Goal: Task Accomplishment & Management: Use online tool/utility

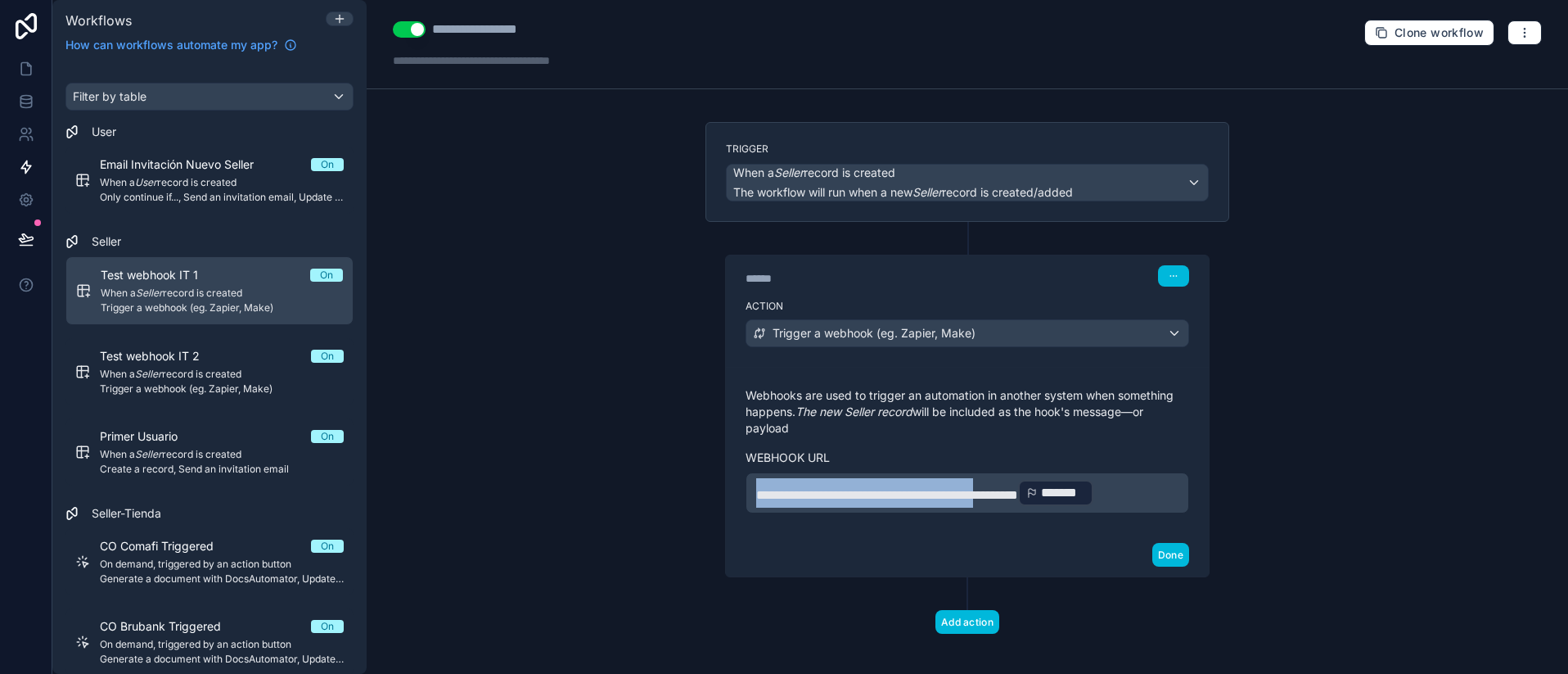
drag, startPoint x: 1028, startPoint y: 486, endPoint x: 553, endPoint y: 469, distance: 475.3
click at [553, 469] on div "**********" at bounding box center [967, 337] width 1201 height 674
drag, startPoint x: 979, startPoint y: 518, endPoint x: 437, endPoint y: 442, distance: 547.3
click at [437, 442] on div "**********" at bounding box center [967, 337] width 1201 height 674
paste div
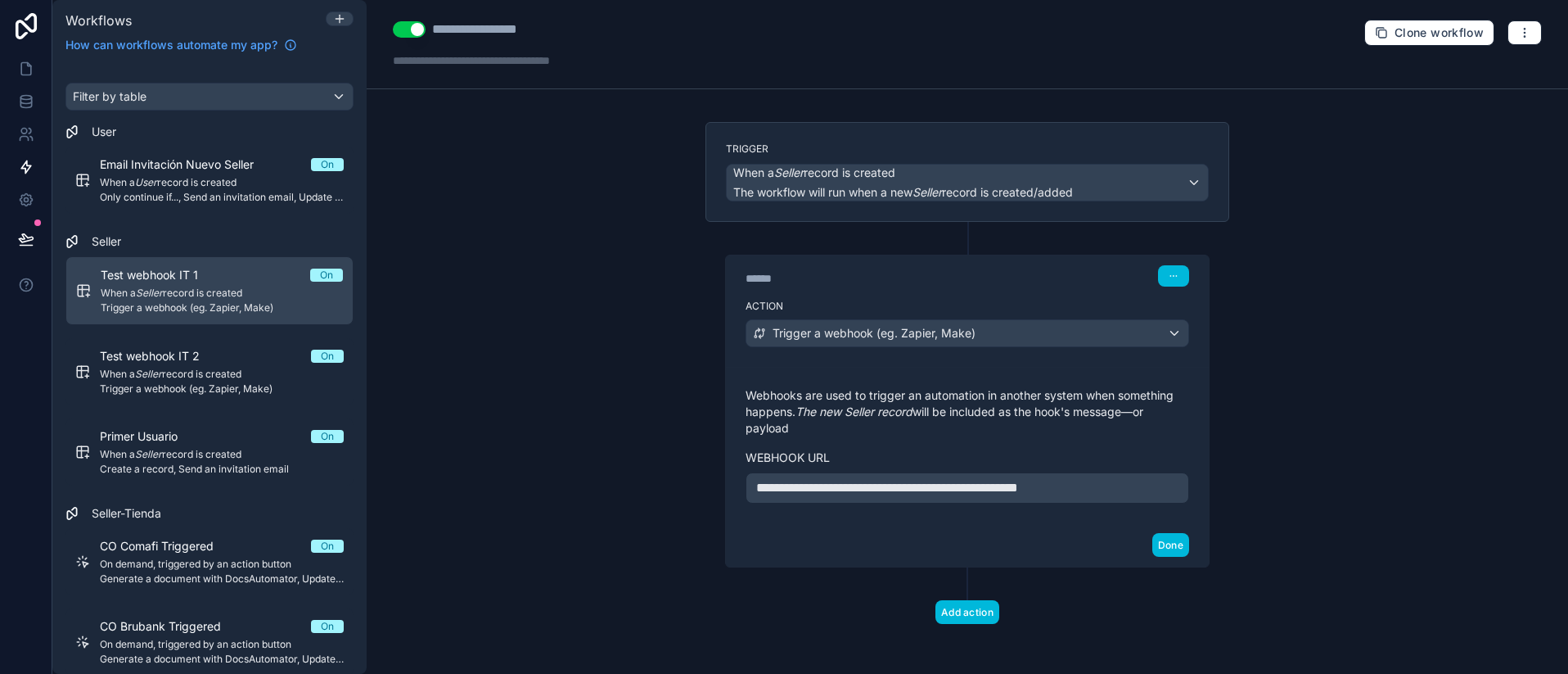
click at [1109, 492] on p "**********" at bounding box center [966, 488] width 422 height 20
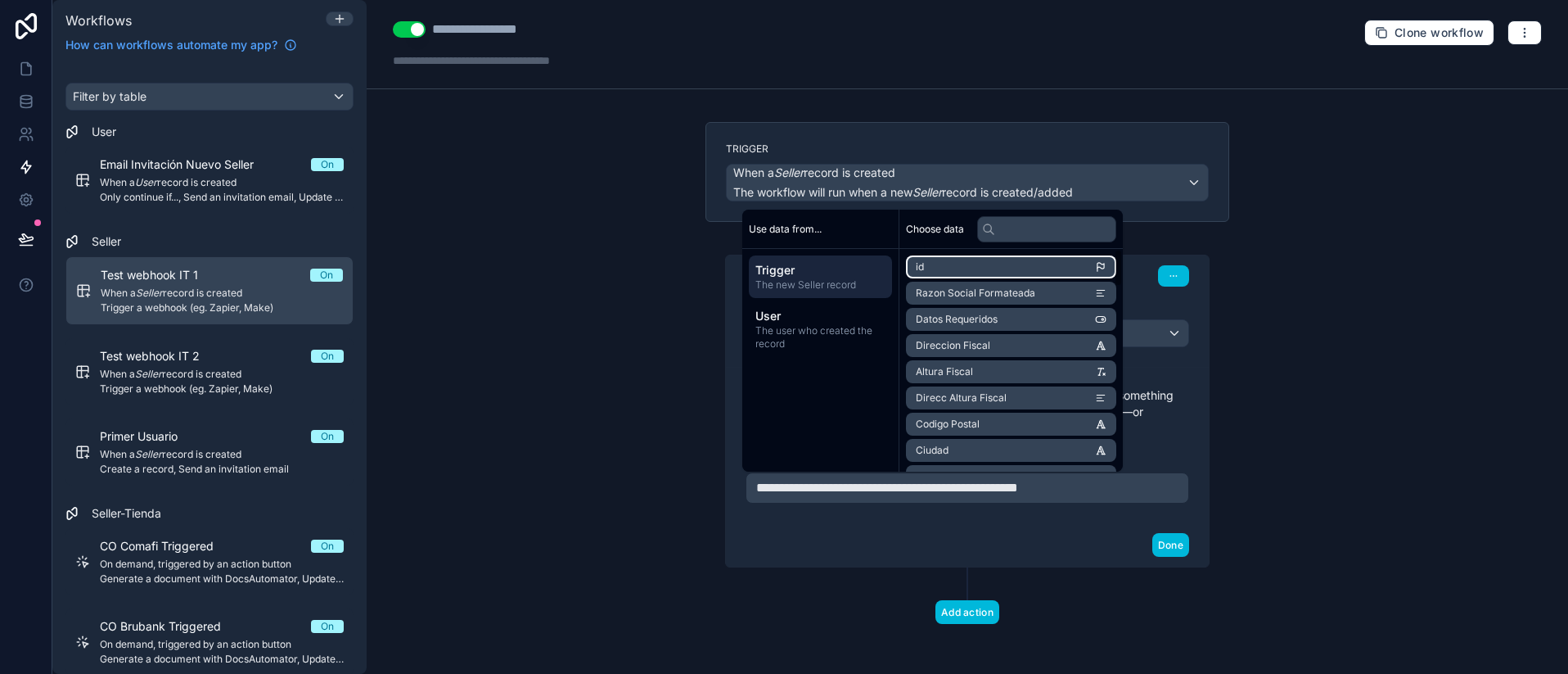
click at [960, 257] on li "id" at bounding box center [1011, 267] width 210 height 23
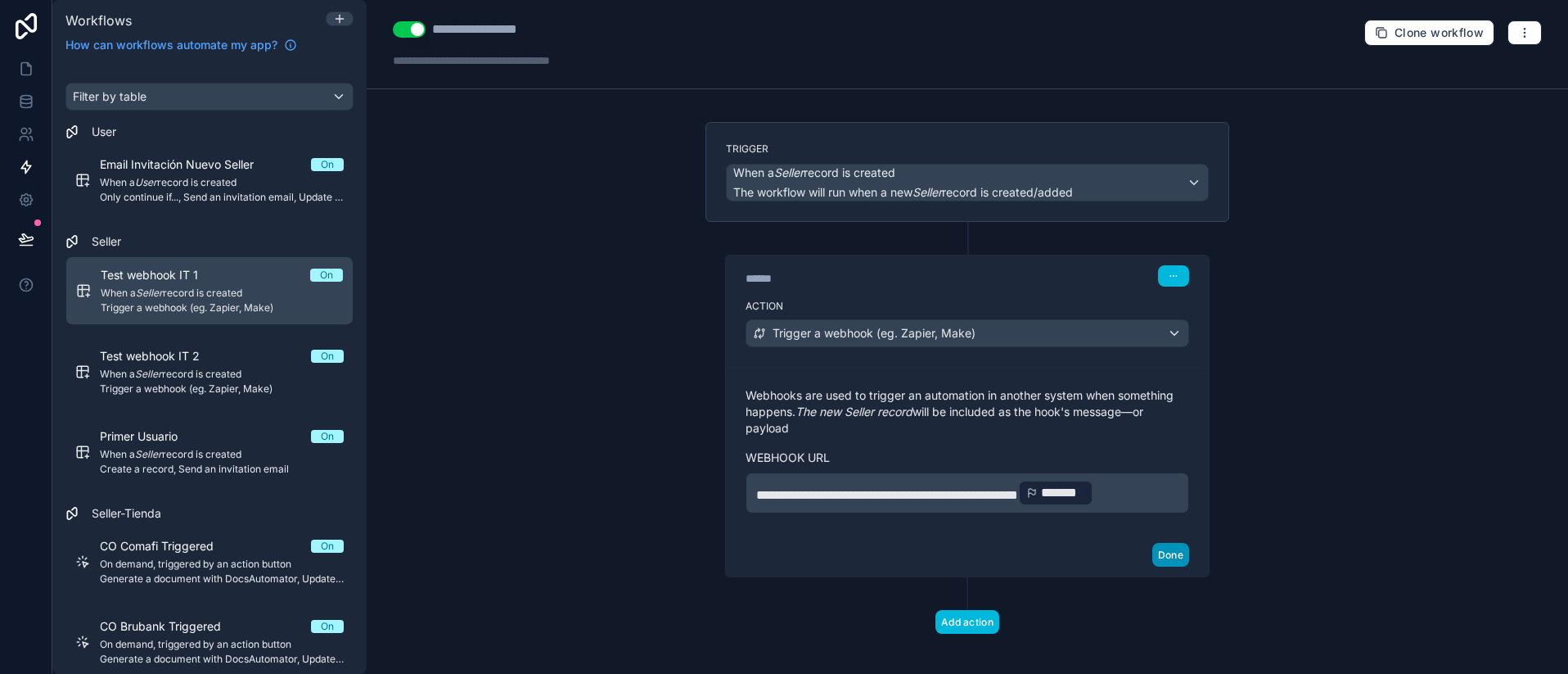
click at [1162, 544] on button "Done" at bounding box center [1171, 555] width 37 height 23
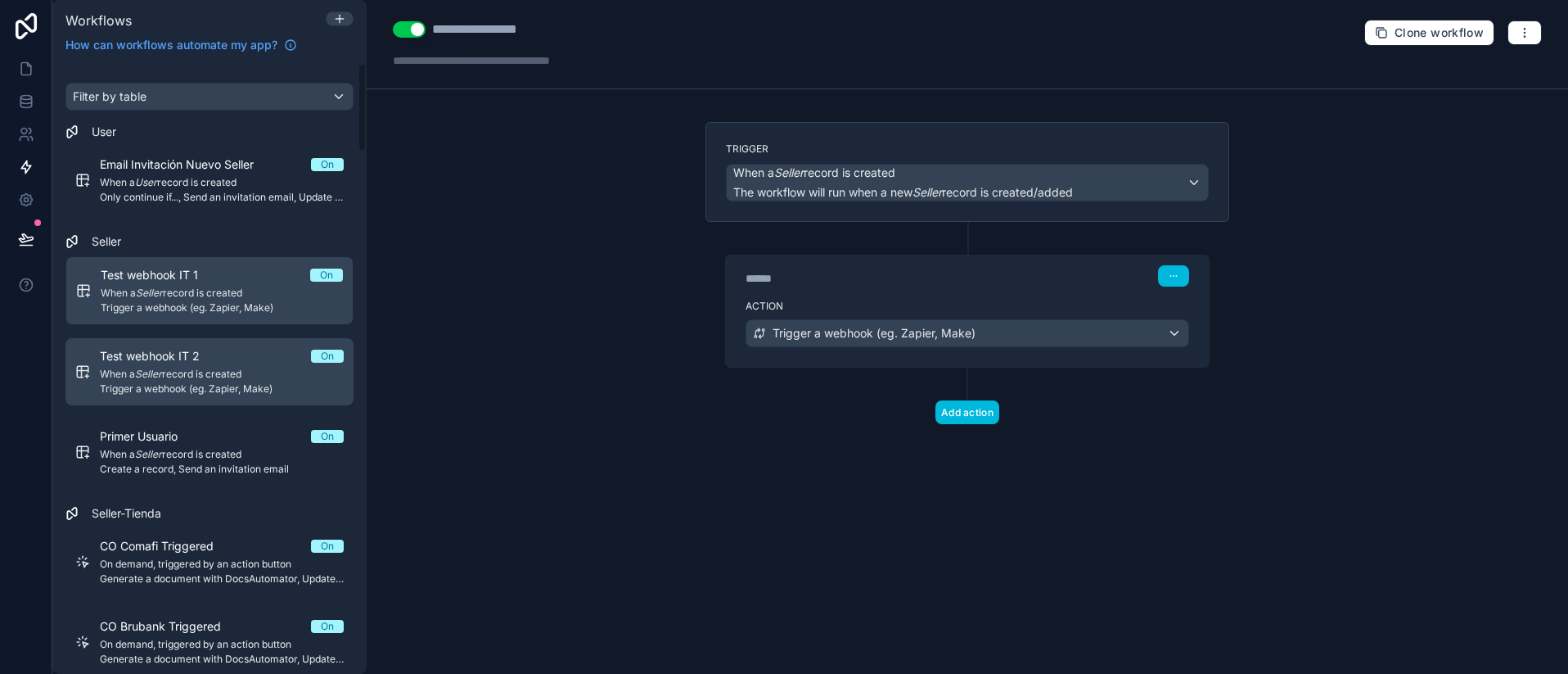
click at [126, 371] on span "When a Seller record is created" at bounding box center [222, 374] width 244 height 13
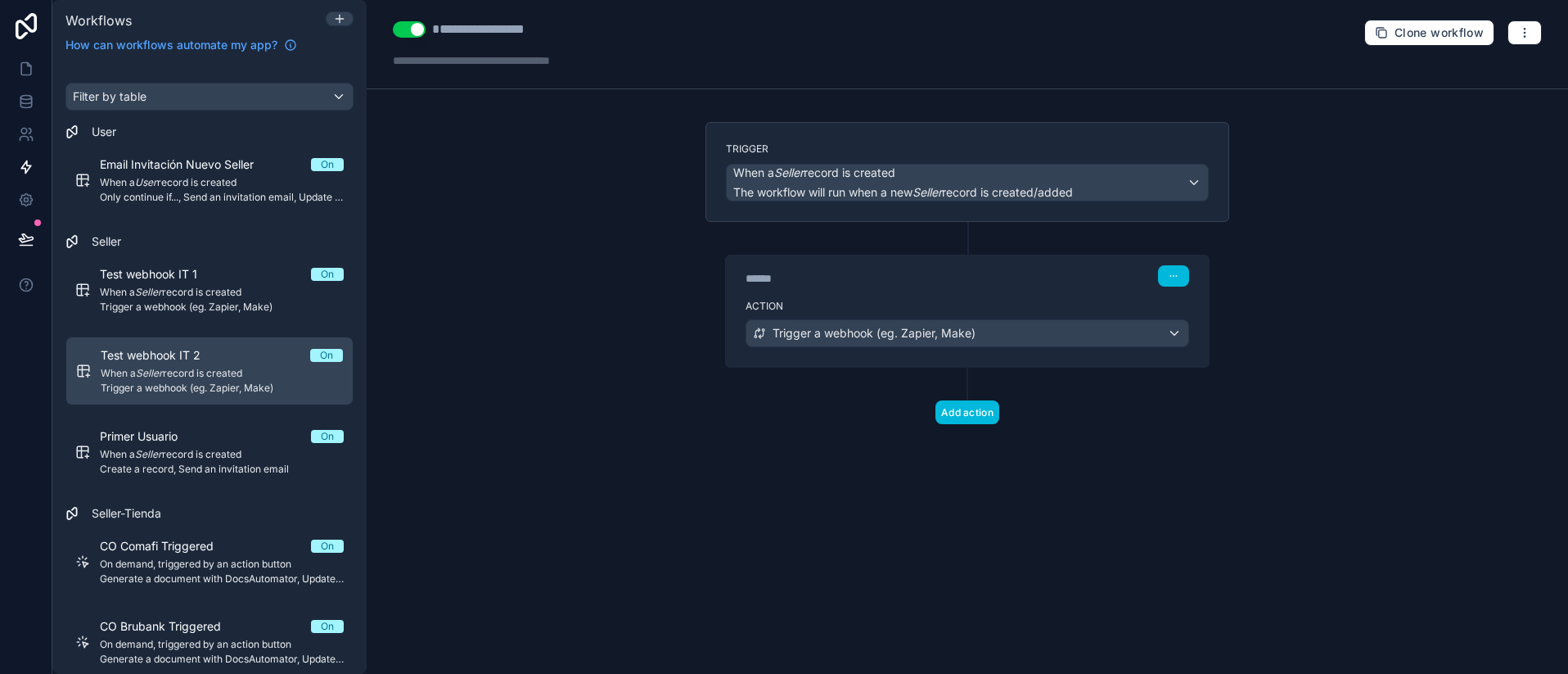
click at [141, 374] on em "Seller" at bounding box center [149, 373] width 27 height 13
click at [194, 363] on div "Test webhook IT 2 On When a Seller record is created Trigger a webhook (eg. Zap…" at bounding box center [221, 370] width 242 height 48
click at [1457, 32] on span "Clone workflow" at bounding box center [1439, 33] width 89 height 14
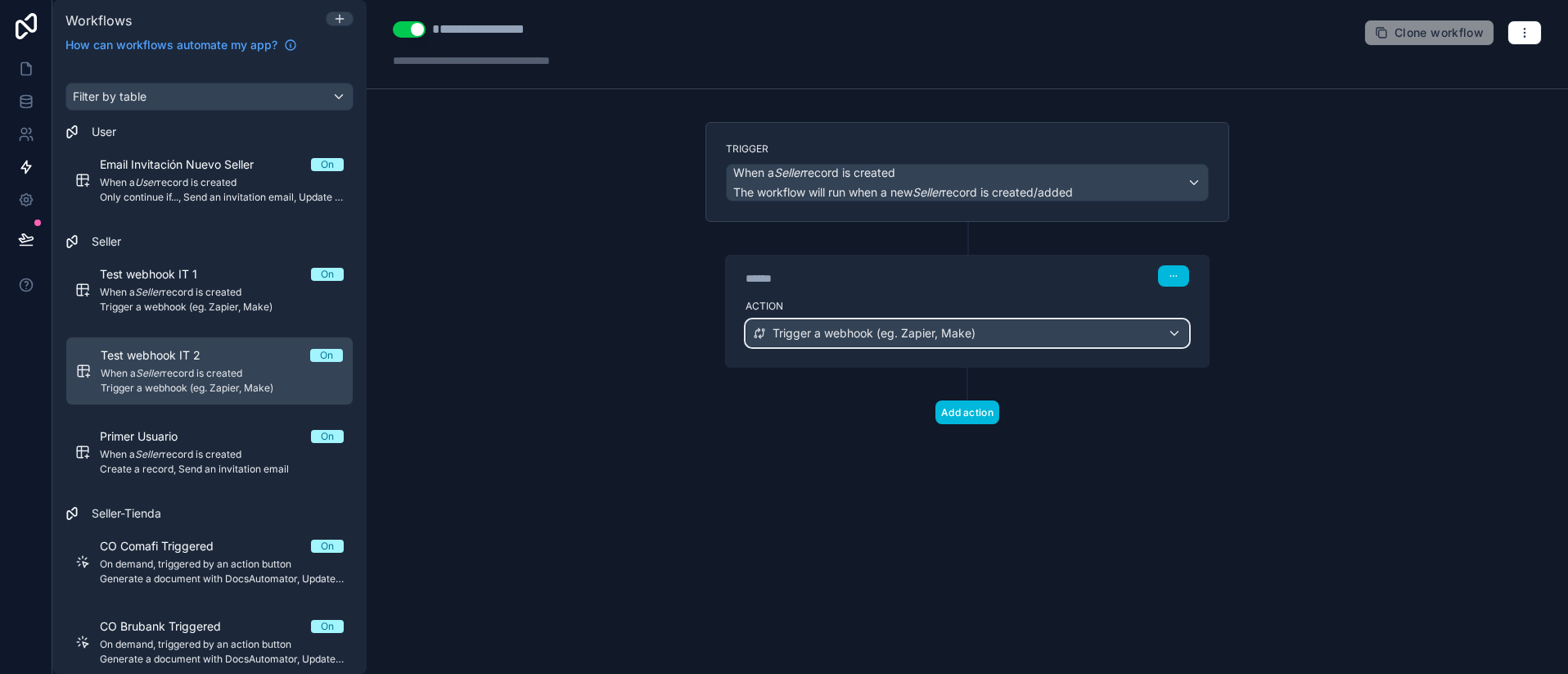
click at [878, 328] on span "Trigger a webhook (eg. Zapier, Make)" at bounding box center [873, 333] width 203 height 16
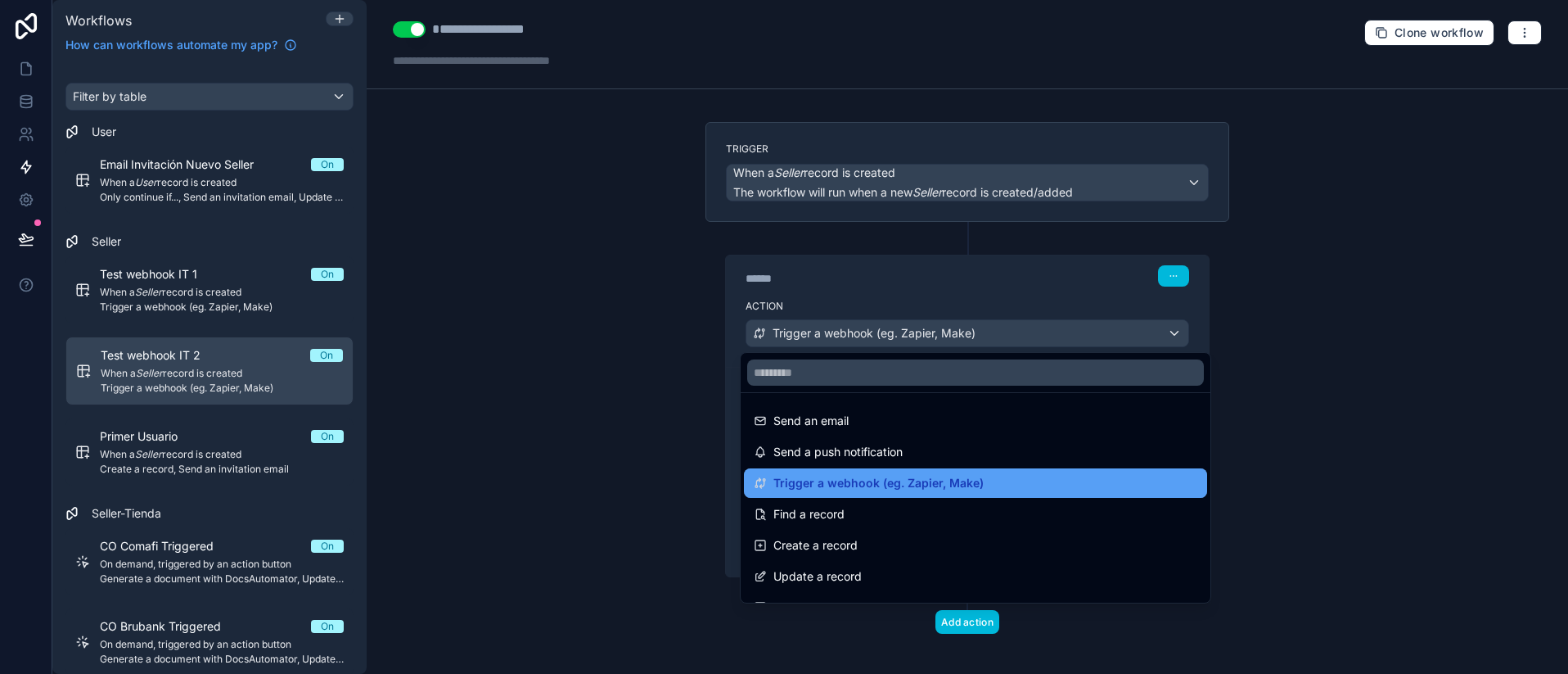
click at [868, 479] on span "Trigger a webhook (eg. Zapier, Make)" at bounding box center [878, 483] width 210 height 20
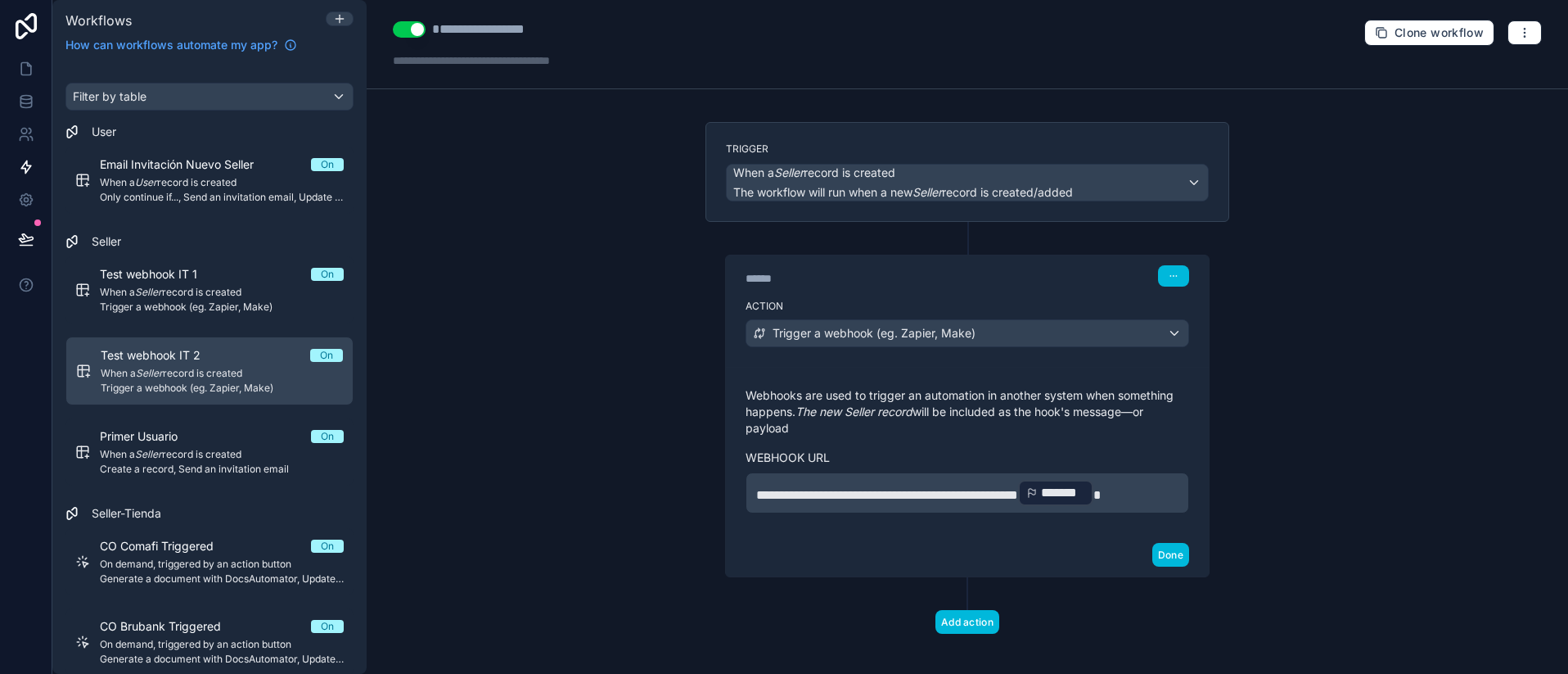
click at [861, 490] on span "**********" at bounding box center [887, 495] width 262 height 13
click at [1174, 544] on button "Done" at bounding box center [1171, 555] width 37 height 23
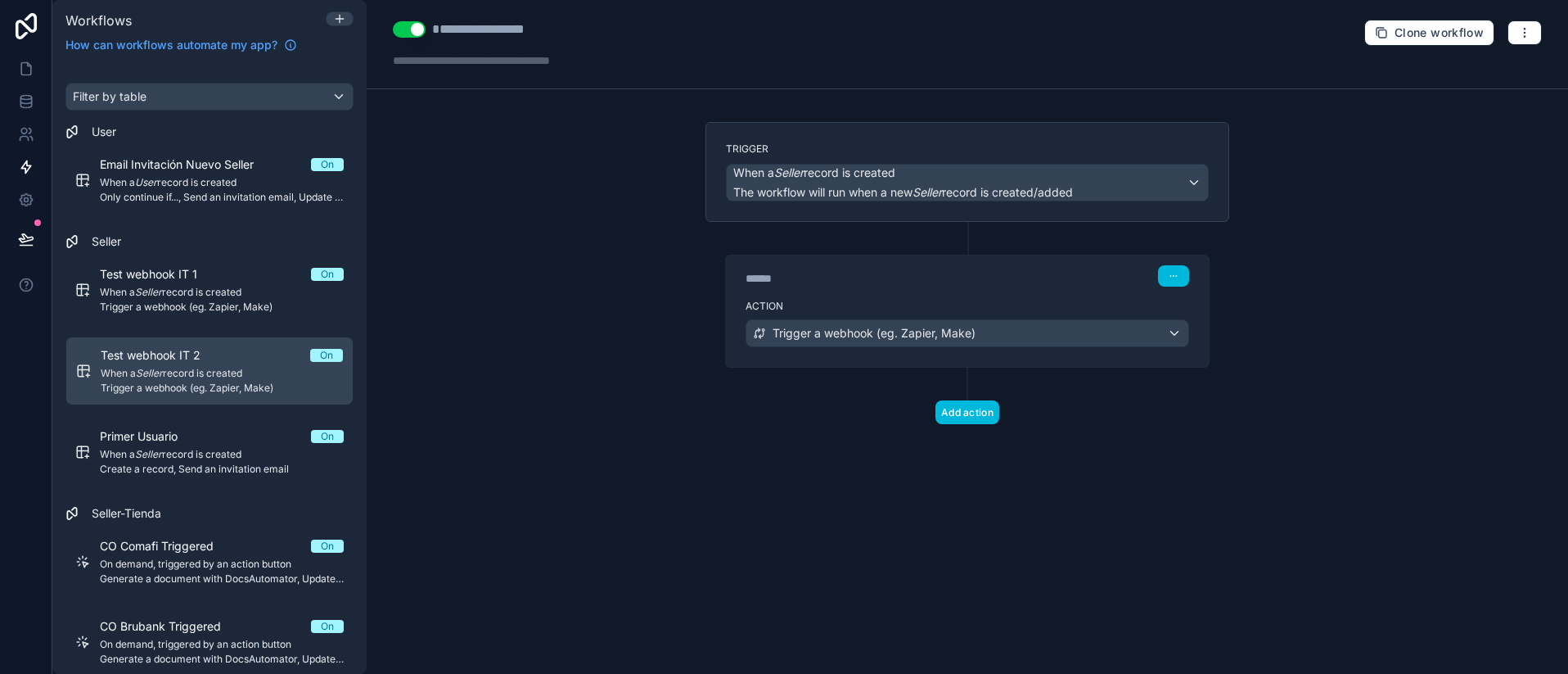
click at [971, 368] on div "Add action" at bounding box center [967, 396] width 524 height 57
click at [985, 333] on div "Trigger a webhook (eg. Zapier, Make)" at bounding box center [966, 332] width 442 height 26
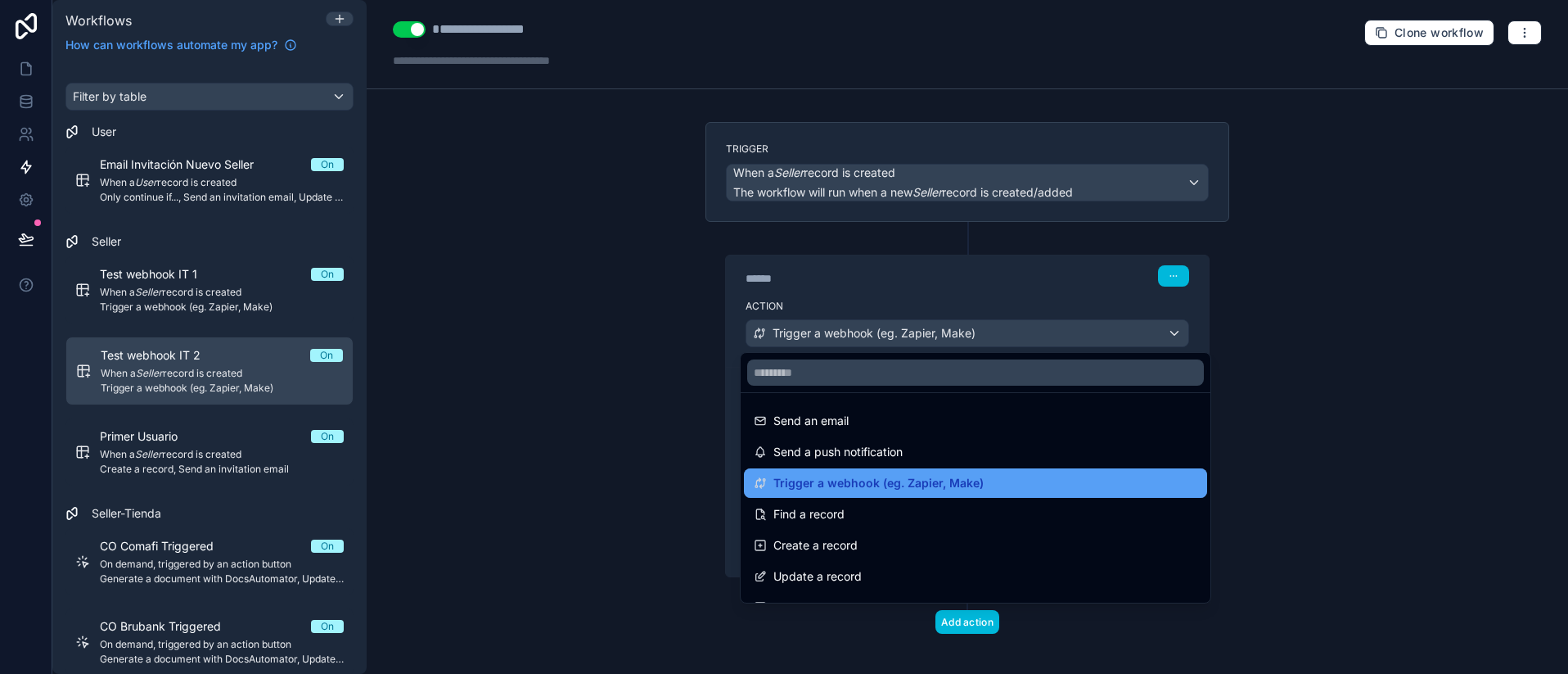
click at [779, 481] on span "Trigger a webhook (eg. Zapier, Make)" at bounding box center [878, 483] width 210 height 20
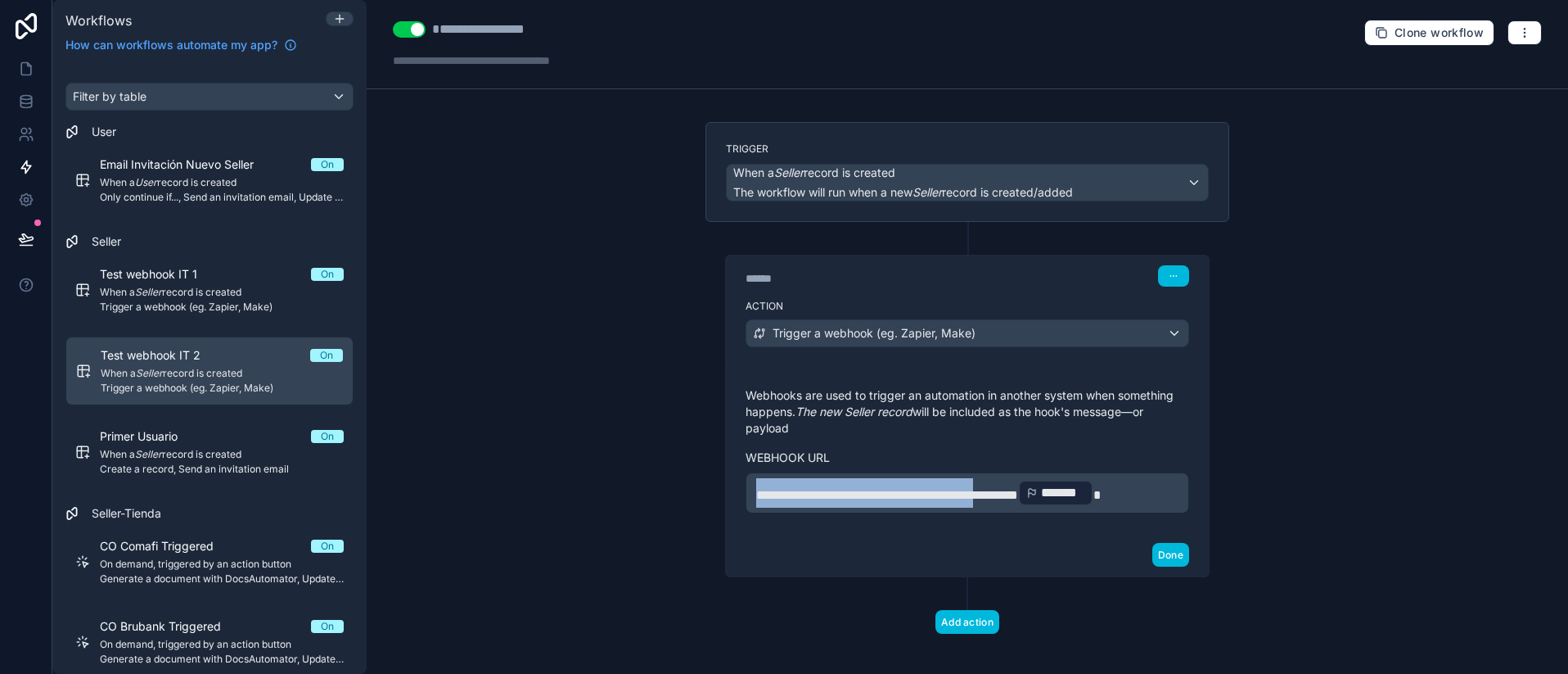
drag, startPoint x: 1022, startPoint y: 497, endPoint x: 481, endPoint y: 496, distance: 541.0
click at [481, 496] on div "**********" at bounding box center [967, 337] width 1201 height 674
click at [1170, 557] on button "Done" at bounding box center [1171, 555] width 37 height 23
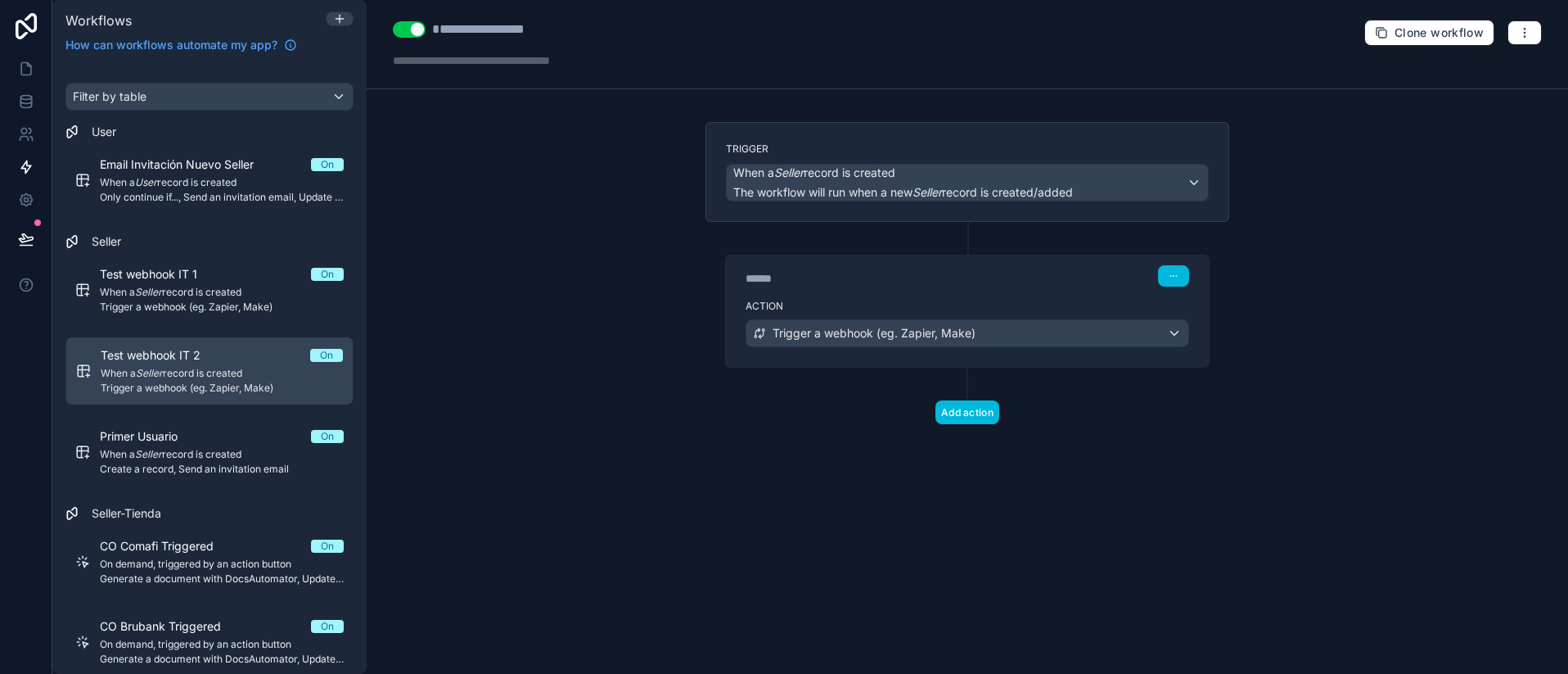
drag, startPoint x: 254, startPoint y: 370, endPoint x: 263, endPoint y: 362, distance: 12.0
click at [222, 378] on span "When a Seller record is created" at bounding box center [221, 373] width 242 height 13
click at [1429, 41] on button "Clone workflow" at bounding box center [1429, 33] width 130 height 26
click at [1415, 34] on span "Clone workflow" at bounding box center [1439, 33] width 89 height 14
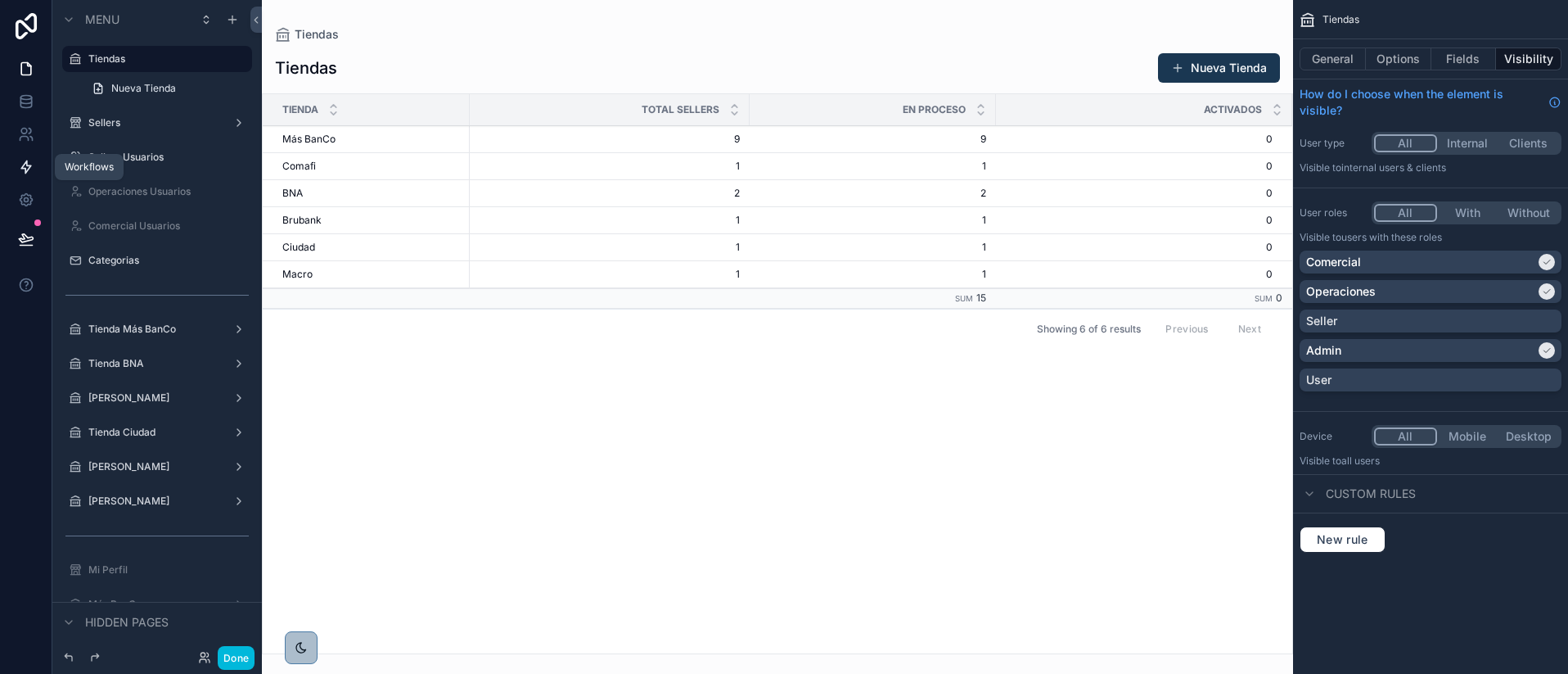
click at [32, 172] on icon at bounding box center [26, 167] width 16 height 16
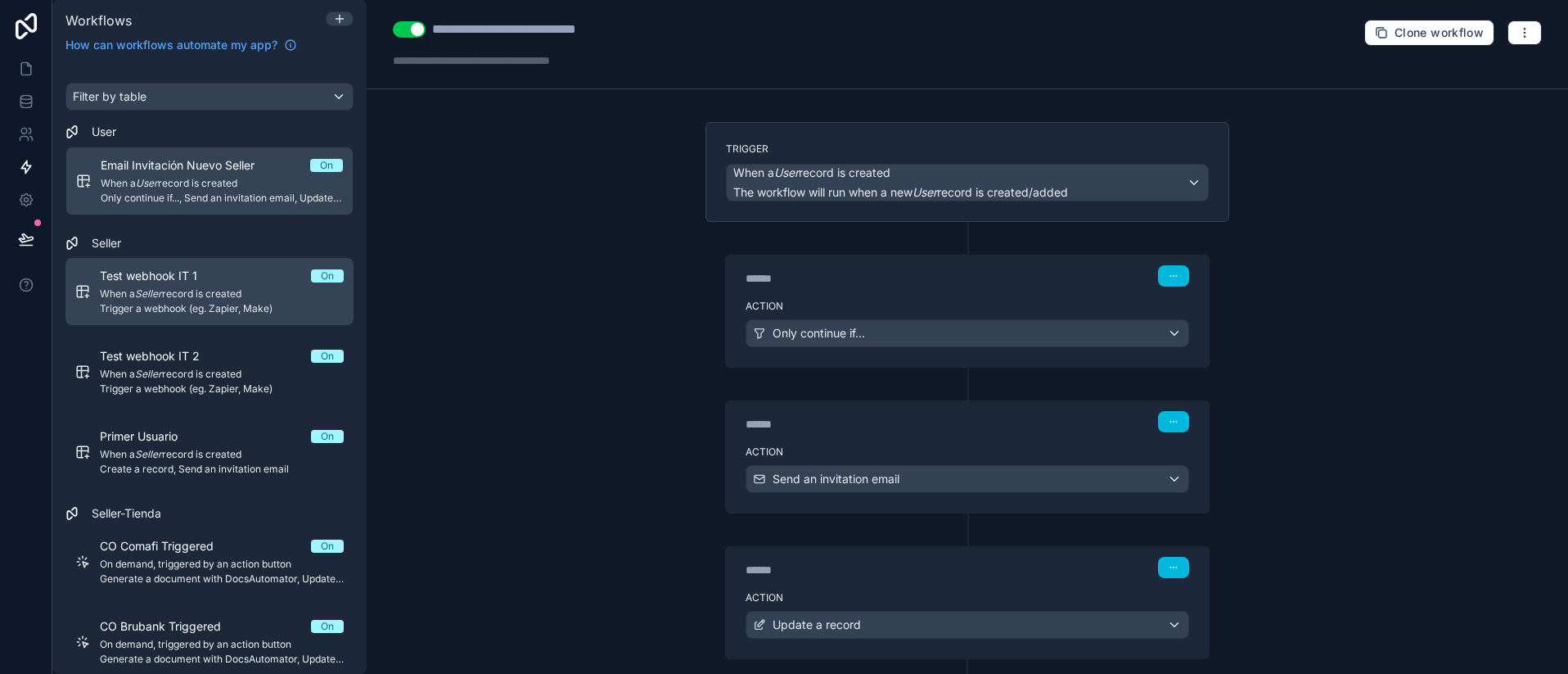
click at [180, 309] on span "Trigger a webhook (eg. Zapier, Make)" at bounding box center [222, 308] width 244 height 13
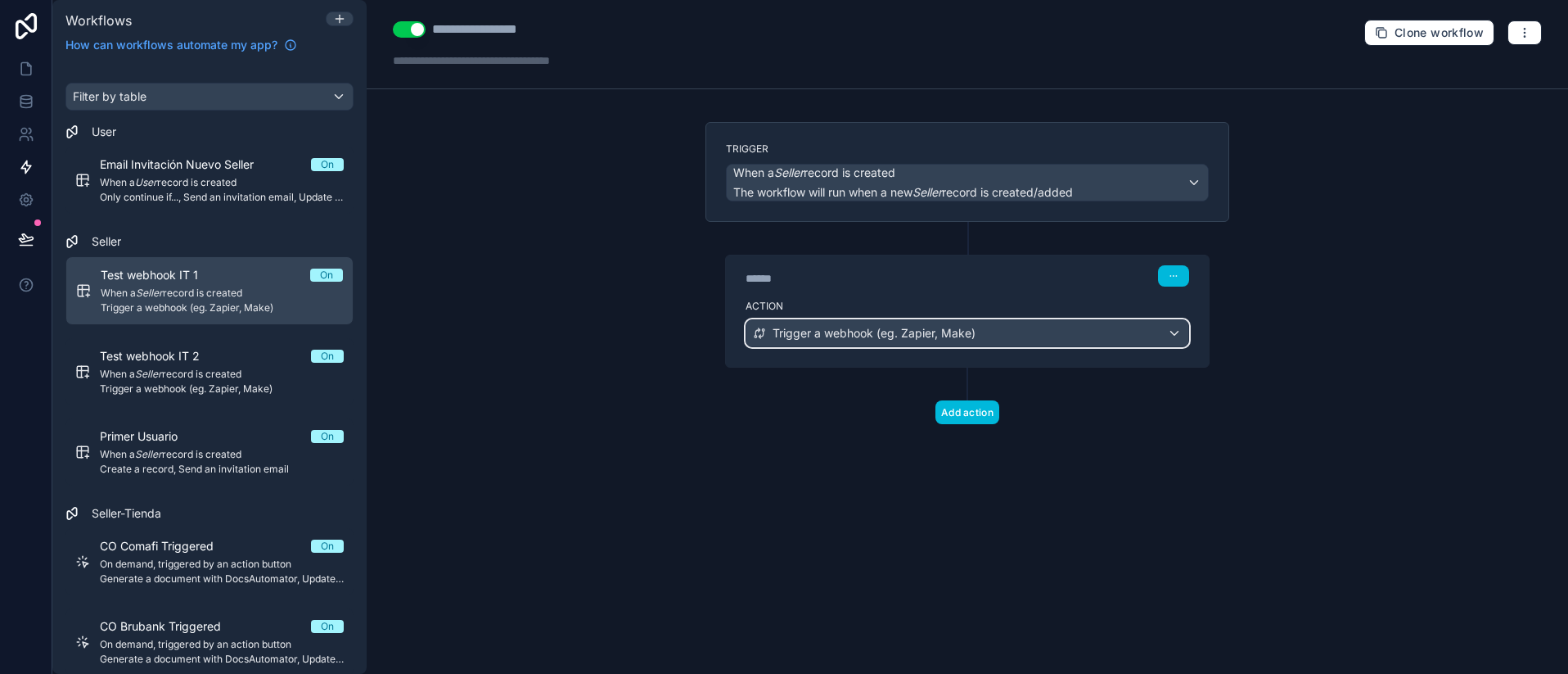
click at [1092, 332] on div "Trigger a webhook (eg. Zapier, Make)" at bounding box center [966, 332] width 442 height 26
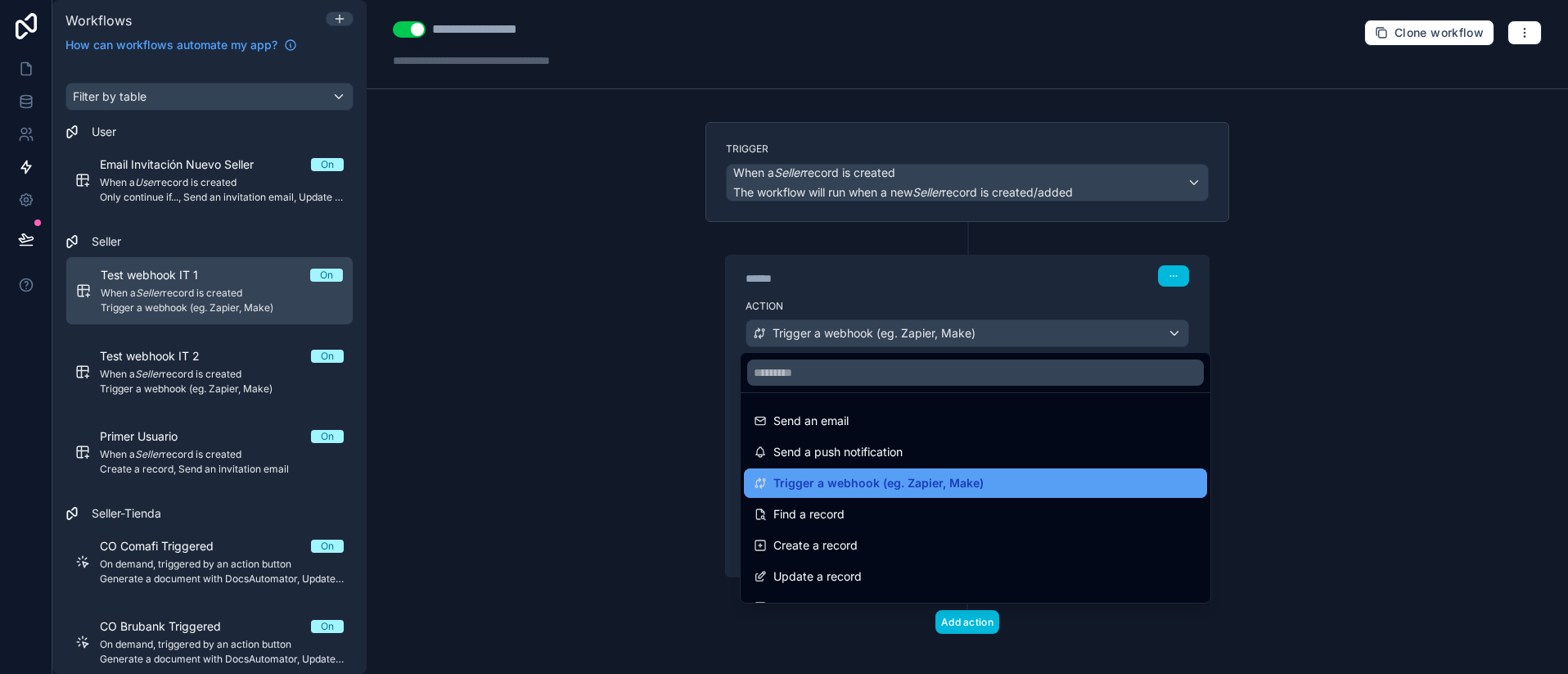
click at [884, 476] on span "Trigger a webhook (eg. Zapier, Make)" at bounding box center [878, 483] width 210 height 20
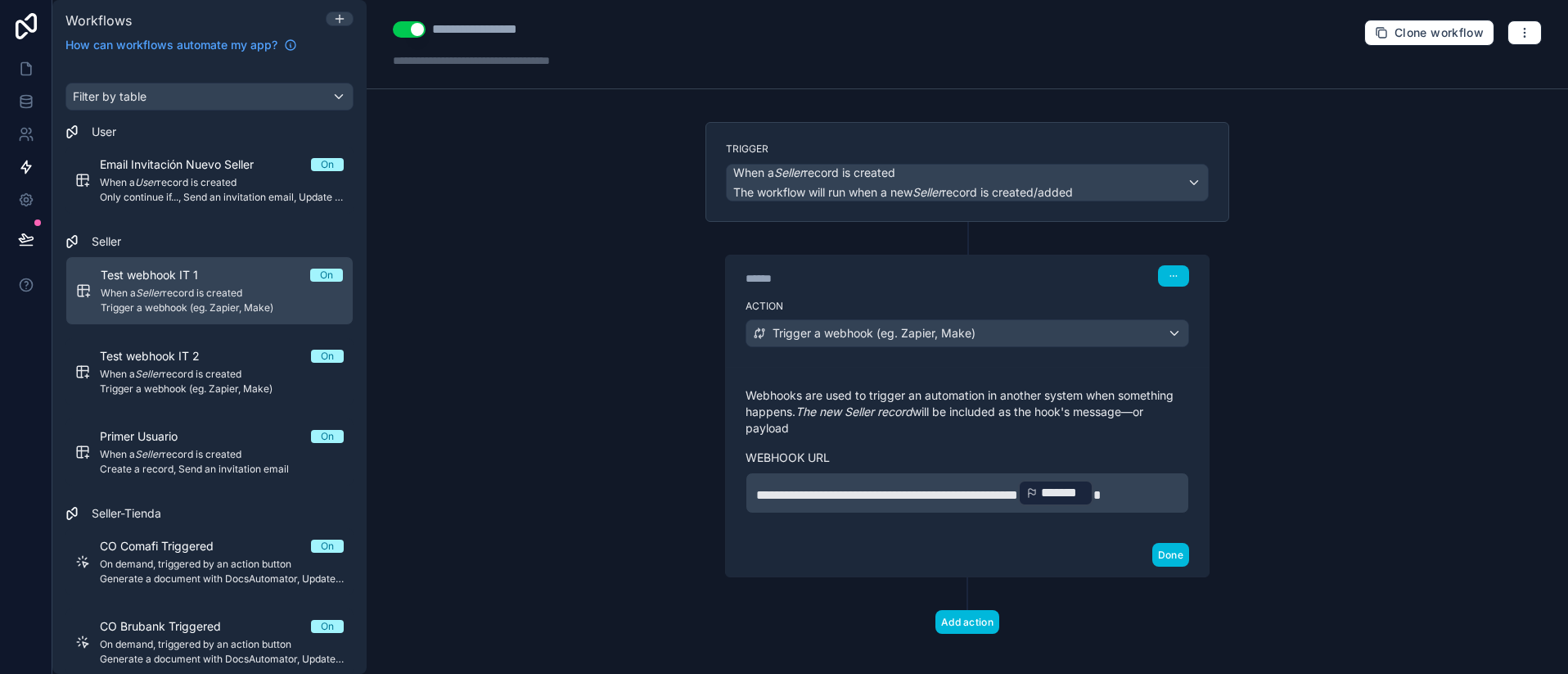
click at [970, 503] on p "**********" at bounding box center [966, 492] width 422 height 30
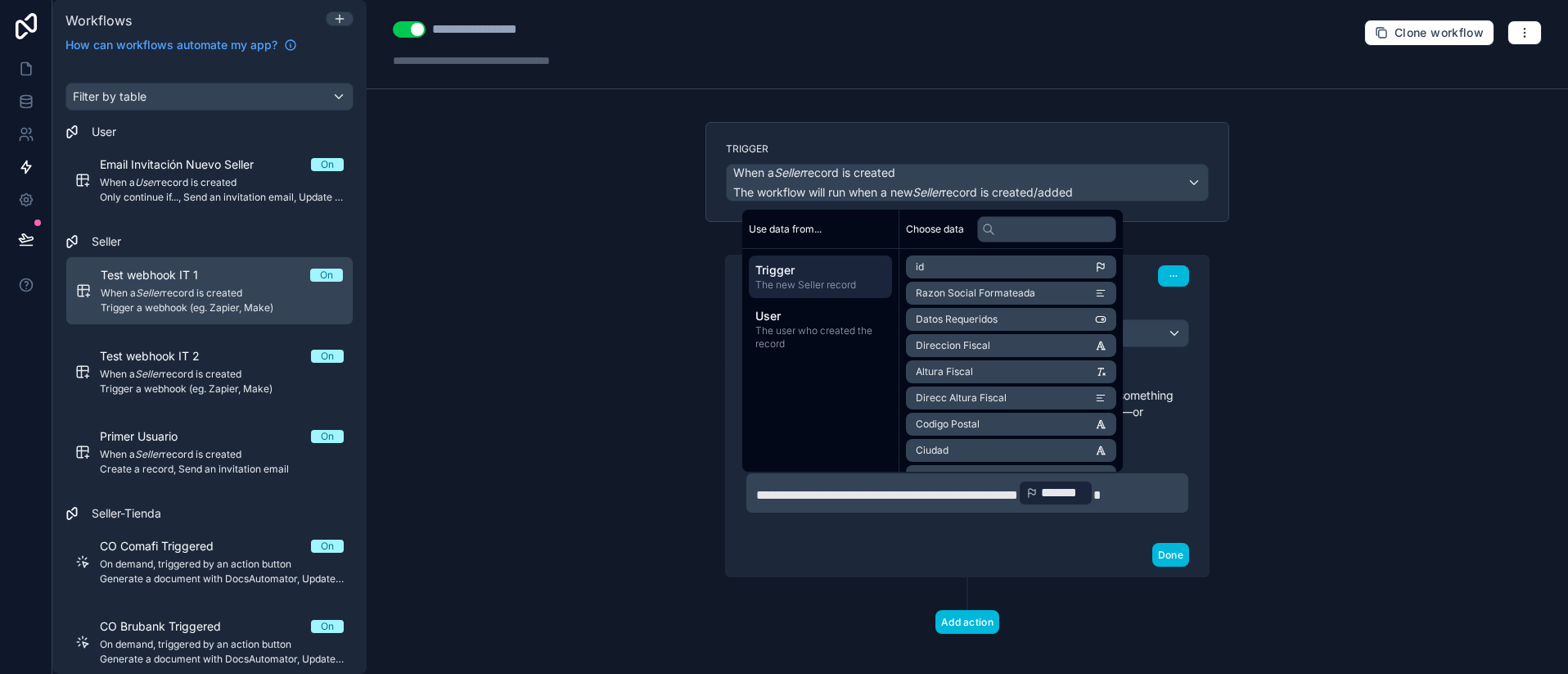
click at [583, 394] on div "**********" at bounding box center [967, 337] width 1201 height 674
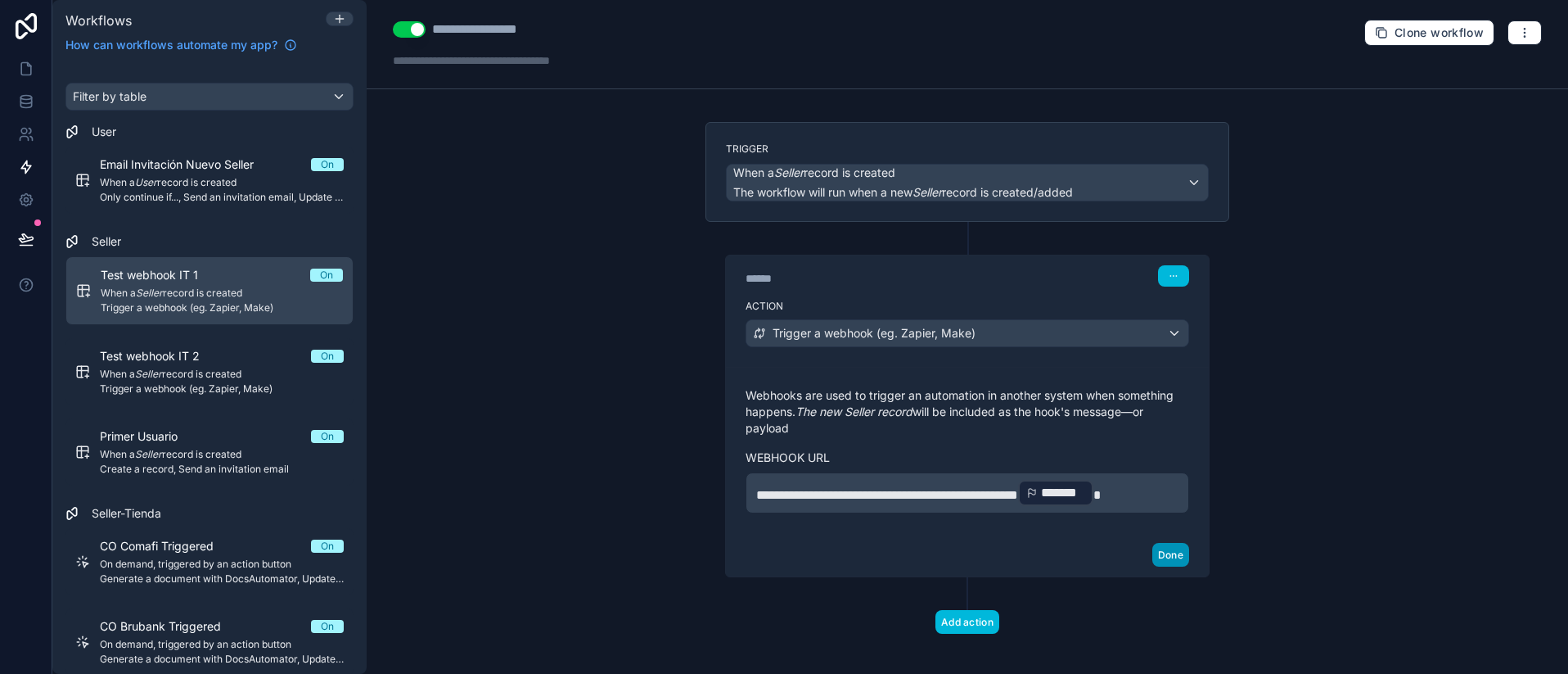
click at [1171, 554] on button "Done" at bounding box center [1171, 555] width 37 height 23
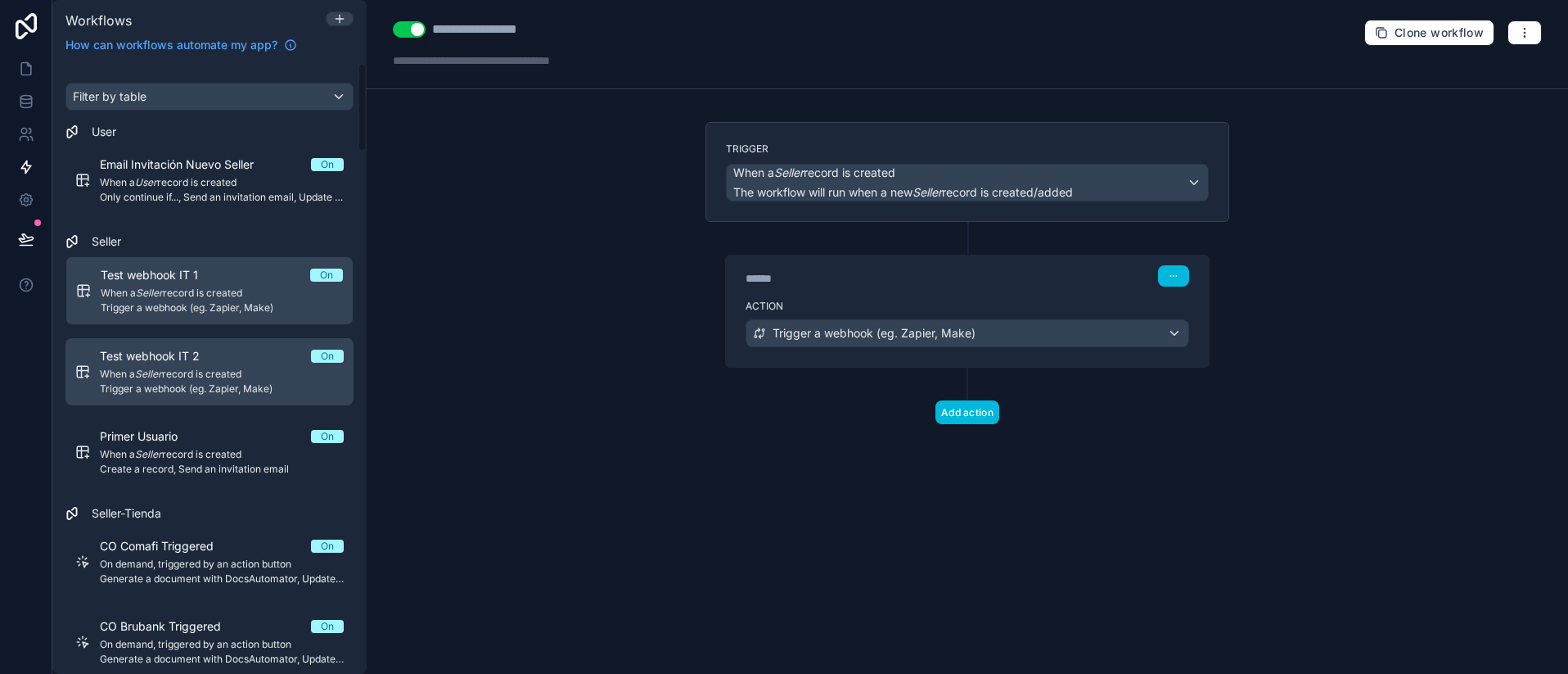
click at [216, 370] on span "When a Seller record is created" at bounding box center [222, 374] width 244 height 13
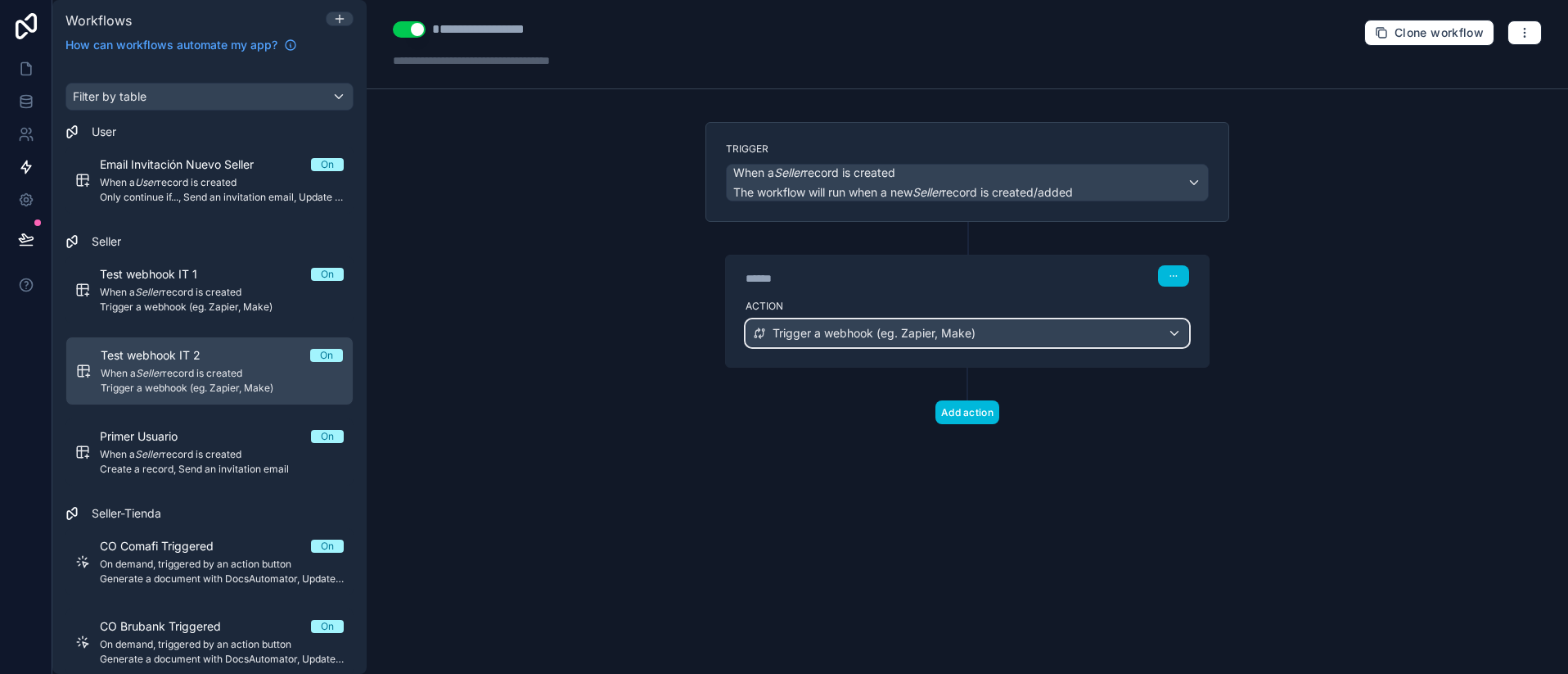
click at [945, 331] on span "Trigger a webhook (eg. Zapier, Make)" at bounding box center [873, 333] width 203 height 16
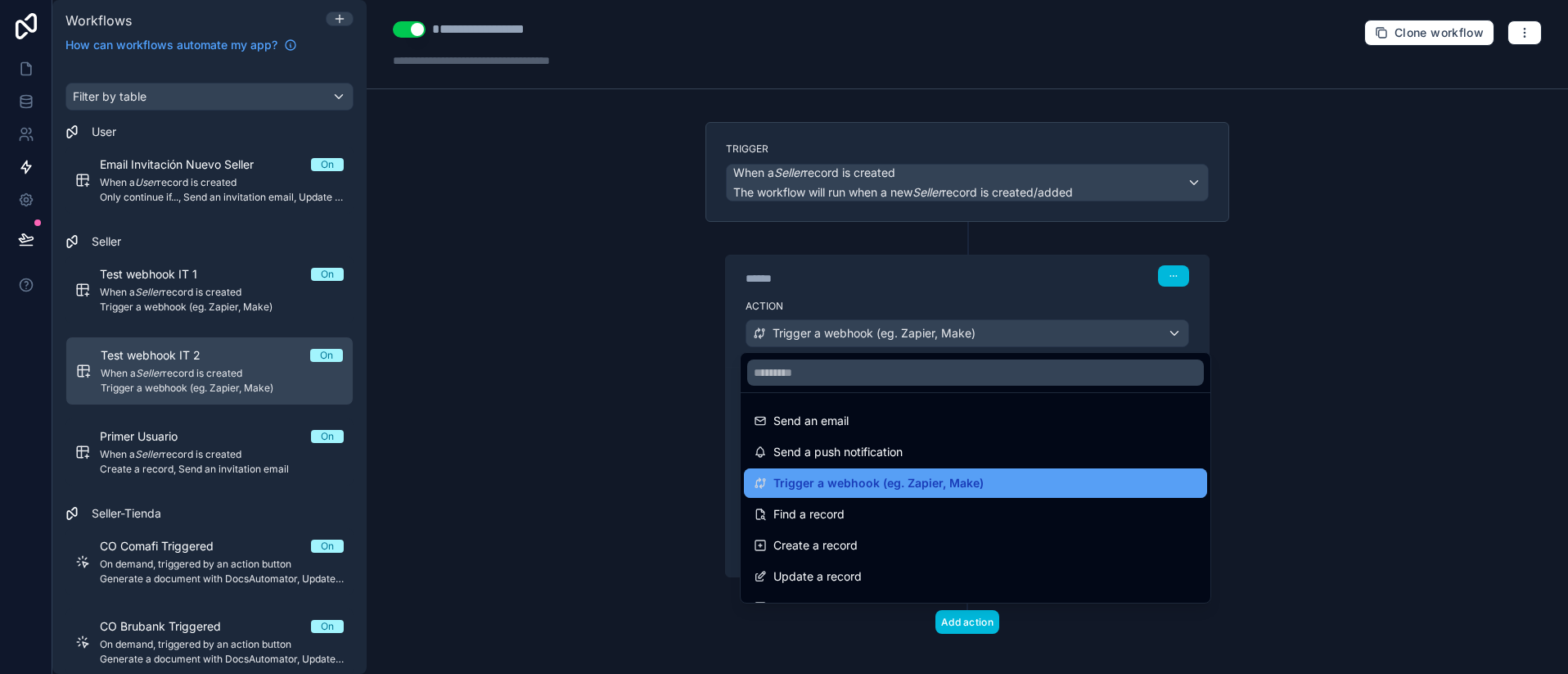
click at [880, 483] on span "Trigger a webhook (eg. Zapier, Make)" at bounding box center [878, 483] width 210 height 20
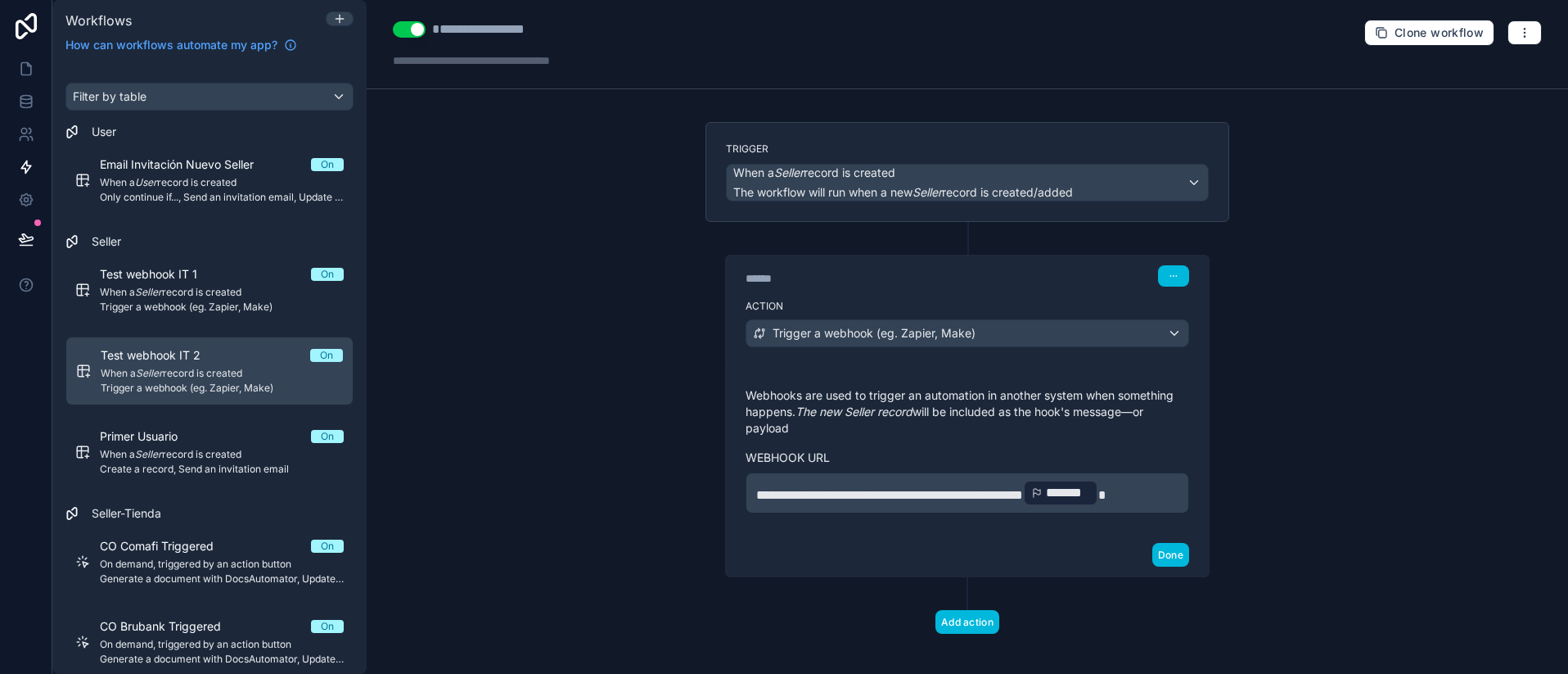
click at [901, 475] on div "**********" at bounding box center [966, 492] width 443 height 41
click at [884, 489] on span "**********" at bounding box center [889, 495] width 266 height 13
click at [1022, 492] on span "**********" at bounding box center [889, 495] width 266 height 13
click at [1165, 543] on button "Done" at bounding box center [1171, 555] width 37 height 23
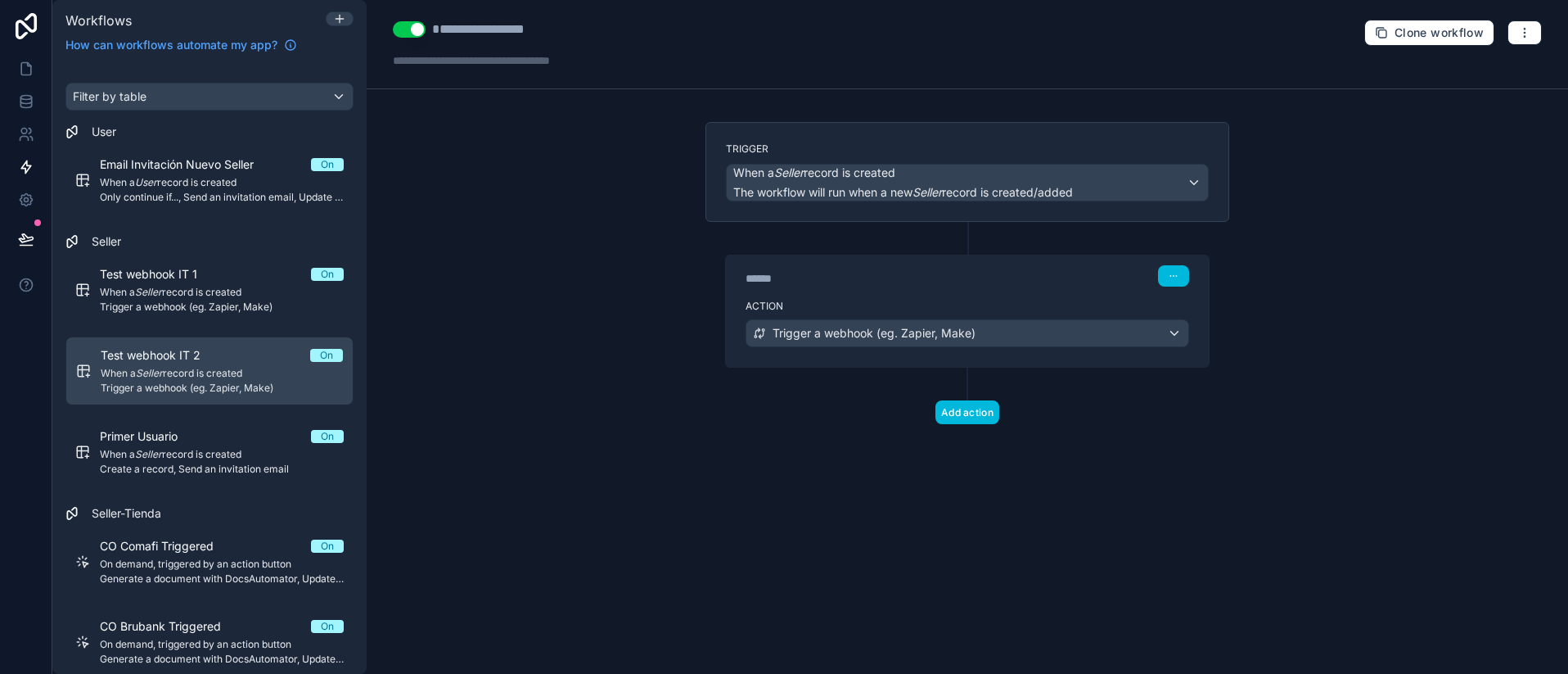
click at [274, 390] on span "Trigger a webhook (eg. Zapier, Make)" at bounding box center [221, 388] width 242 height 13
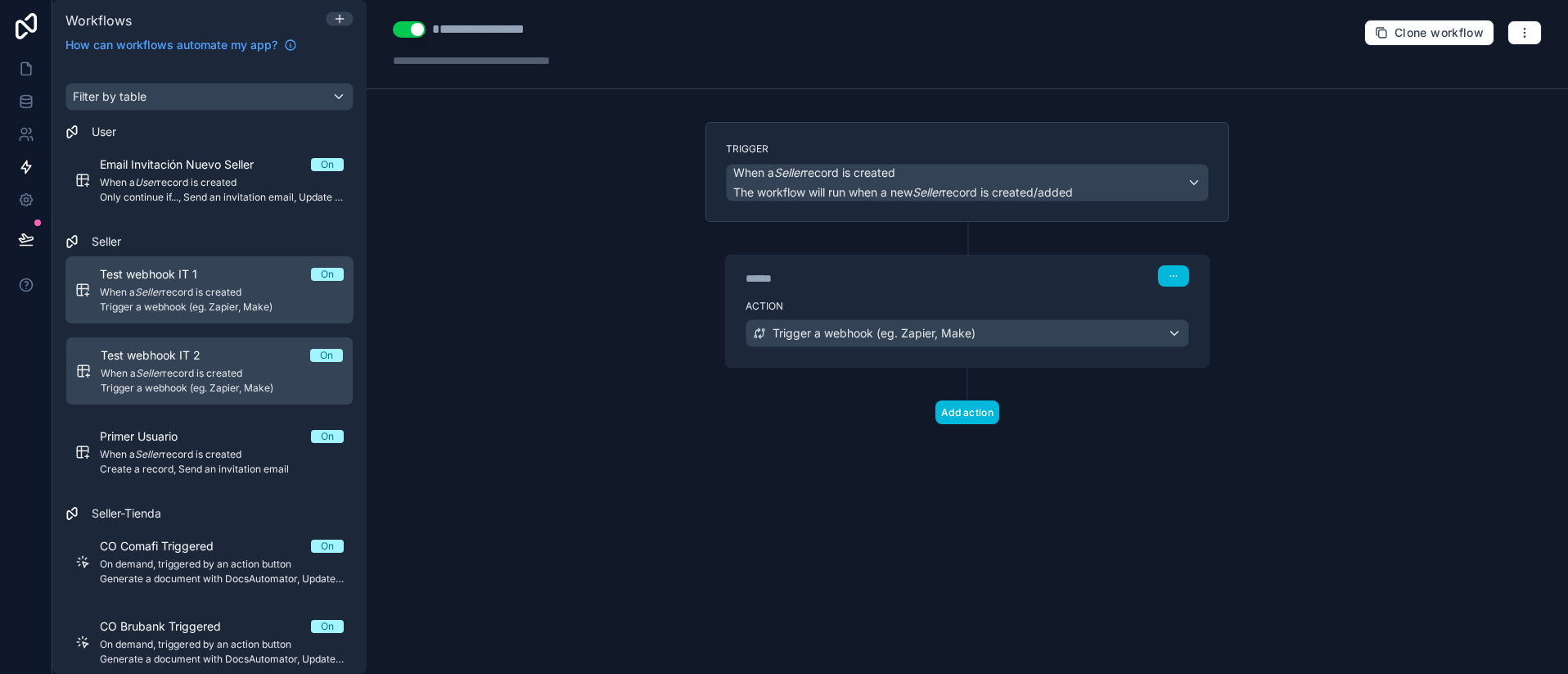
click at [238, 314] on link "Test webhook IT 1 On When a Seller record is created Trigger a webhook (eg. Zap…" at bounding box center [209, 290] width 288 height 67
click at [153, 371] on em "Seller" at bounding box center [148, 374] width 27 height 13
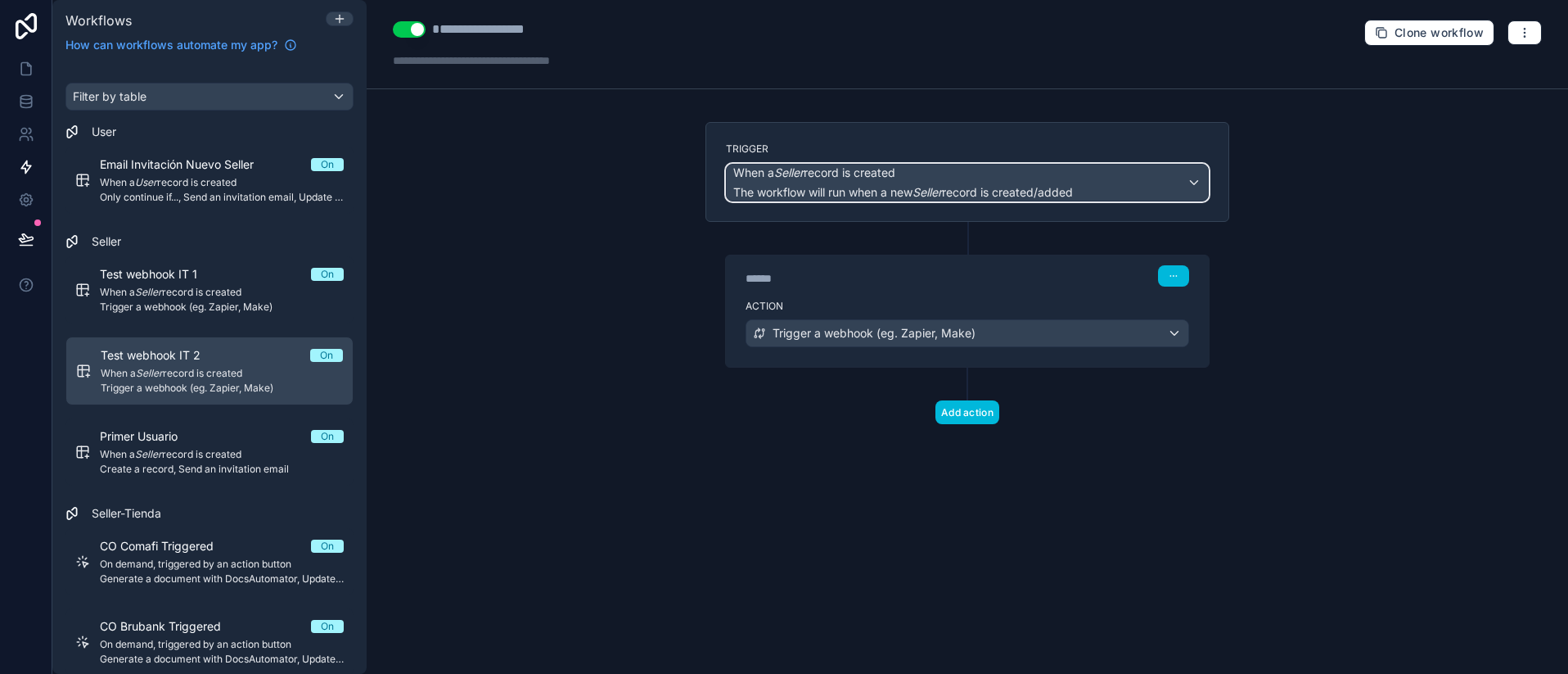
click at [942, 196] on em "Seller" at bounding box center [927, 192] width 30 height 14
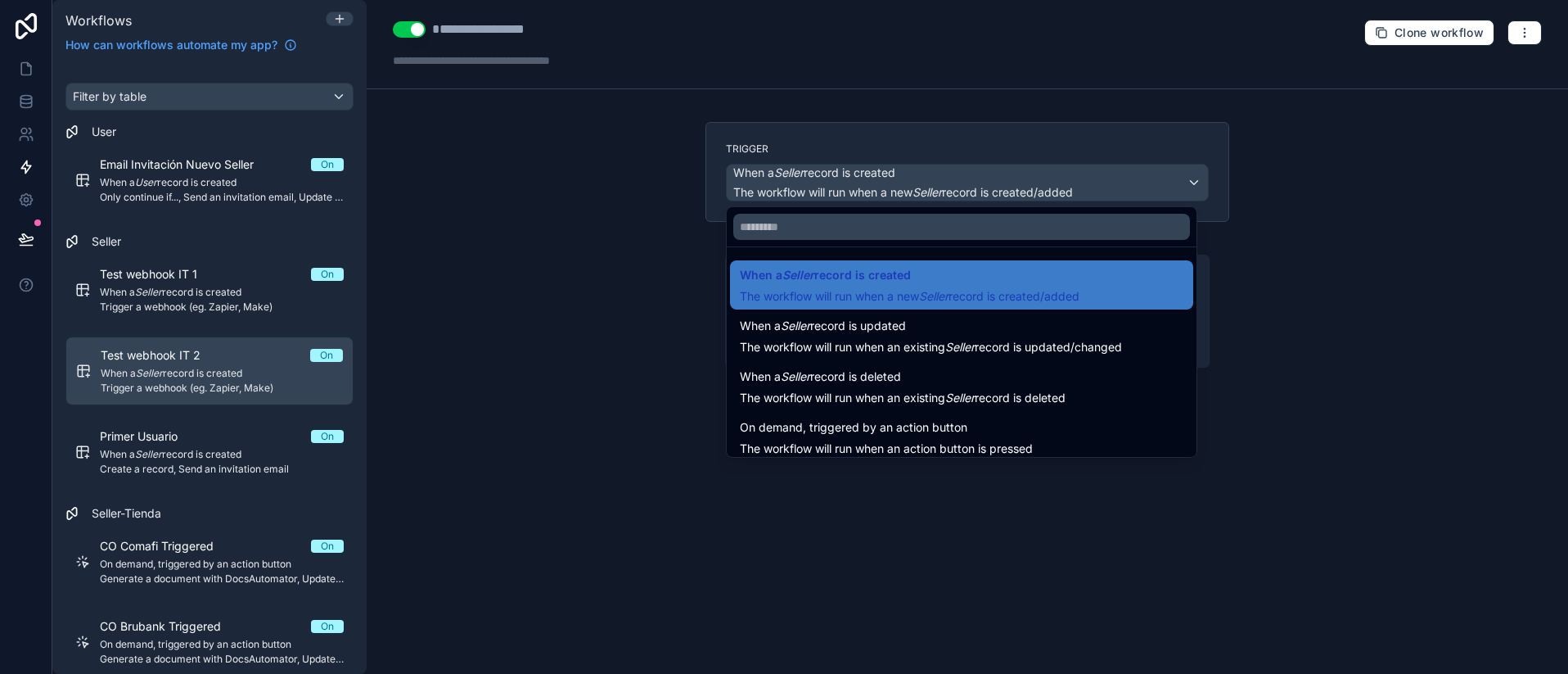
click at [201, 304] on div at bounding box center [784, 337] width 1568 height 674
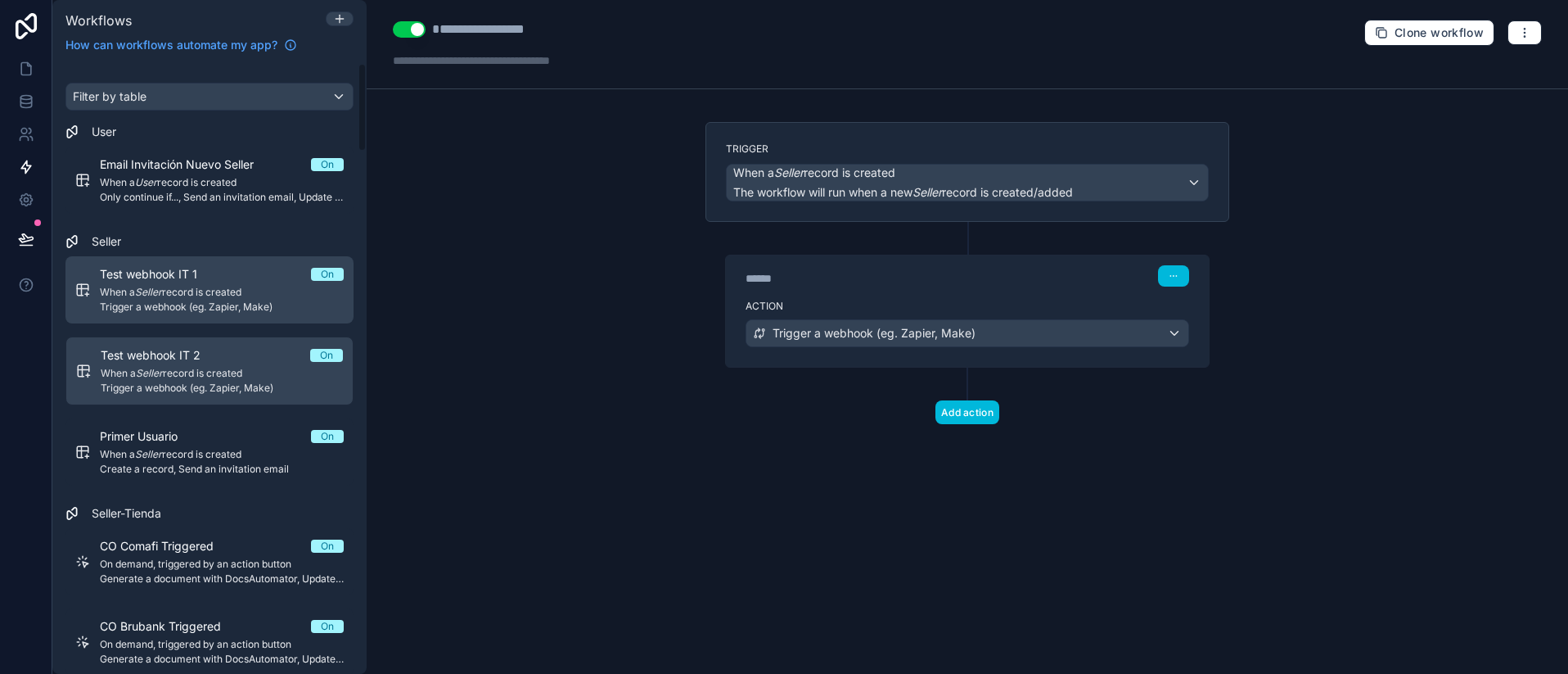
click at [195, 302] on span "Trigger a webhook (eg. Zapier, Make)" at bounding box center [222, 306] width 244 height 13
click at [195, 377] on span "When a Seller record is created" at bounding box center [222, 374] width 244 height 13
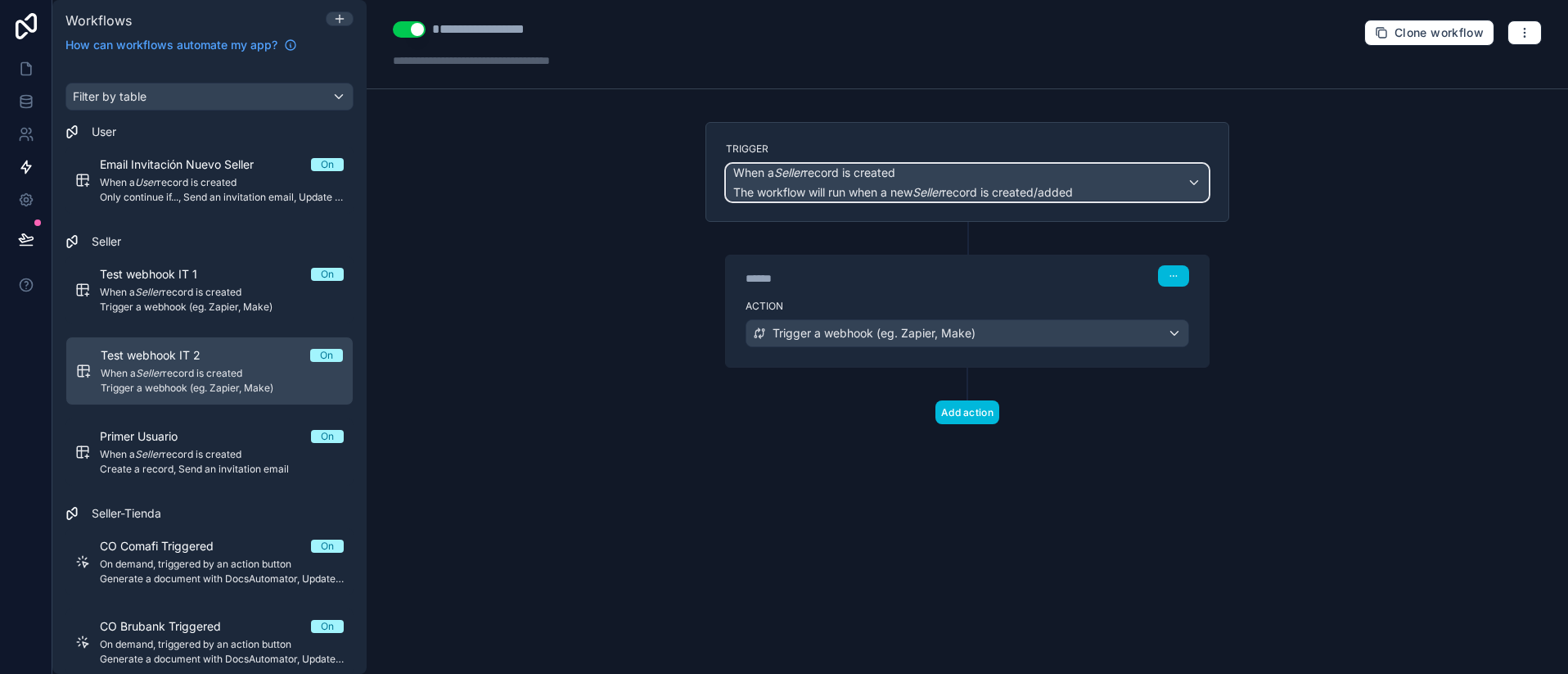
click at [1053, 181] on div "When a Seller record is created The workflow will run when a new Seller record …" at bounding box center [903, 183] width 340 height 36
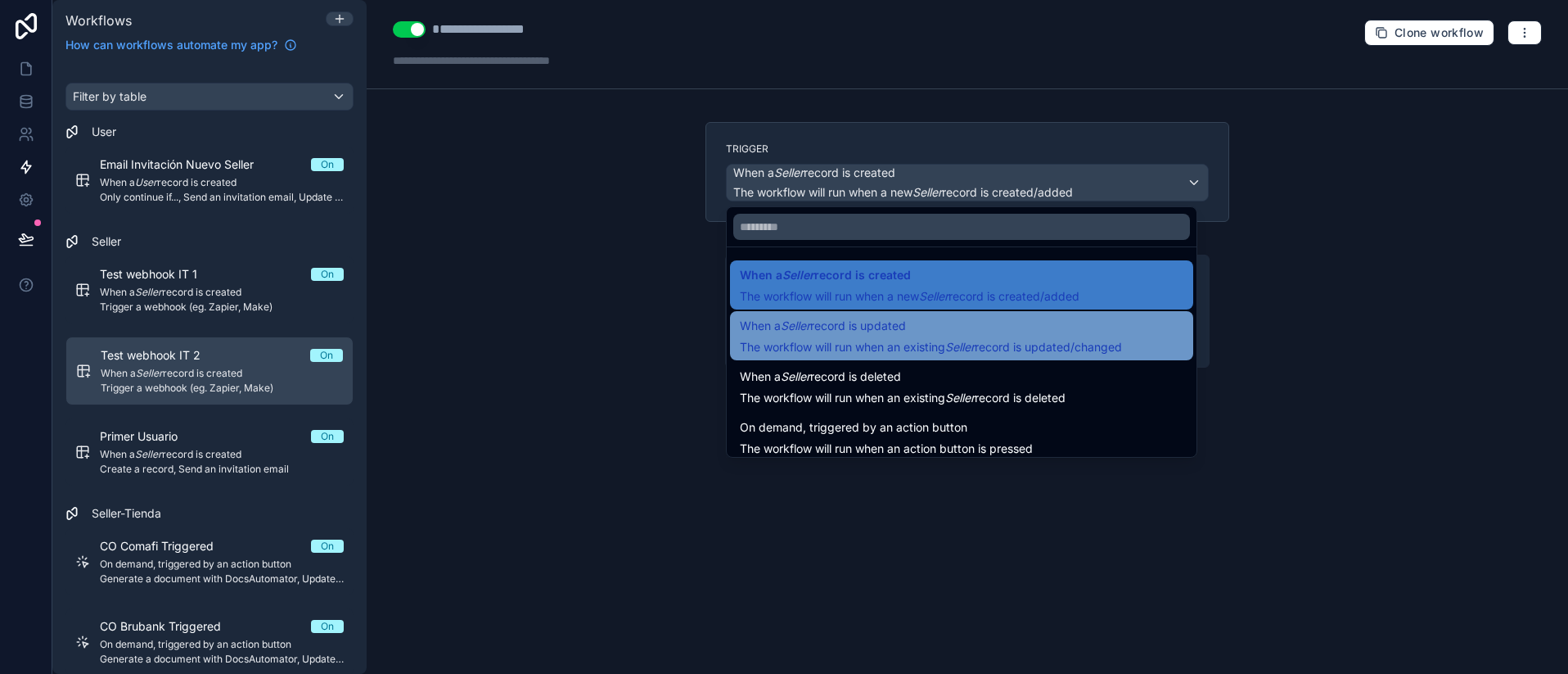
click at [906, 334] on span "When a Seller record is updated" at bounding box center [823, 326] width 166 height 20
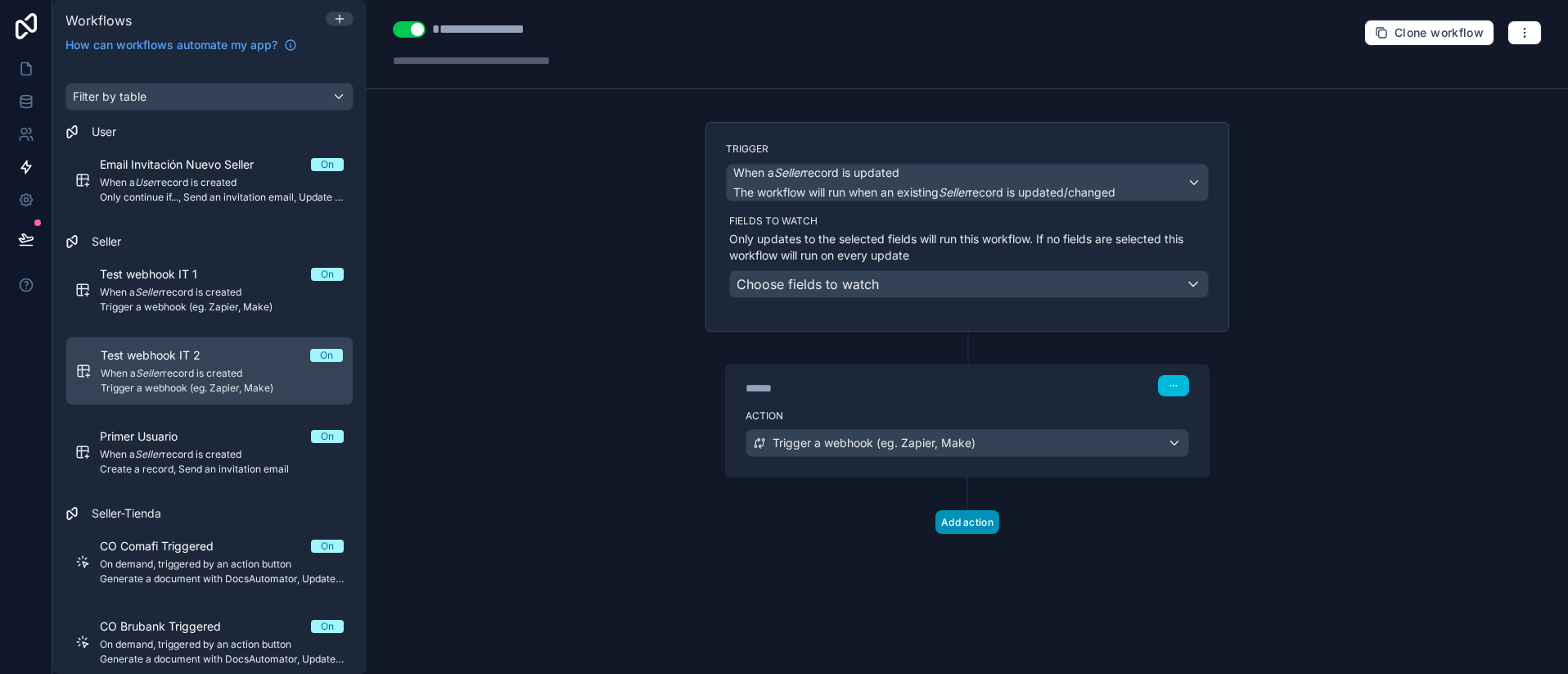
click at [987, 528] on button "Add action" at bounding box center [966, 521] width 64 height 23
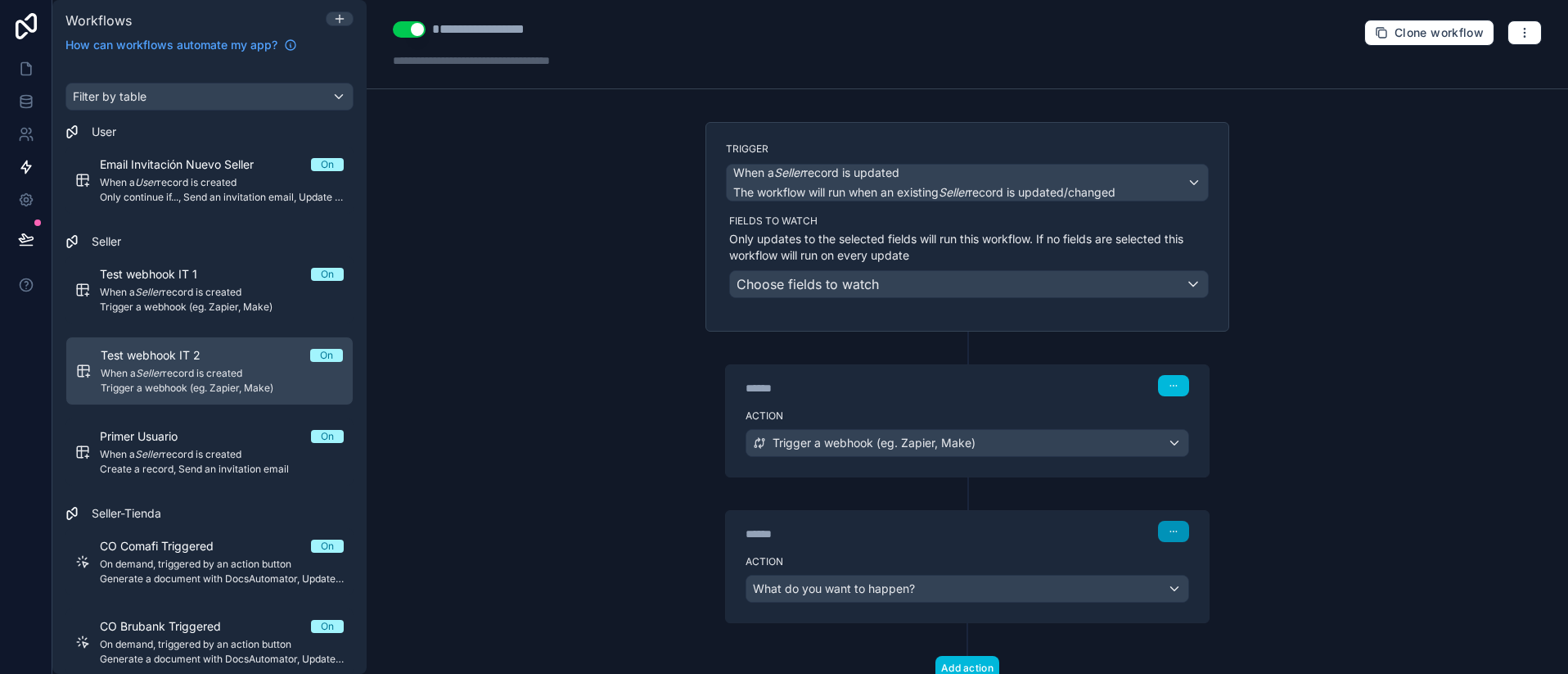
click at [1172, 529] on button "button" at bounding box center [1173, 531] width 31 height 22
click at [1185, 587] on button "Delete" at bounding box center [1207, 594] width 112 height 26
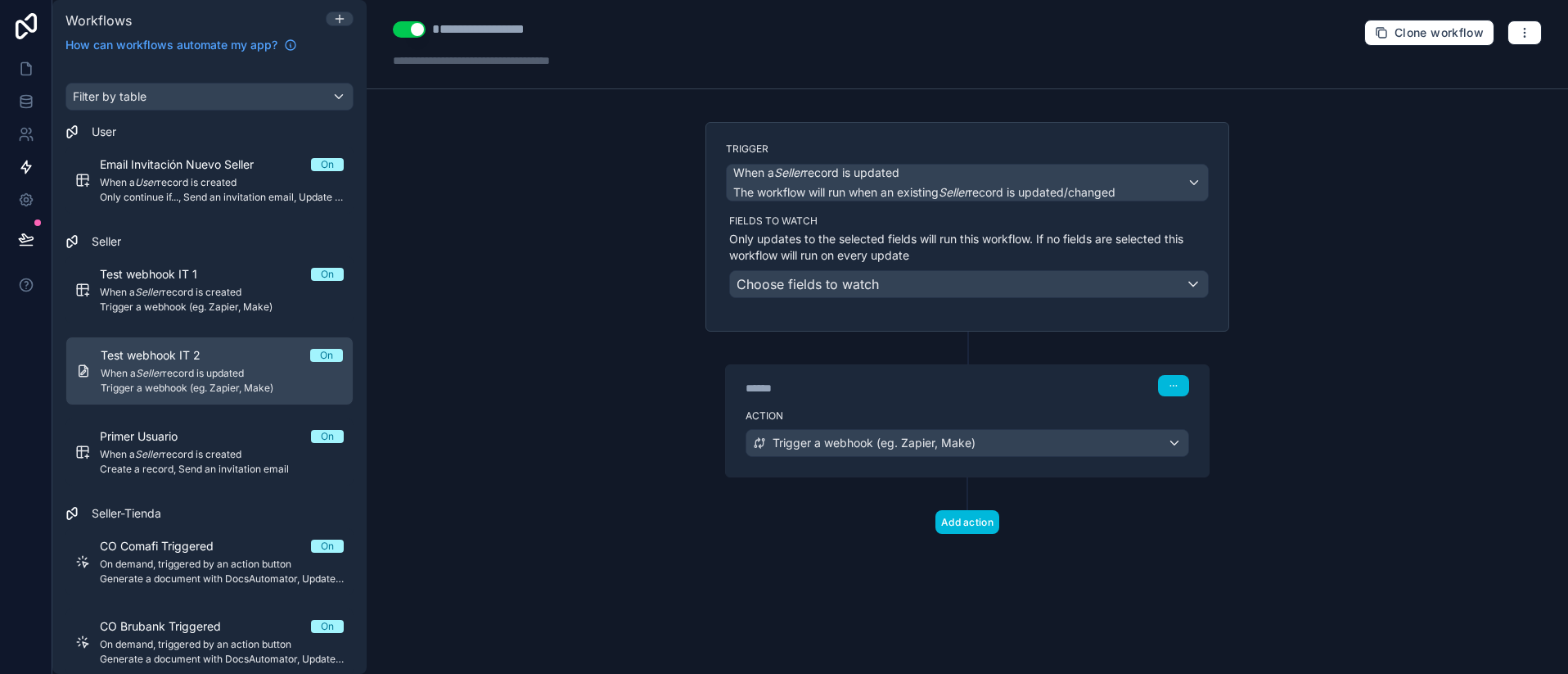
click at [1377, 279] on div "**********" at bounding box center [967, 337] width 1201 height 674
click at [850, 258] on p "Only updates to the selected fields will run this workflow. If no fields are se…" at bounding box center [968, 247] width 480 height 33
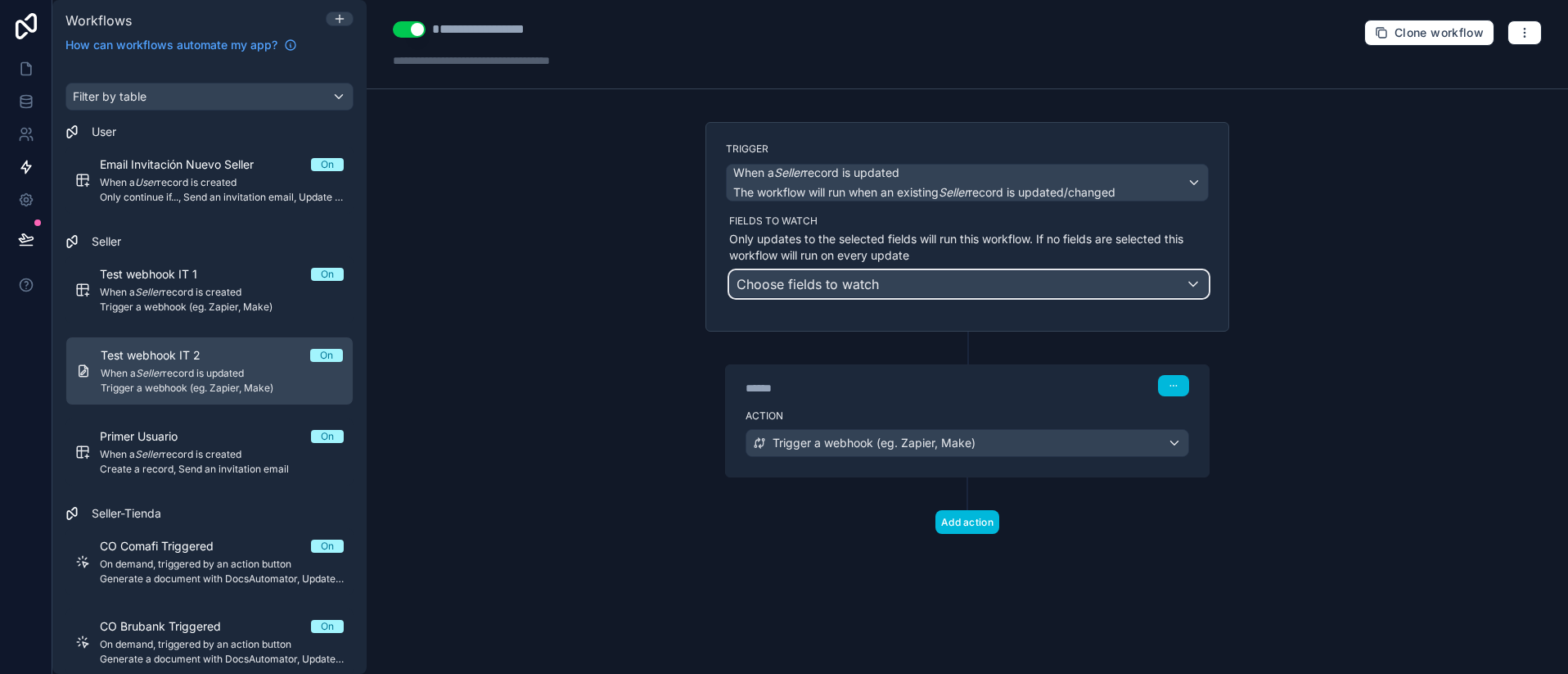
click at [854, 286] on span "Choose fields to watch" at bounding box center [807, 284] width 143 height 16
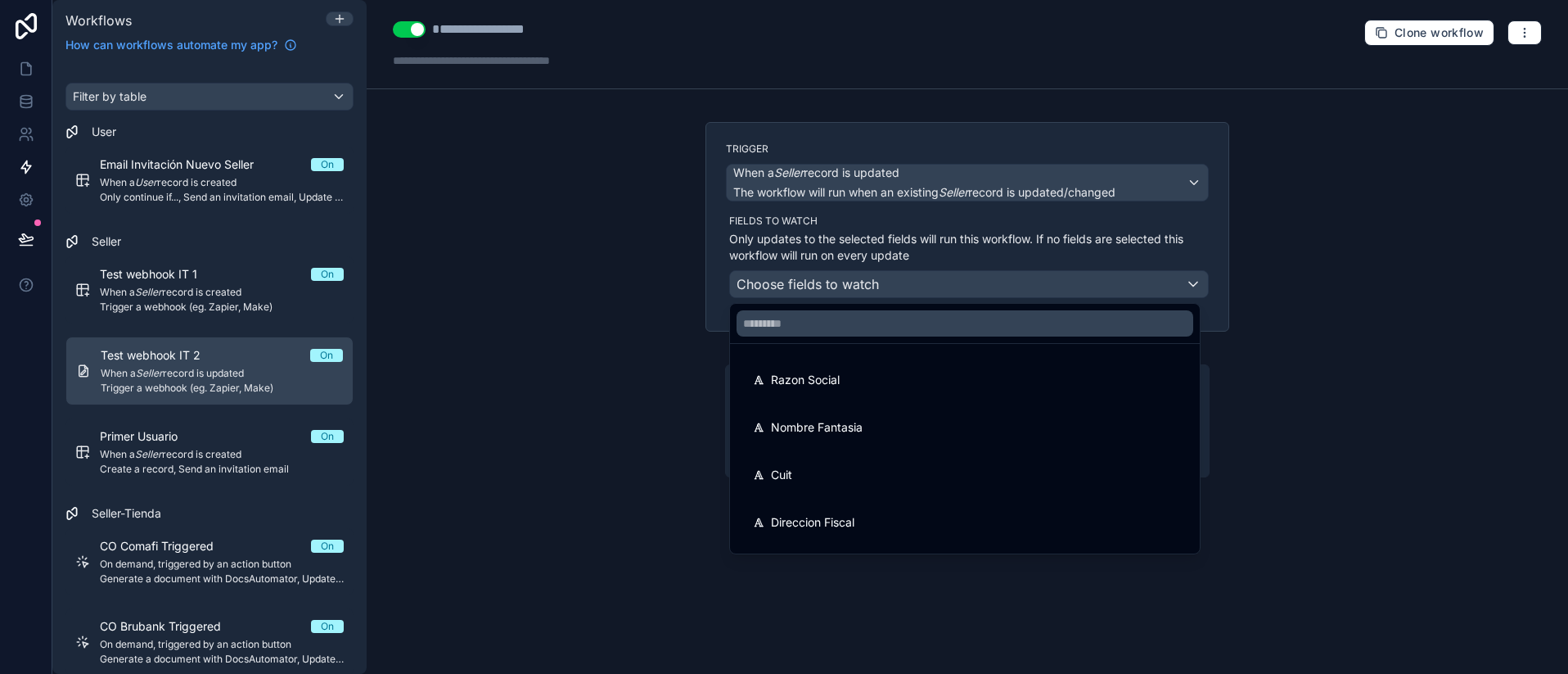
click at [354, 268] on div at bounding box center [784, 337] width 1568 height 674
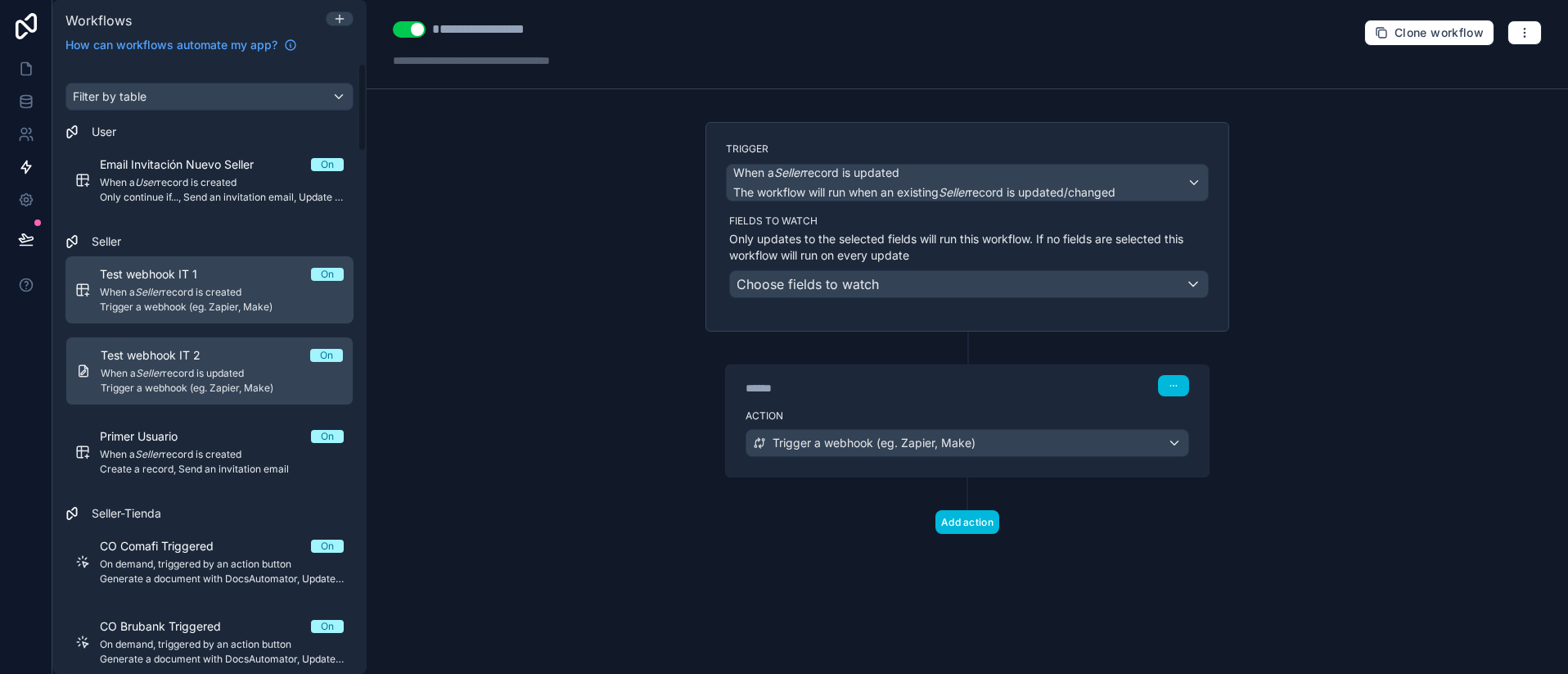
click at [251, 286] on span "When a Seller record is created" at bounding box center [222, 292] width 244 height 13
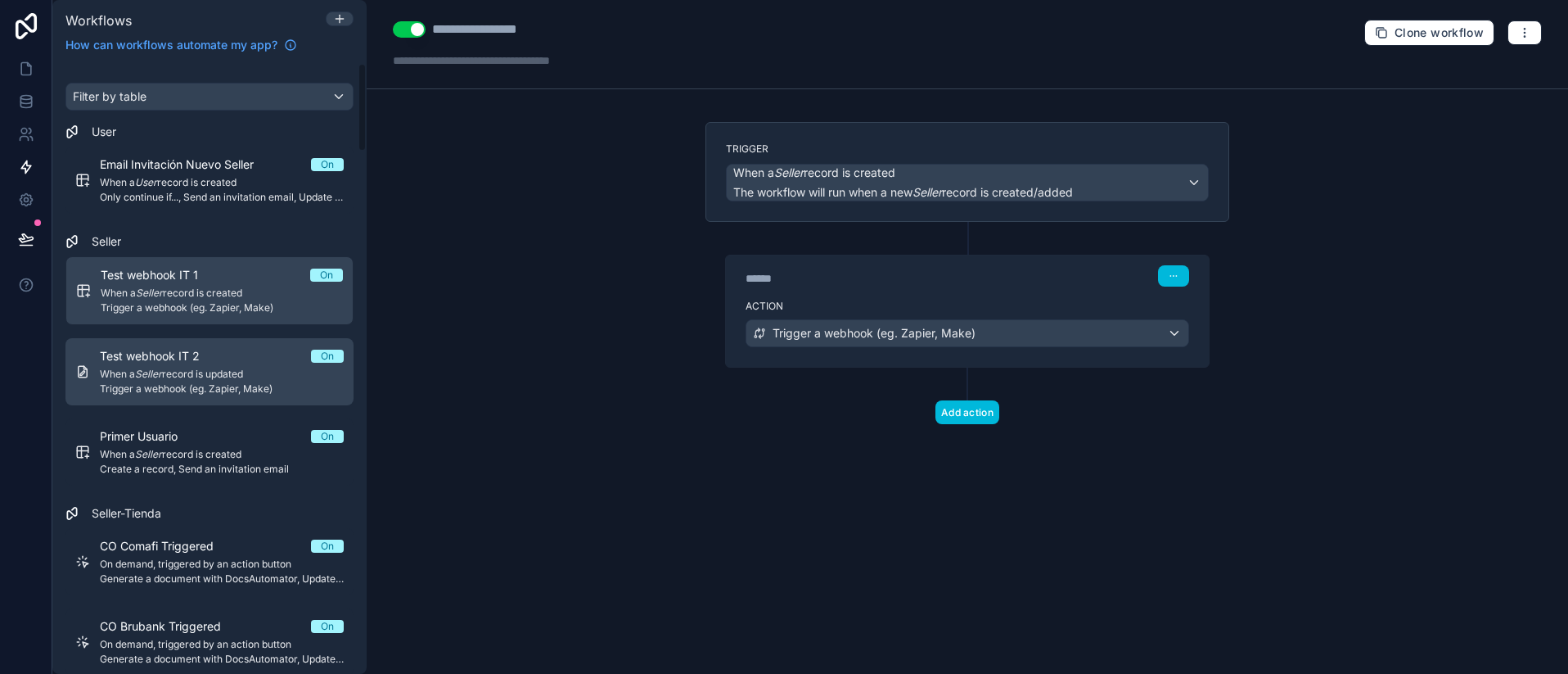
click at [123, 374] on span "When a Seller record is updated" at bounding box center [222, 374] width 244 height 13
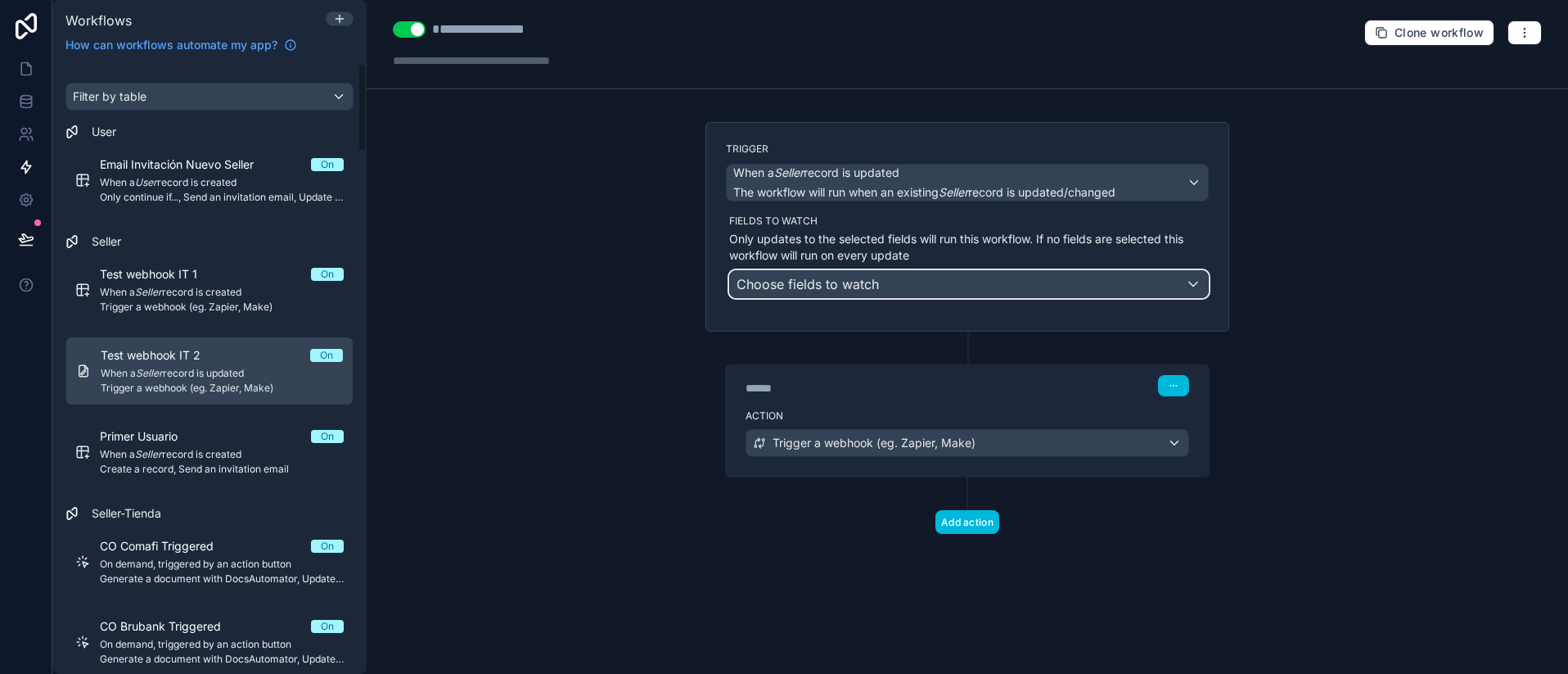
click at [1011, 288] on div "Choose fields to watch" at bounding box center [968, 284] width 478 height 26
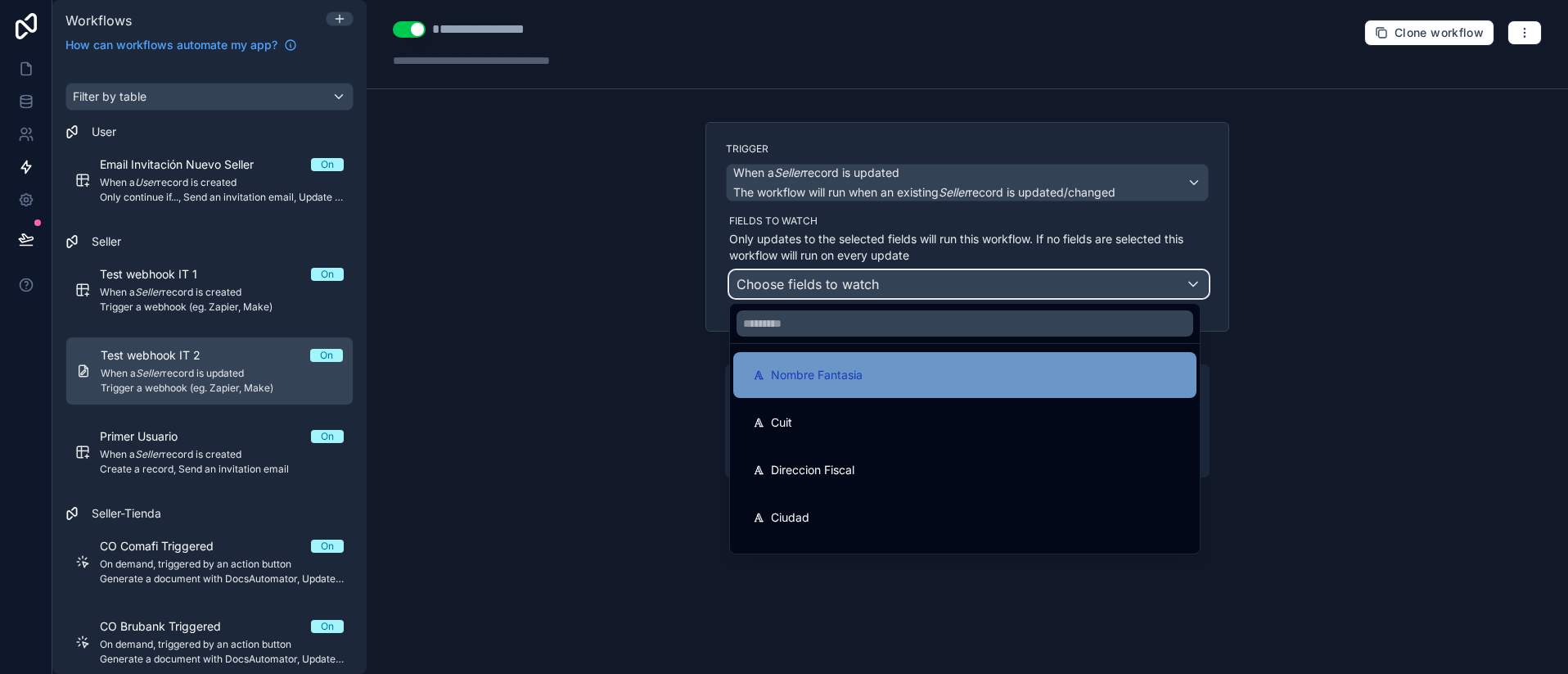
scroll to position [196, 0]
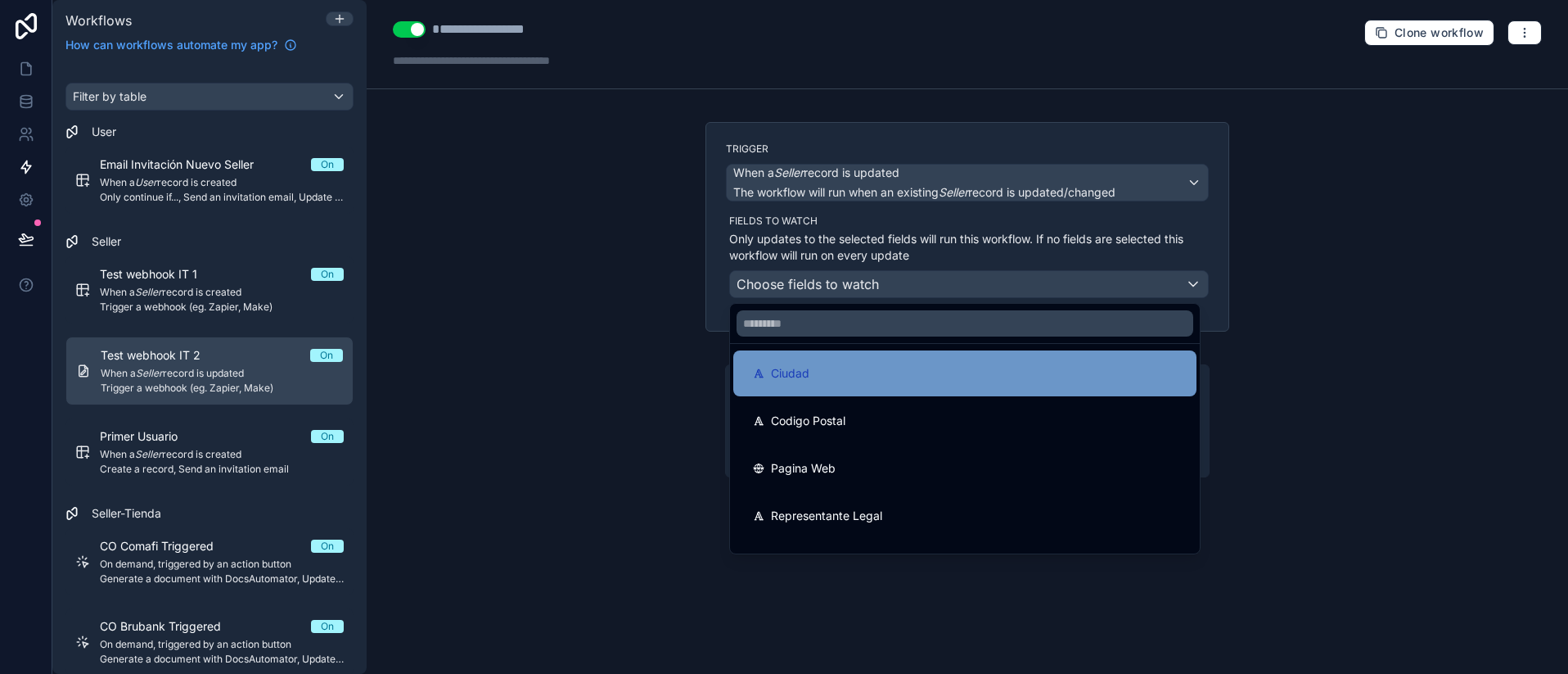
click at [814, 374] on div "Ciudad" at bounding box center [964, 373] width 424 height 20
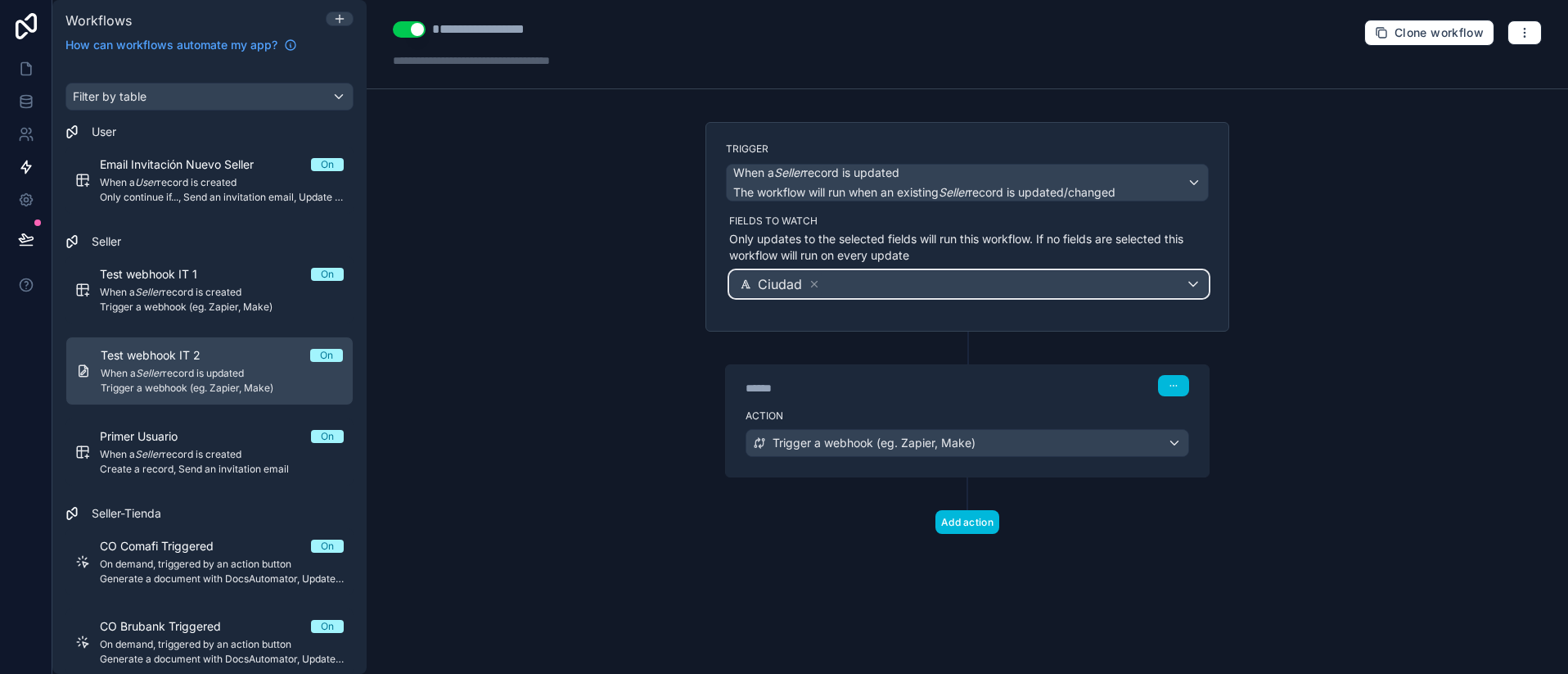
click at [833, 286] on div "Ciudad" at bounding box center [968, 284] width 478 height 26
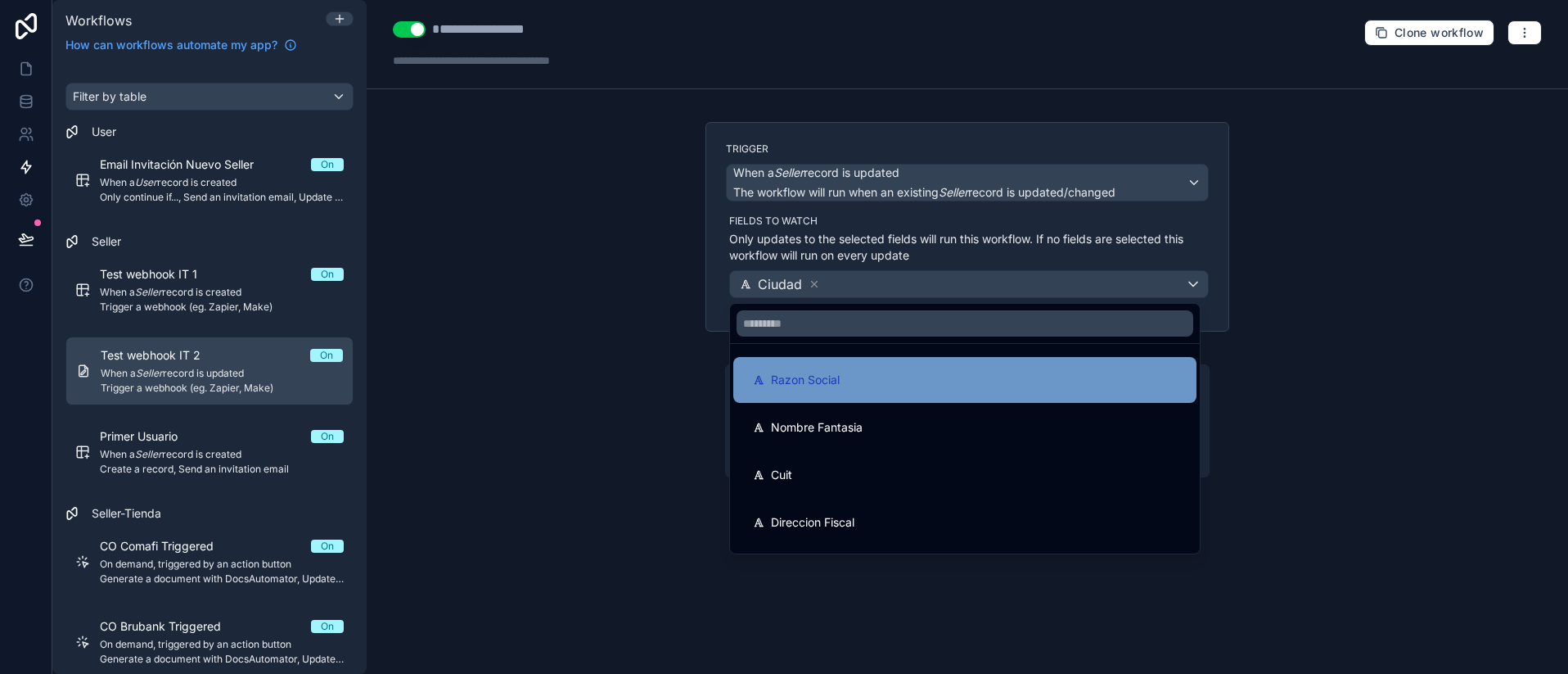
click at [821, 379] on span "Razon Social" at bounding box center [805, 379] width 69 height 20
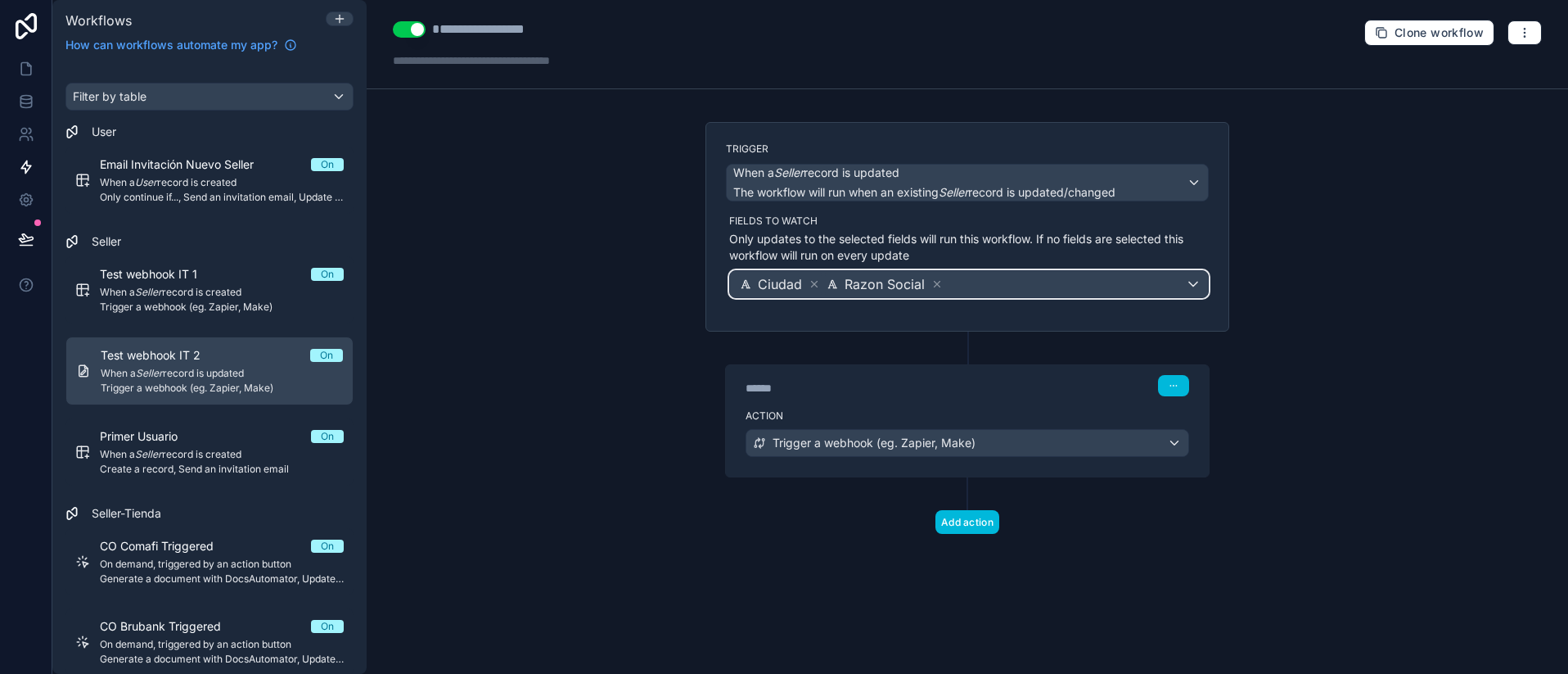
click at [966, 279] on div "Ciudad Razon Social" at bounding box center [968, 284] width 478 height 26
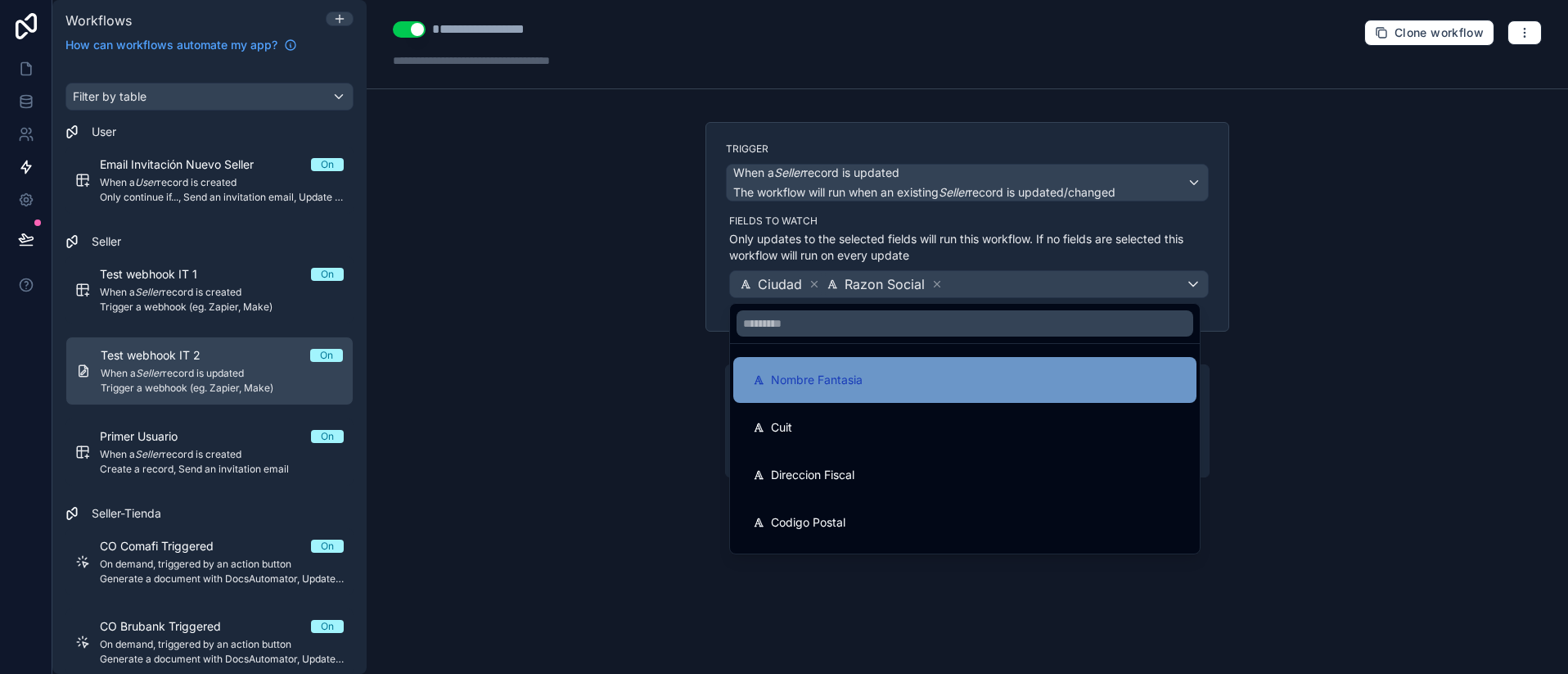
click at [865, 387] on div "Nombre Fantasia" at bounding box center [964, 379] width 424 height 20
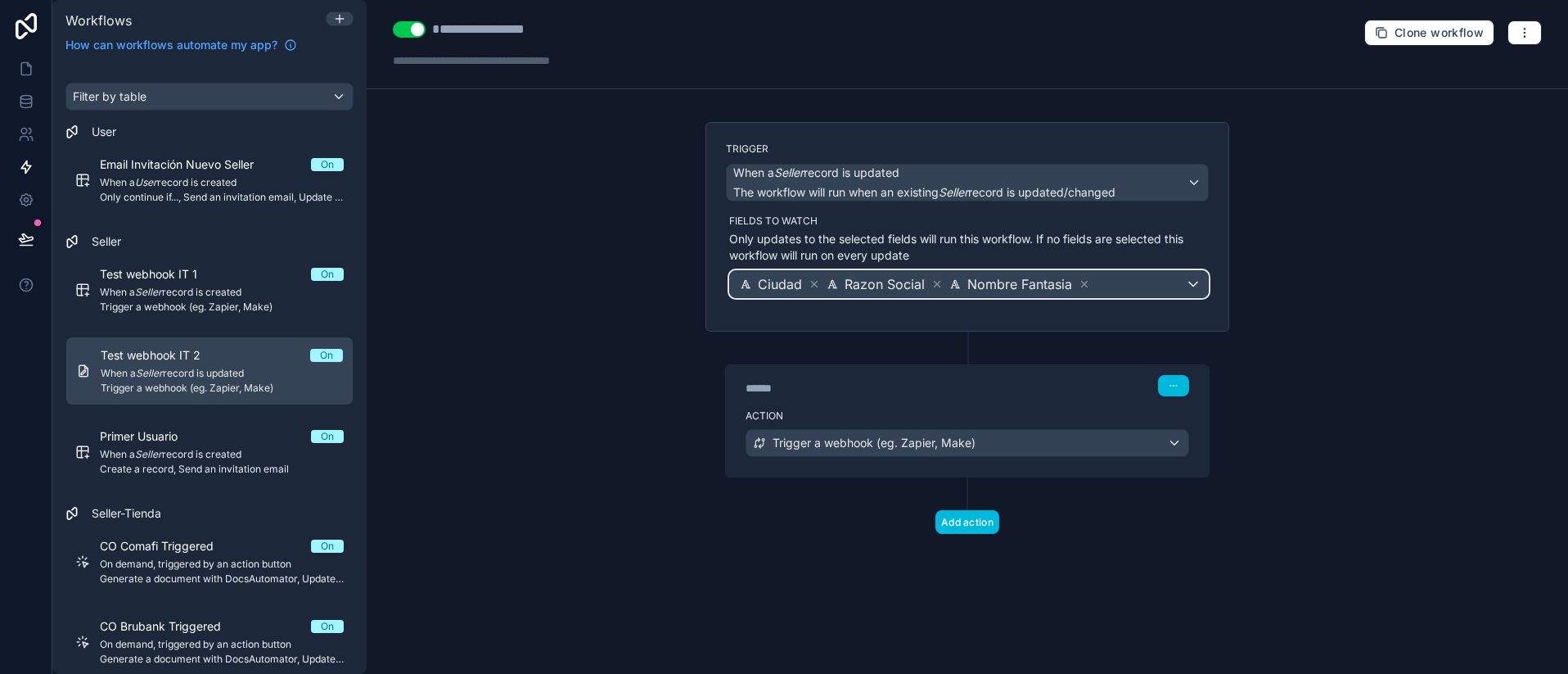
click at [1162, 289] on div "Ciudad Razon Social Nombre Fantasia" at bounding box center [968, 284] width 478 height 26
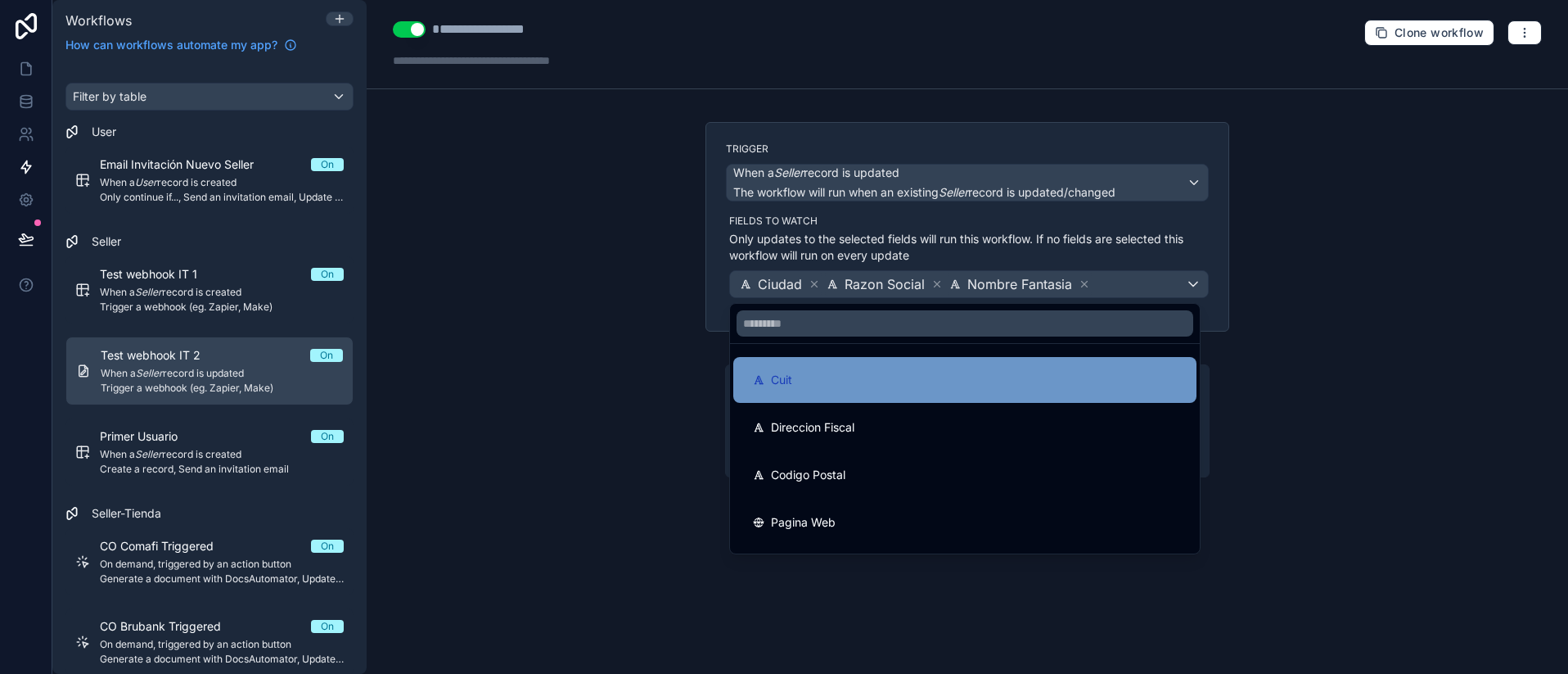
click at [953, 388] on div "Cuit" at bounding box center [964, 379] width 424 height 20
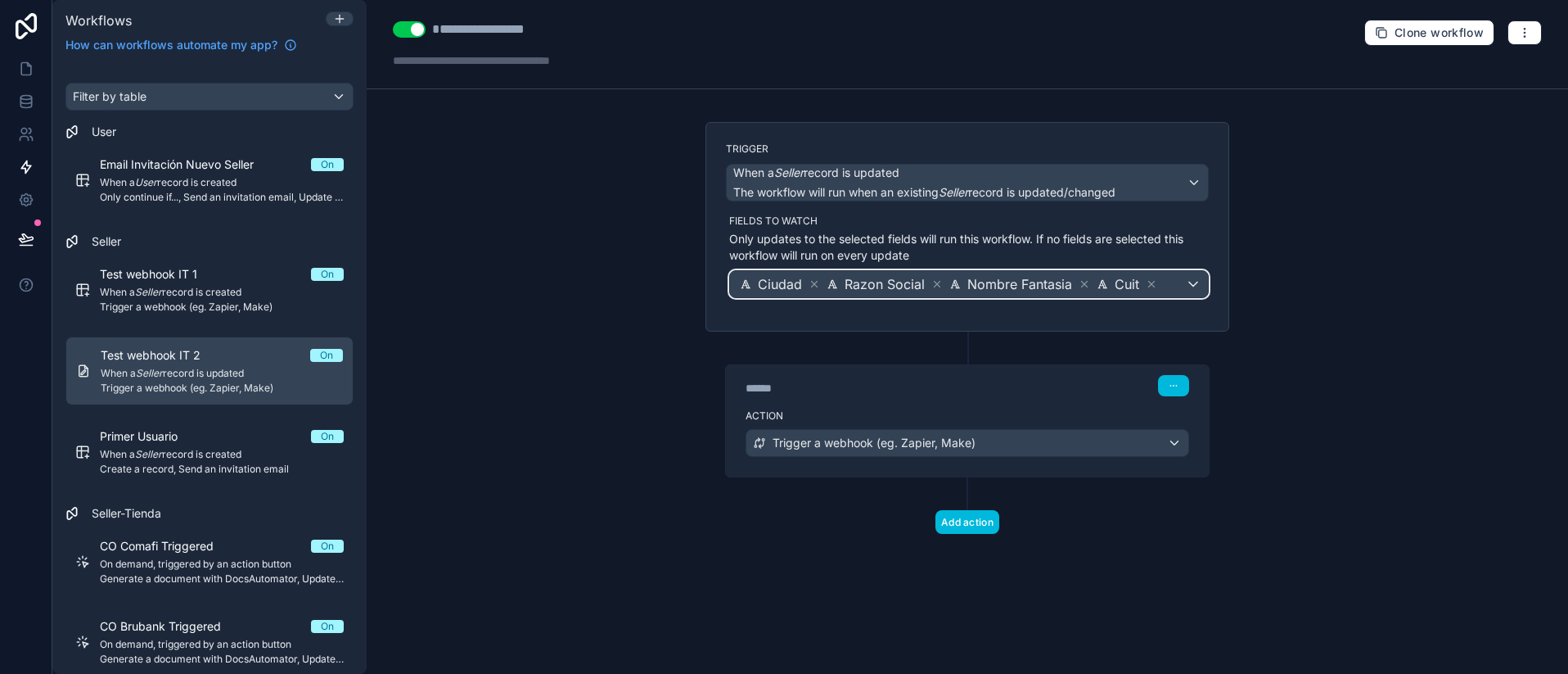
click at [1179, 282] on div "Ciudad Razon Social Nombre Fantasia Cuit" at bounding box center [968, 284] width 478 height 26
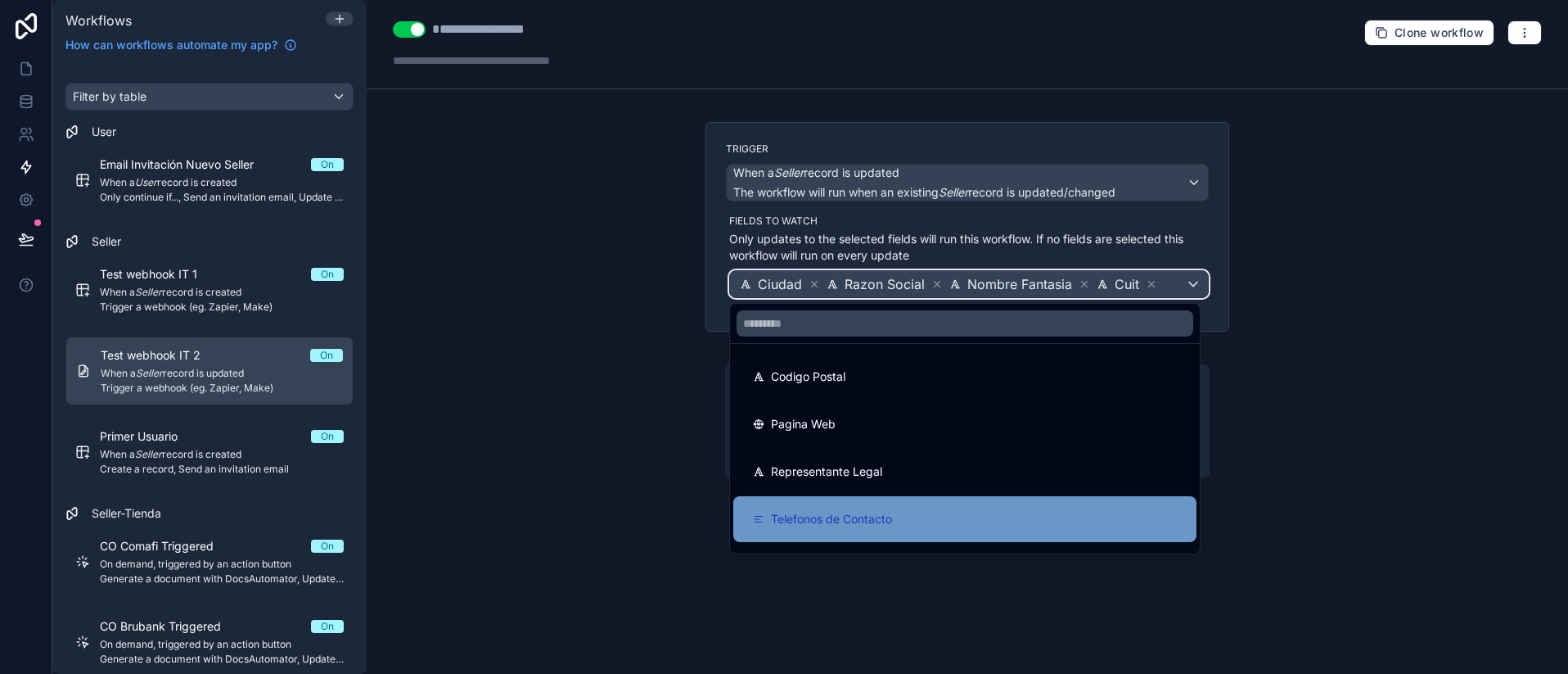
scroll to position [98, 0]
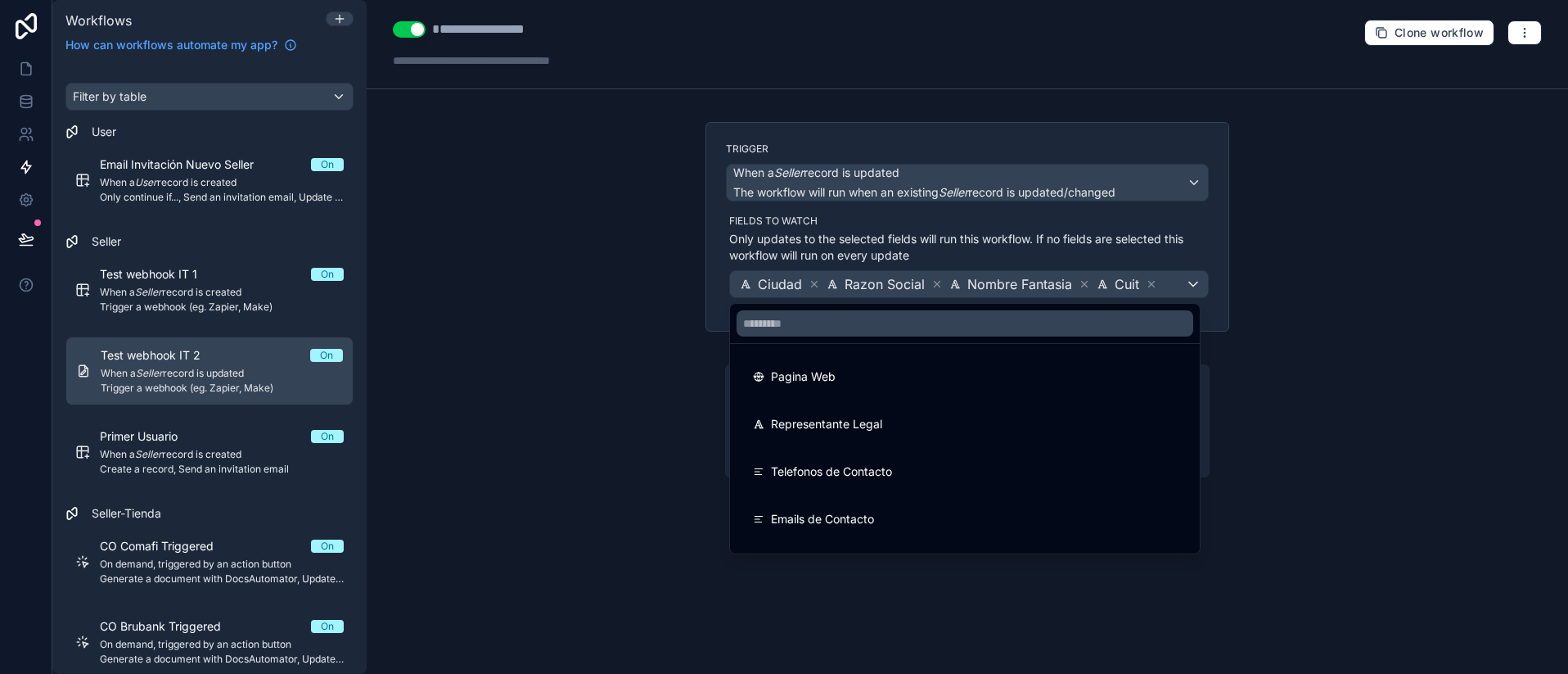
drag, startPoint x: 798, startPoint y: 485, endPoint x: 1144, endPoint y: 353, distance: 370.3
click at [807, 482] on div "Telefonos de Contacto" at bounding box center [965, 471] width 463 height 46
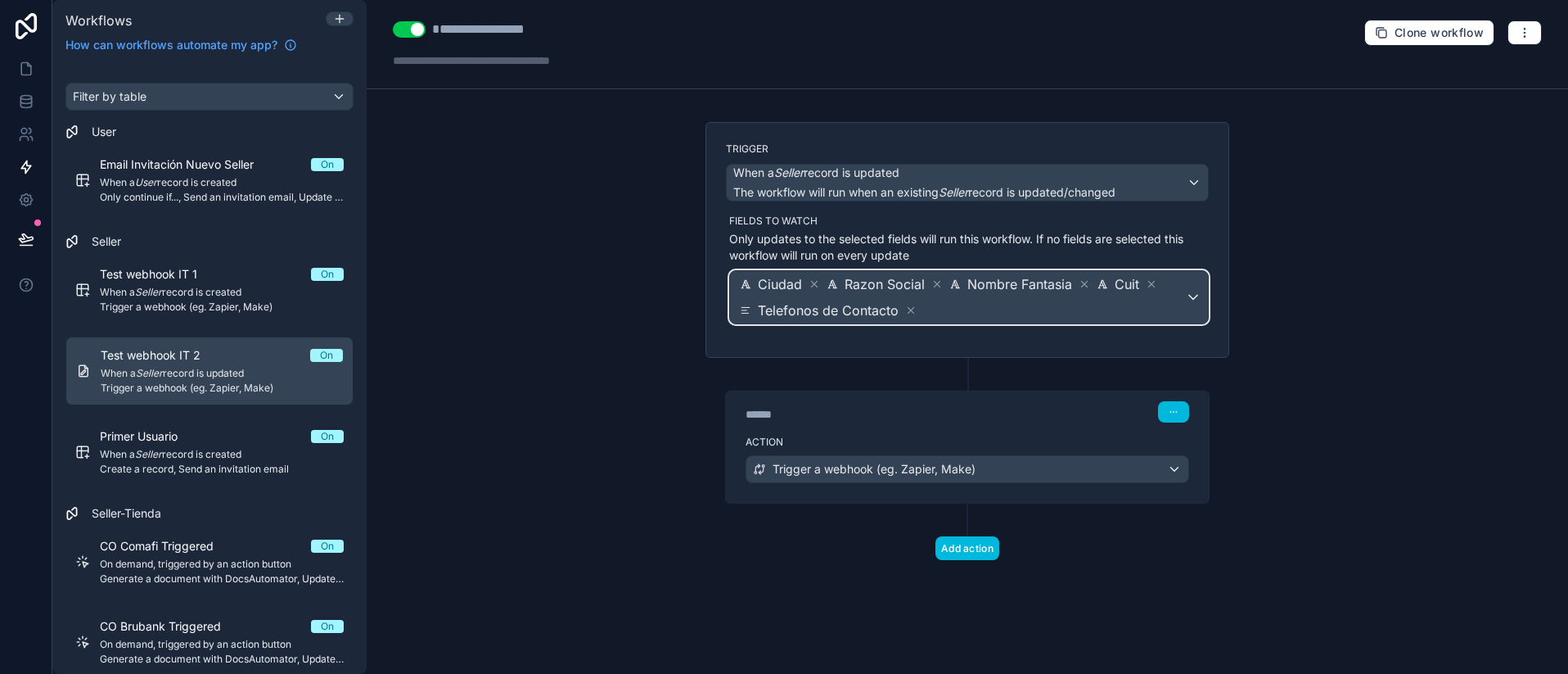
click at [1207, 306] on div "Ciudad Razon Social Nombre Fantasia Cuit Telefonos de Contacto" at bounding box center [968, 297] width 478 height 52
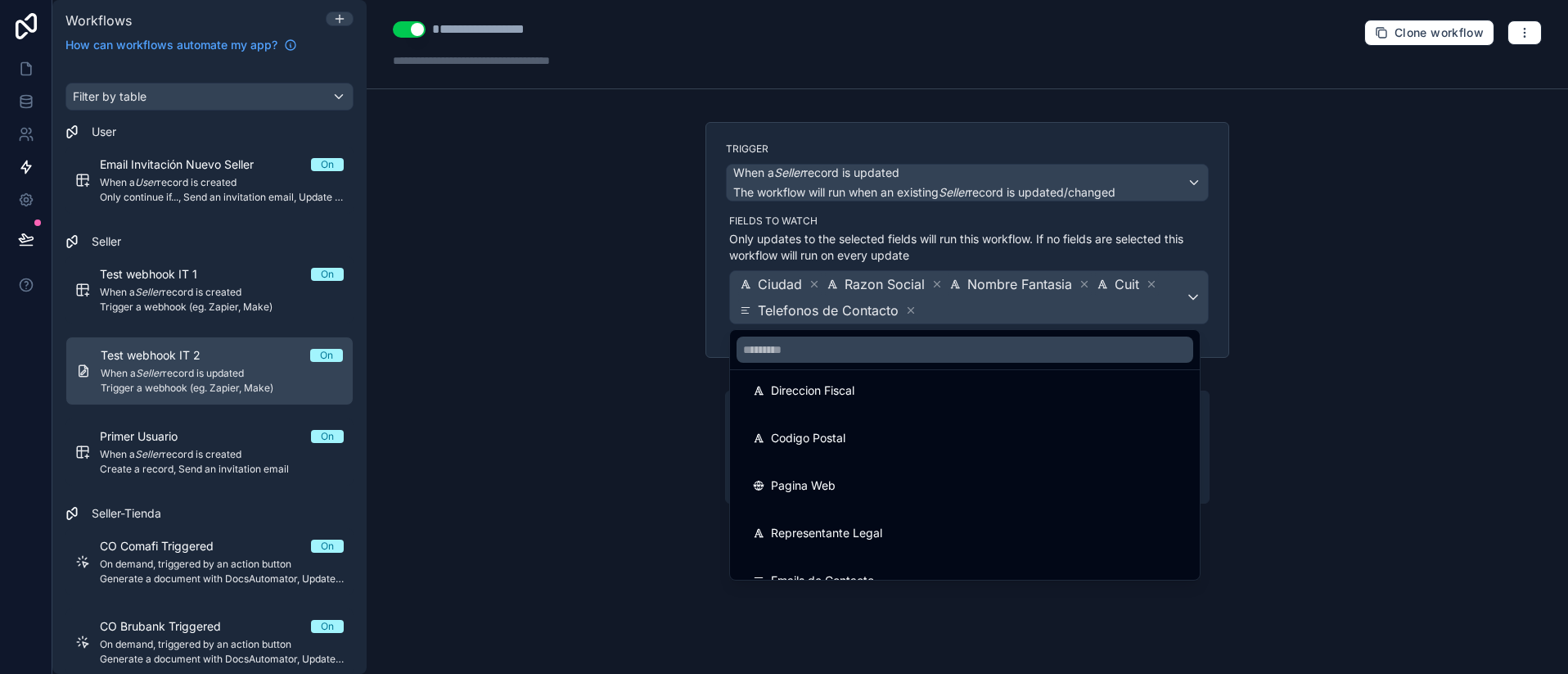
scroll to position [0, 0]
click at [960, 303] on div at bounding box center [784, 337] width 1568 height 674
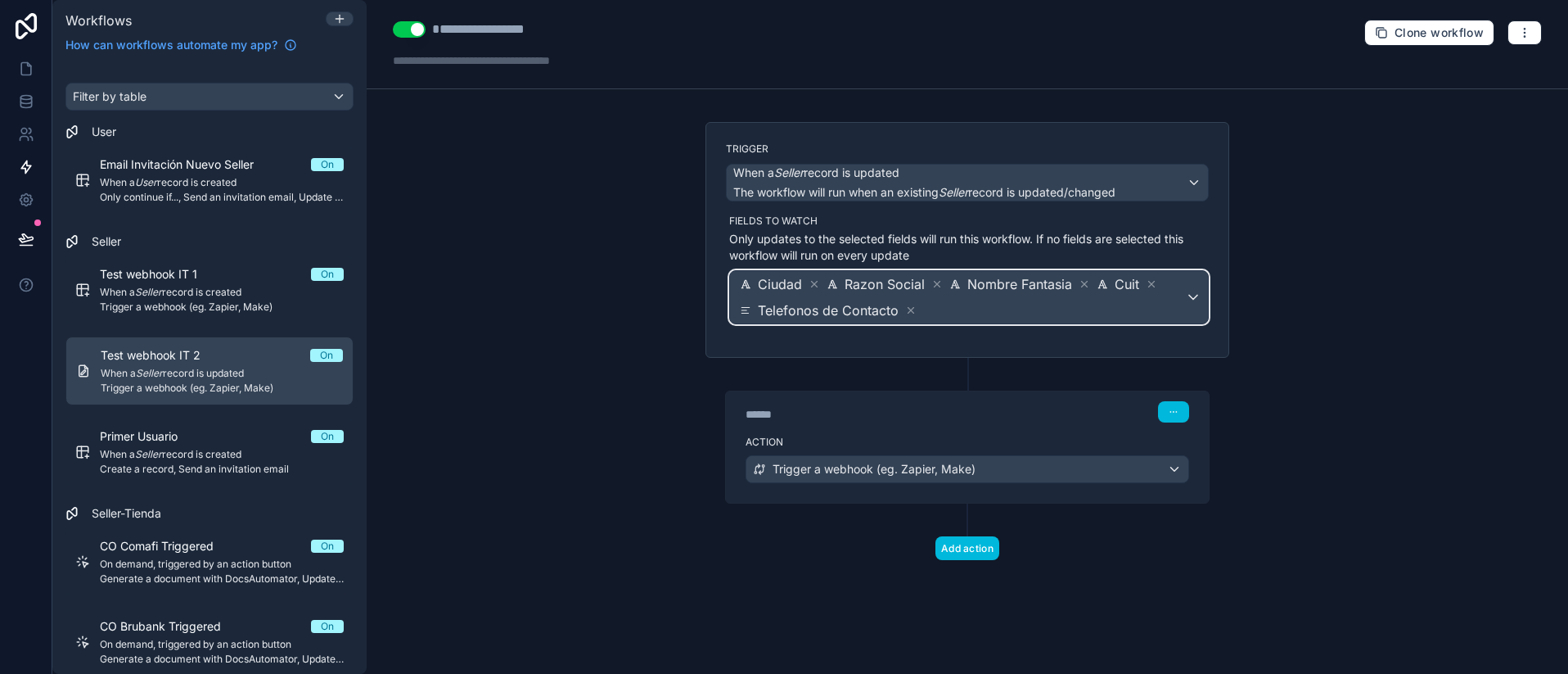
click at [932, 308] on span "Ciudad Razon Social Nombre Fantasia Cuit Telefonos de Contacto" at bounding box center [960, 297] width 448 height 52
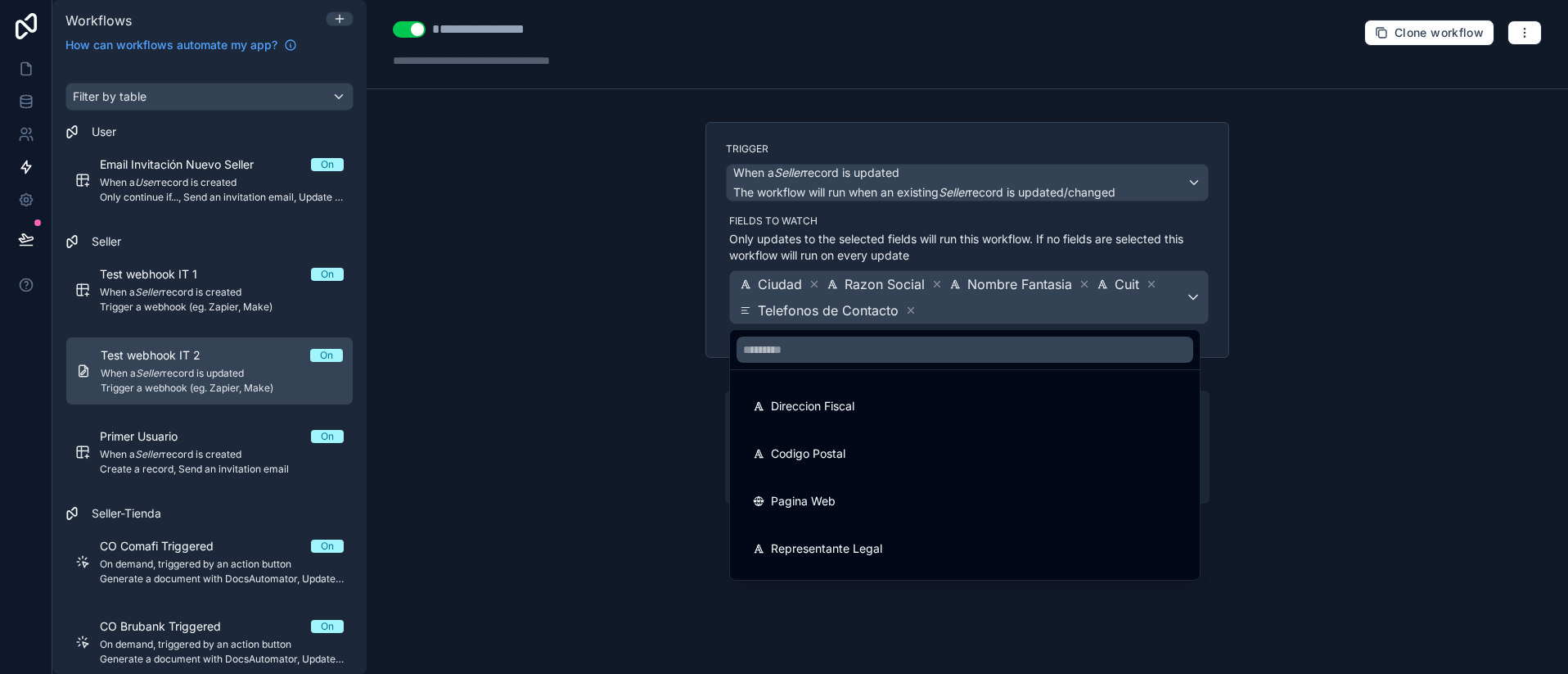
click at [911, 310] on div at bounding box center [784, 337] width 1568 height 674
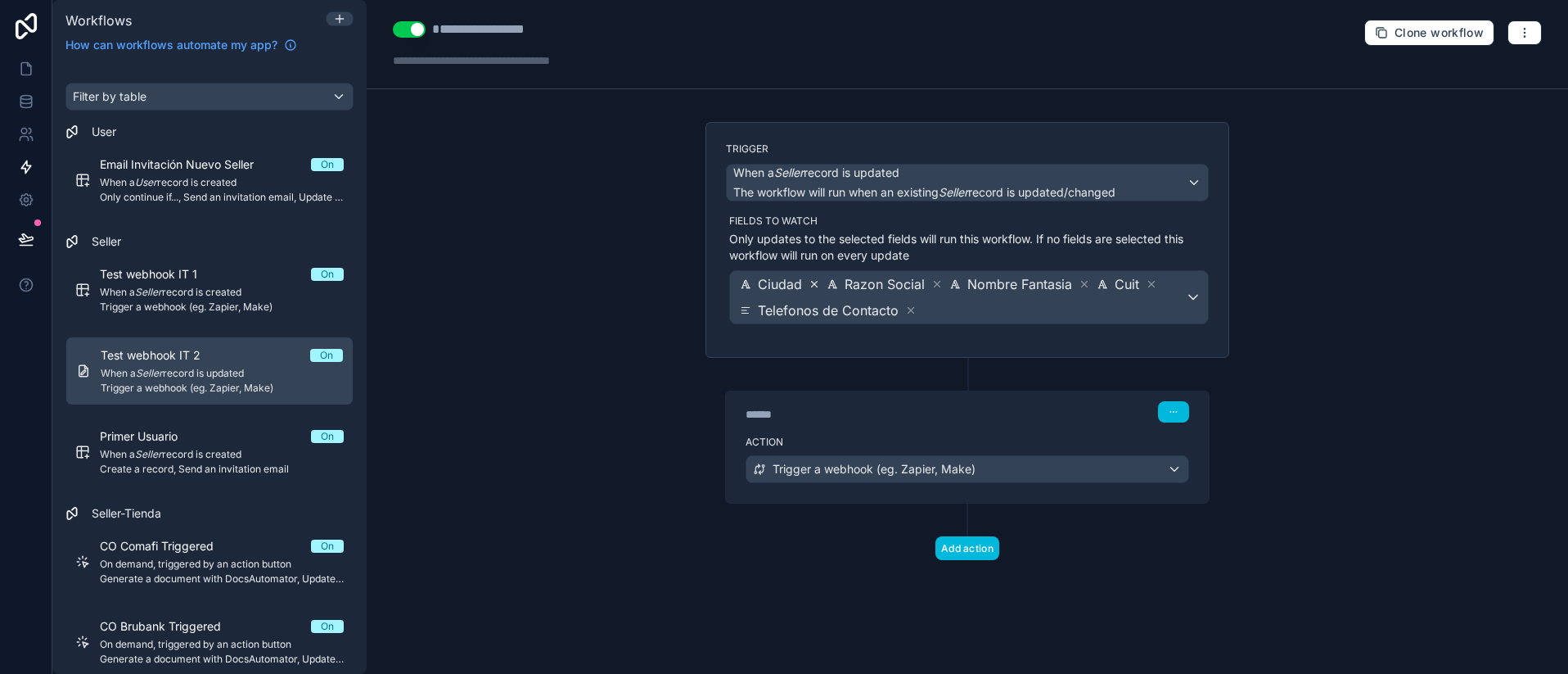
click at [817, 279] on icon at bounding box center [814, 284] width 12 height 12
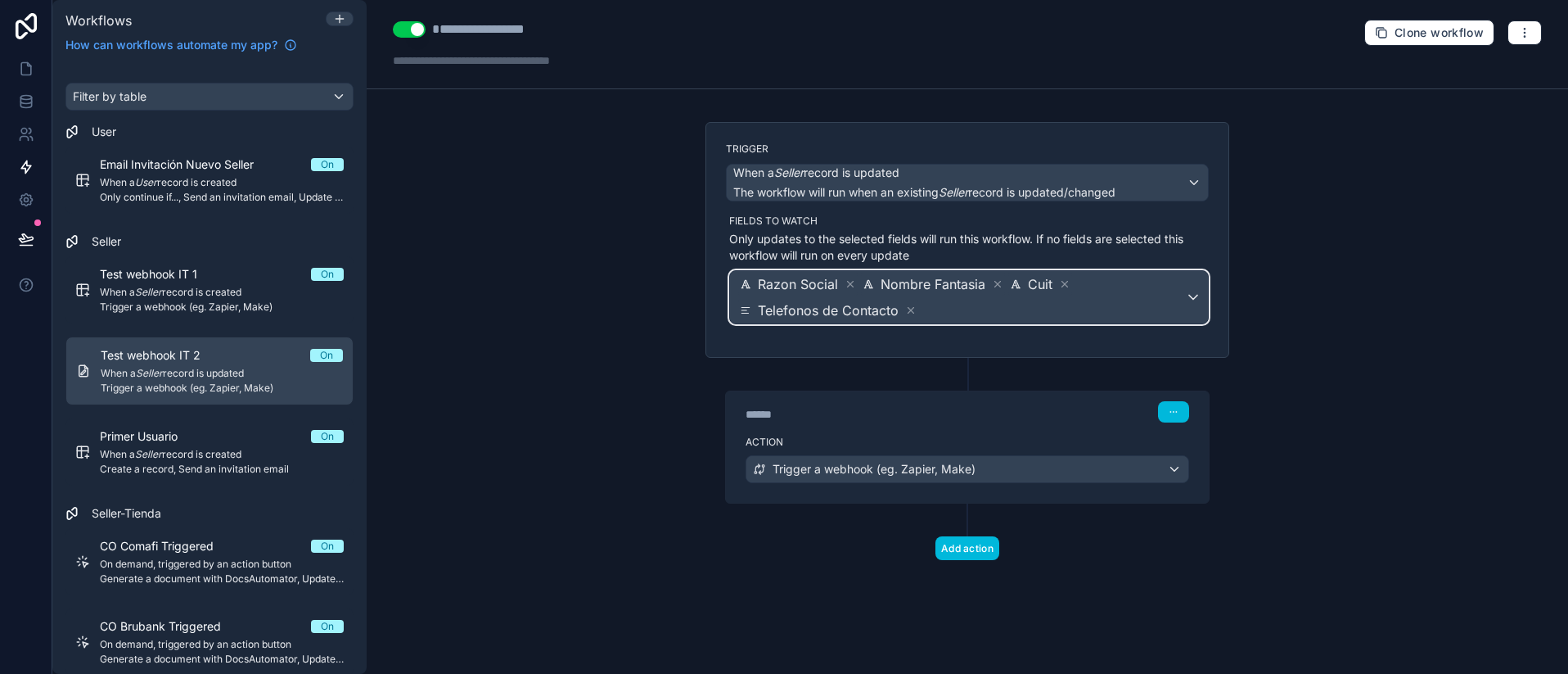
click at [814, 283] on span "Razon Social" at bounding box center [798, 284] width 80 height 20
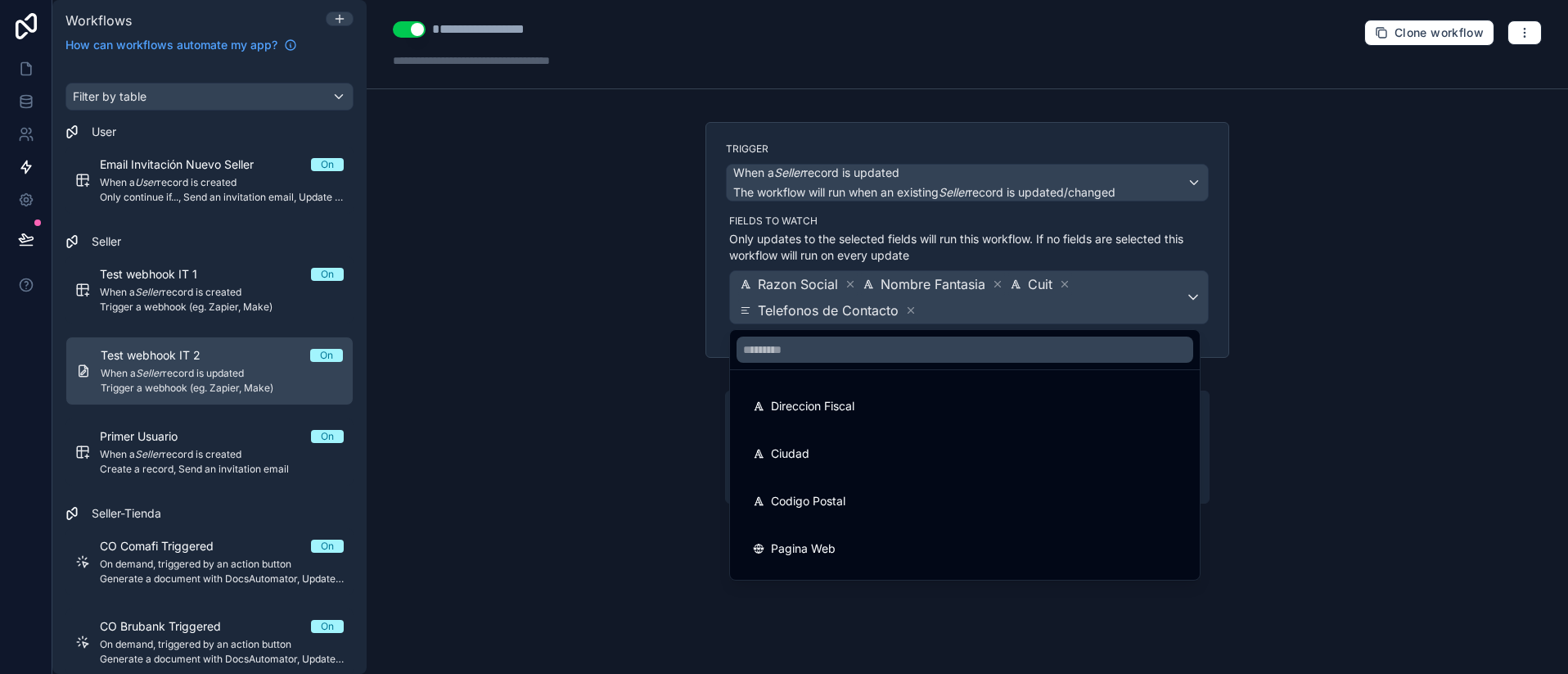
click at [857, 285] on div at bounding box center [784, 337] width 1568 height 674
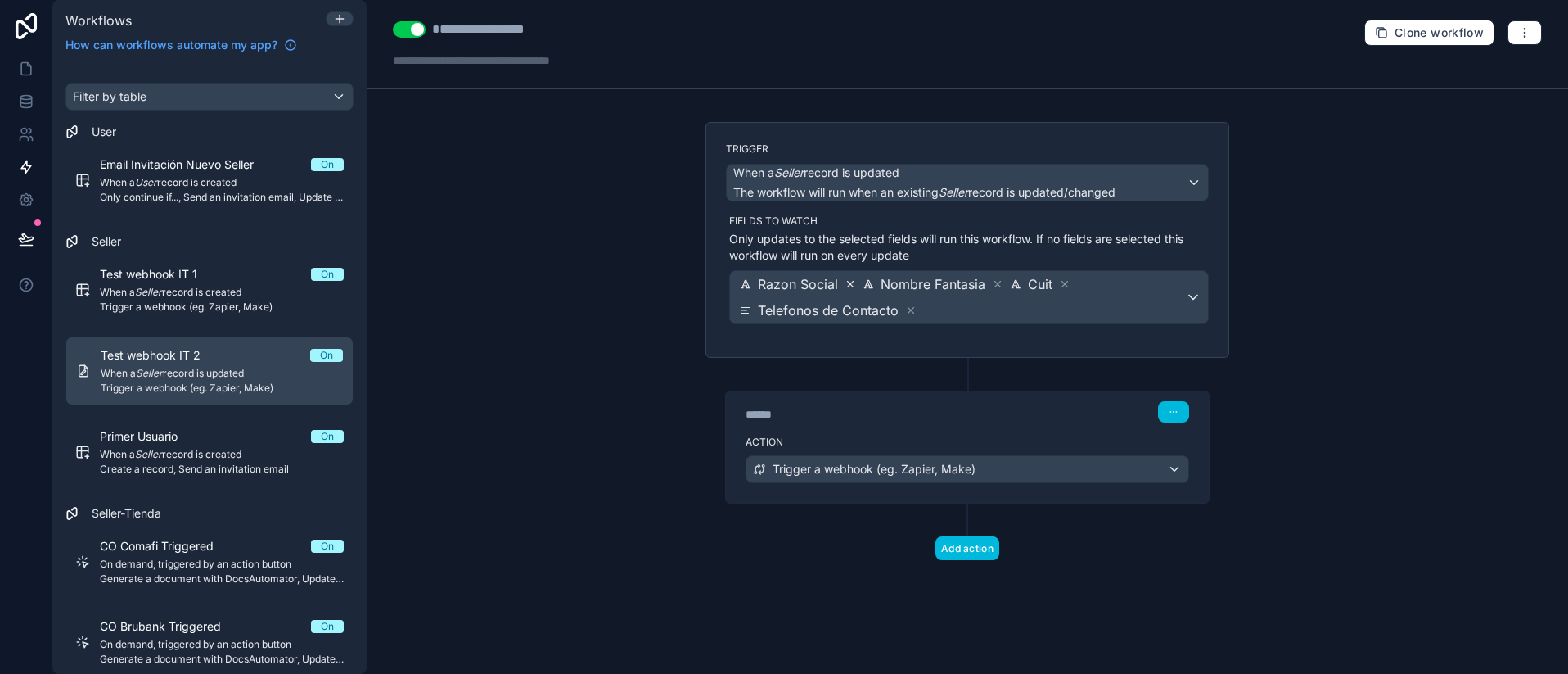
click at [853, 285] on icon at bounding box center [850, 284] width 12 height 12
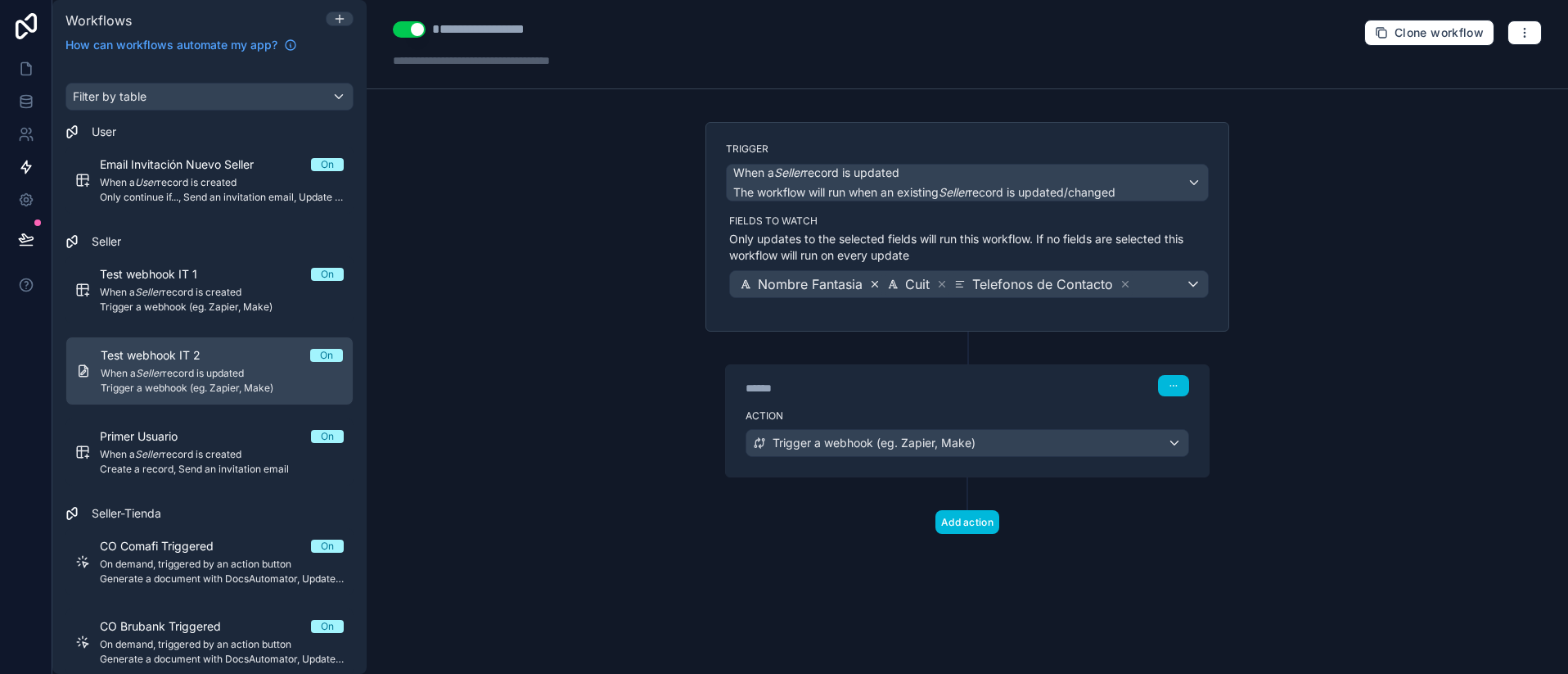
click at [877, 286] on icon at bounding box center [875, 285] width 5 height 5
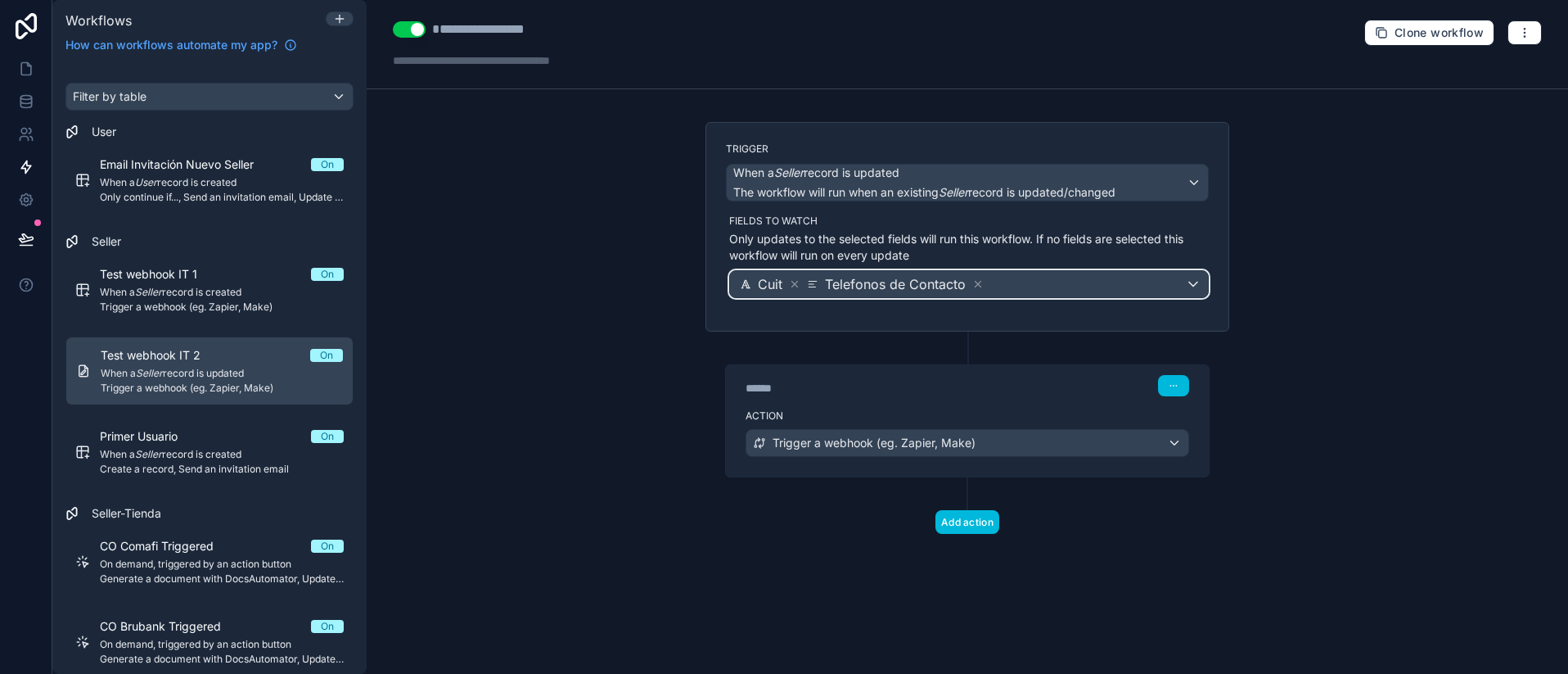
click at [788, 284] on div "Cuit" at bounding box center [770, 284] width 64 height 23
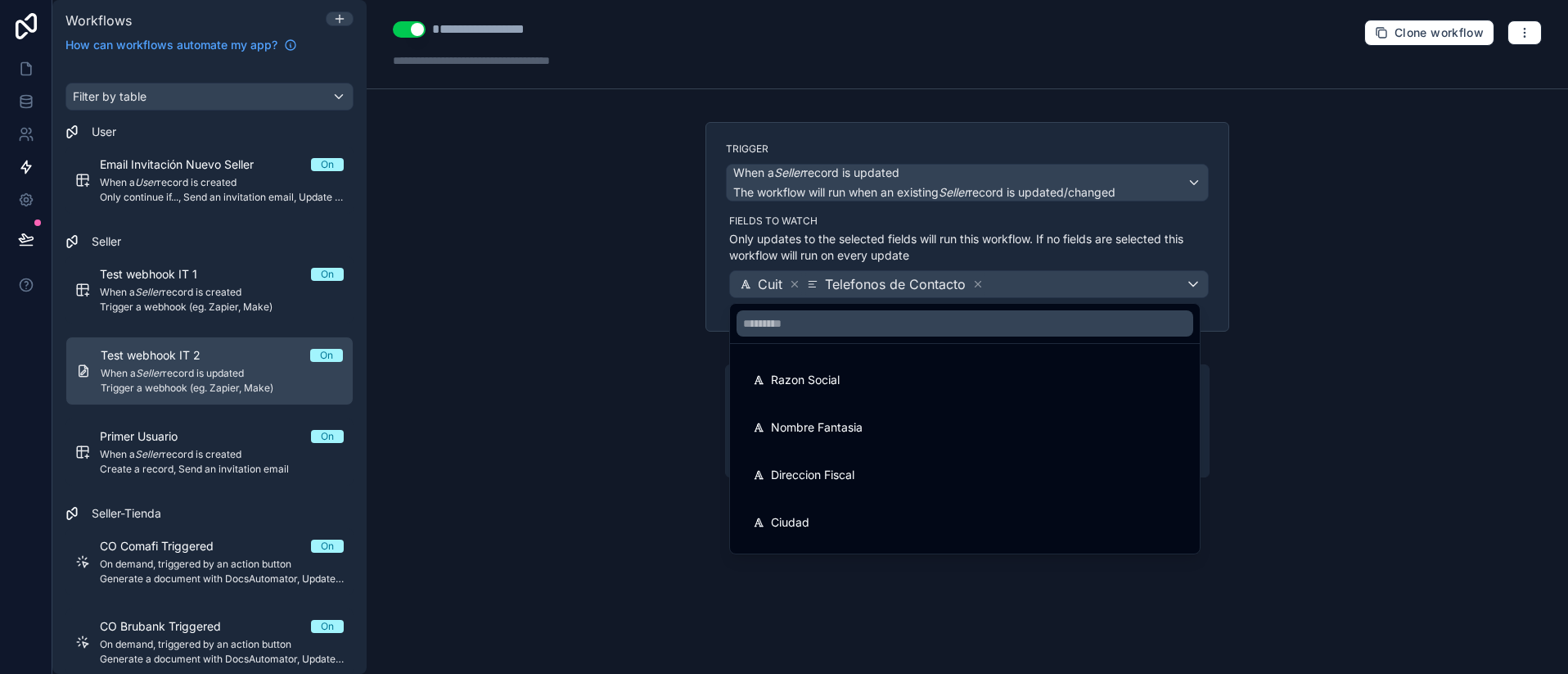
click at [800, 281] on div at bounding box center [784, 337] width 1568 height 674
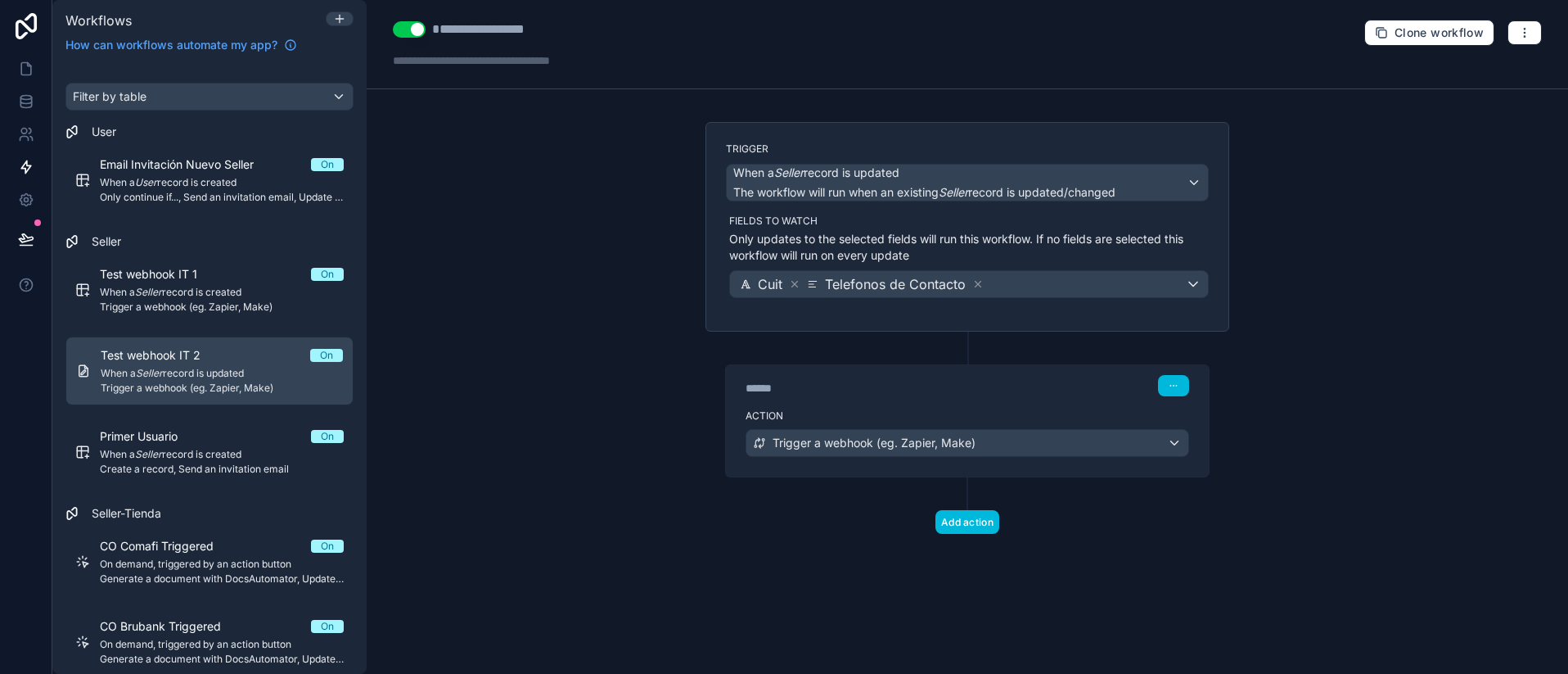
drag, startPoint x: 800, startPoint y: 281, endPoint x: 793, endPoint y: 286, distance: 8.6
click at [796, 285] on icon at bounding box center [794, 284] width 12 height 12
click at [910, 283] on icon at bounding box center [910, 284] width 12 height 12
click at [608, 334] on div "**********" at bounding box center [967, 337] width 1201 height 674
click at [593, 300] on div "**********" at bounding box center [967, 337] width 1201 height 674
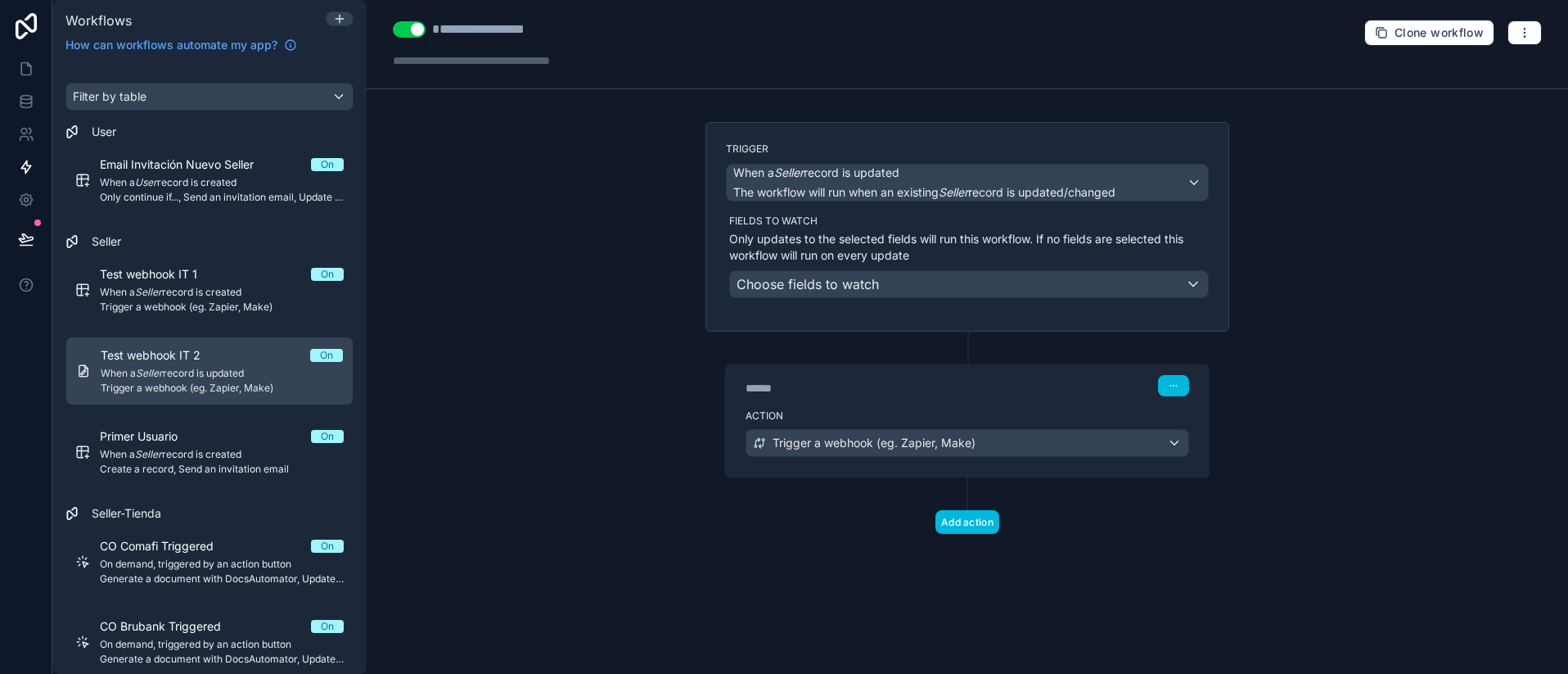
click at [1347, 246] on div "**********" at bounding box center [967, 337] width 1201 height 674
drag, startPoint x: 1313, startPoint y: 399, endPoint x: 1144, endPoint y: 386, distance: 169.5
click at [1310, 395] on div "**********" at bounding box center [967, 337] width 1201 height 674
click at [1158, 376] on div at bounding box center [1173, 386] width 31 height 22
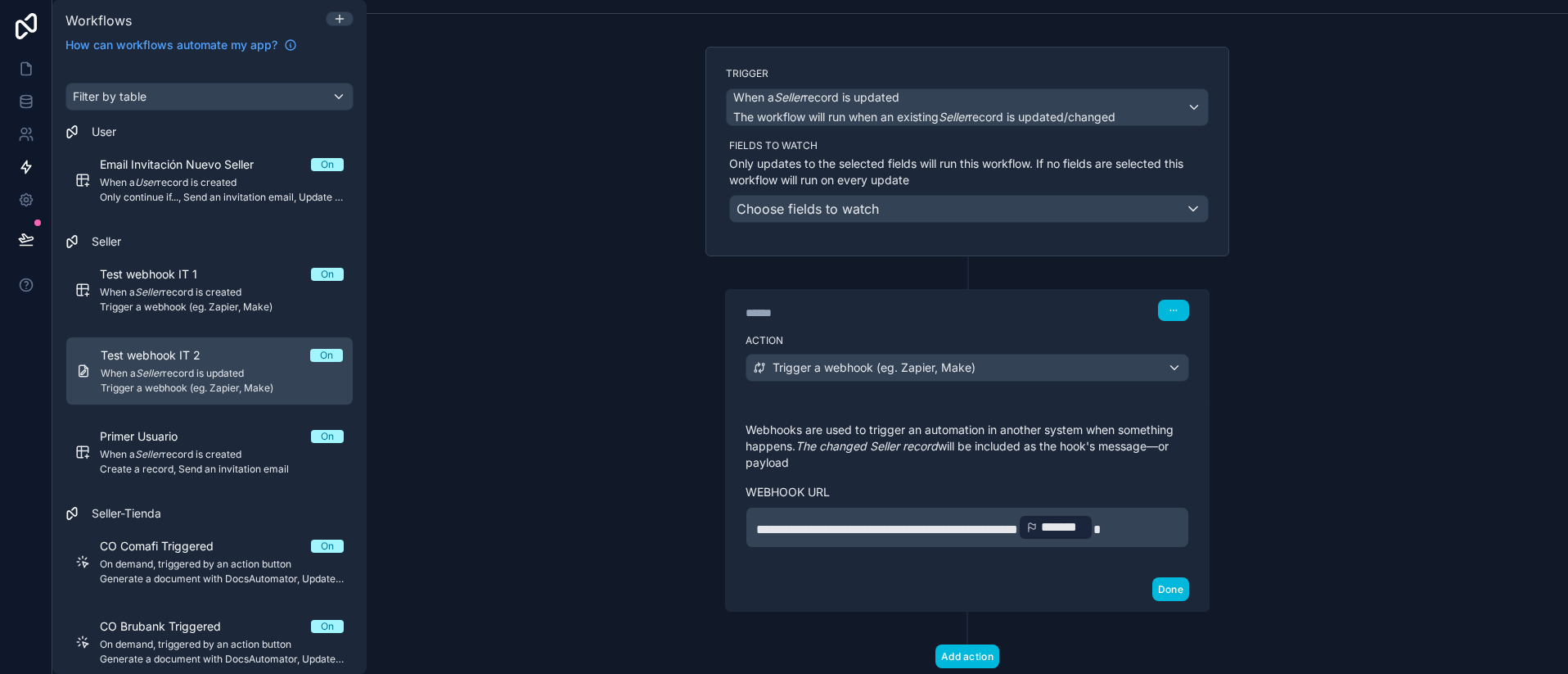
scroll to position [122, 0]
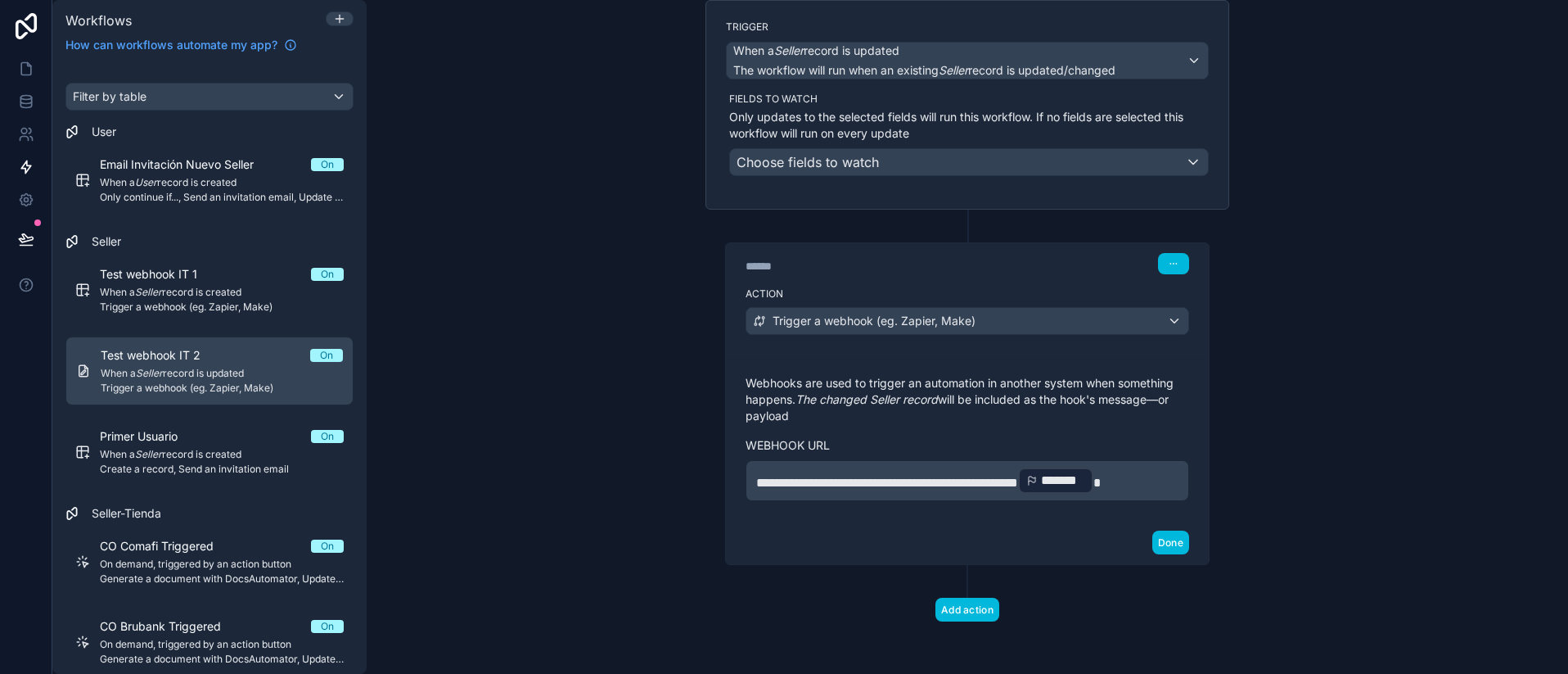
click at [1162, 556] on div "Done" at bounding box center [967, 542] width 483 height 43
click at [1168, 555] on div "Done" at bounding box center [967, 542] width 483 height 43
click at [1170, 542] on button "Done" at bounding box center [1171, 542] width 37 height 23
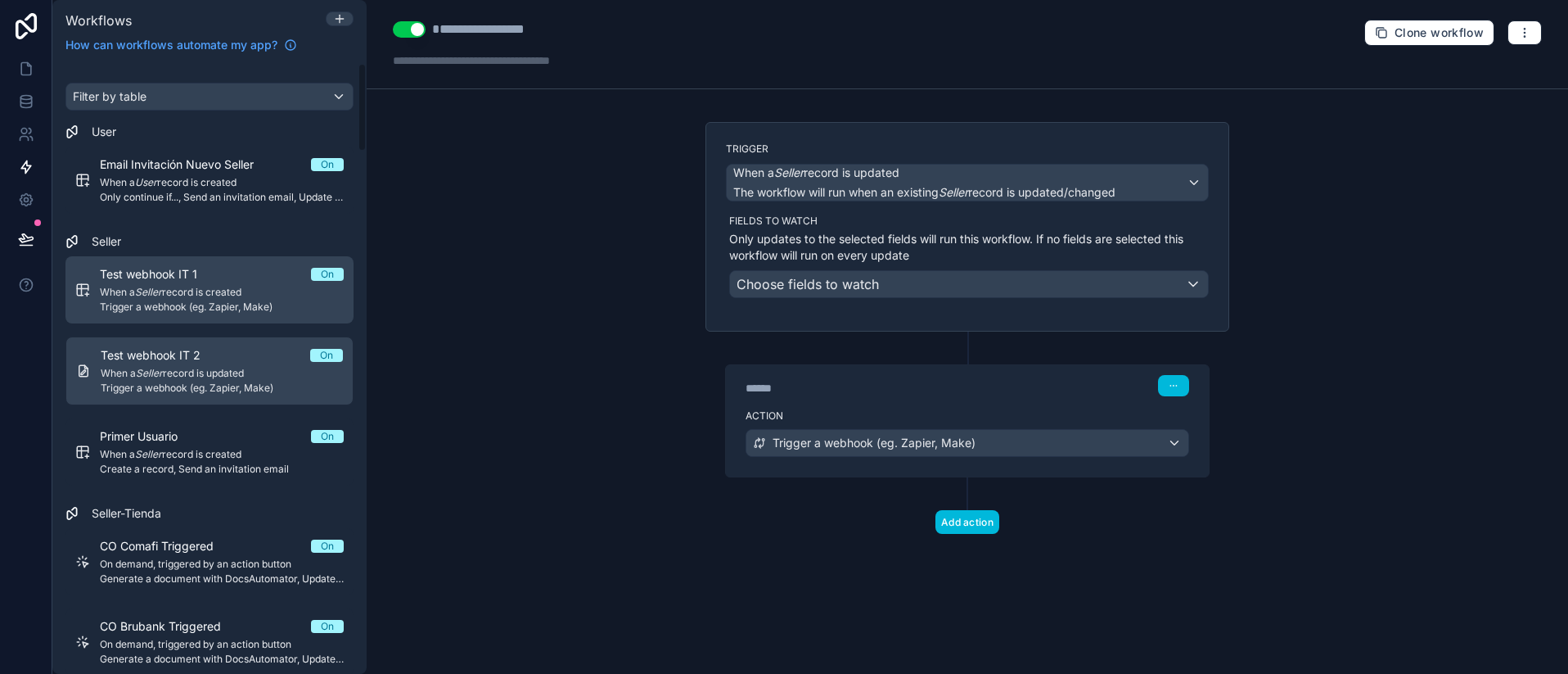
click at [195, 293] on span "When a Seller record is created" at bounding box center [222, 292] width 244 height 13
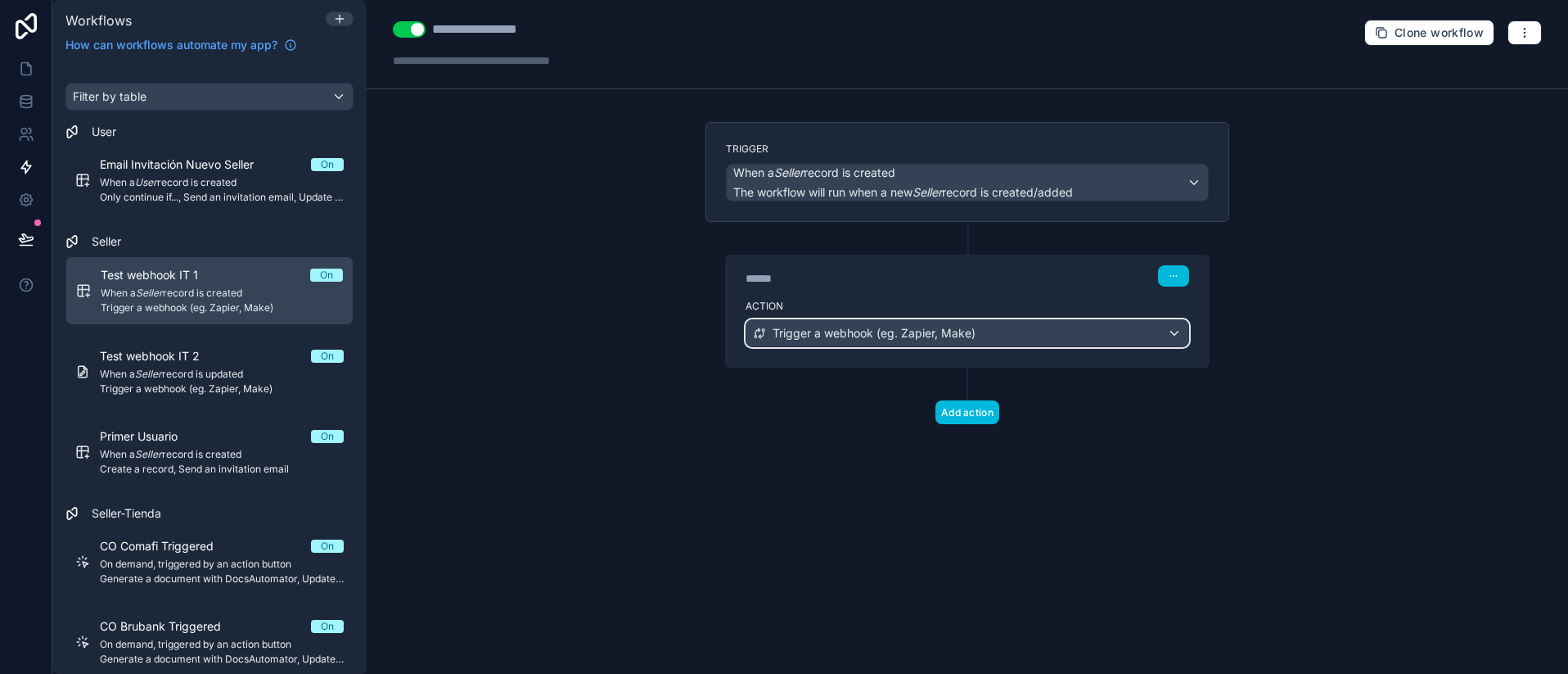
click at [952, 327] on span "Trigger a webhook (eg. Zapier, Make)" at bounding box center [873, 333] width 203 height 16
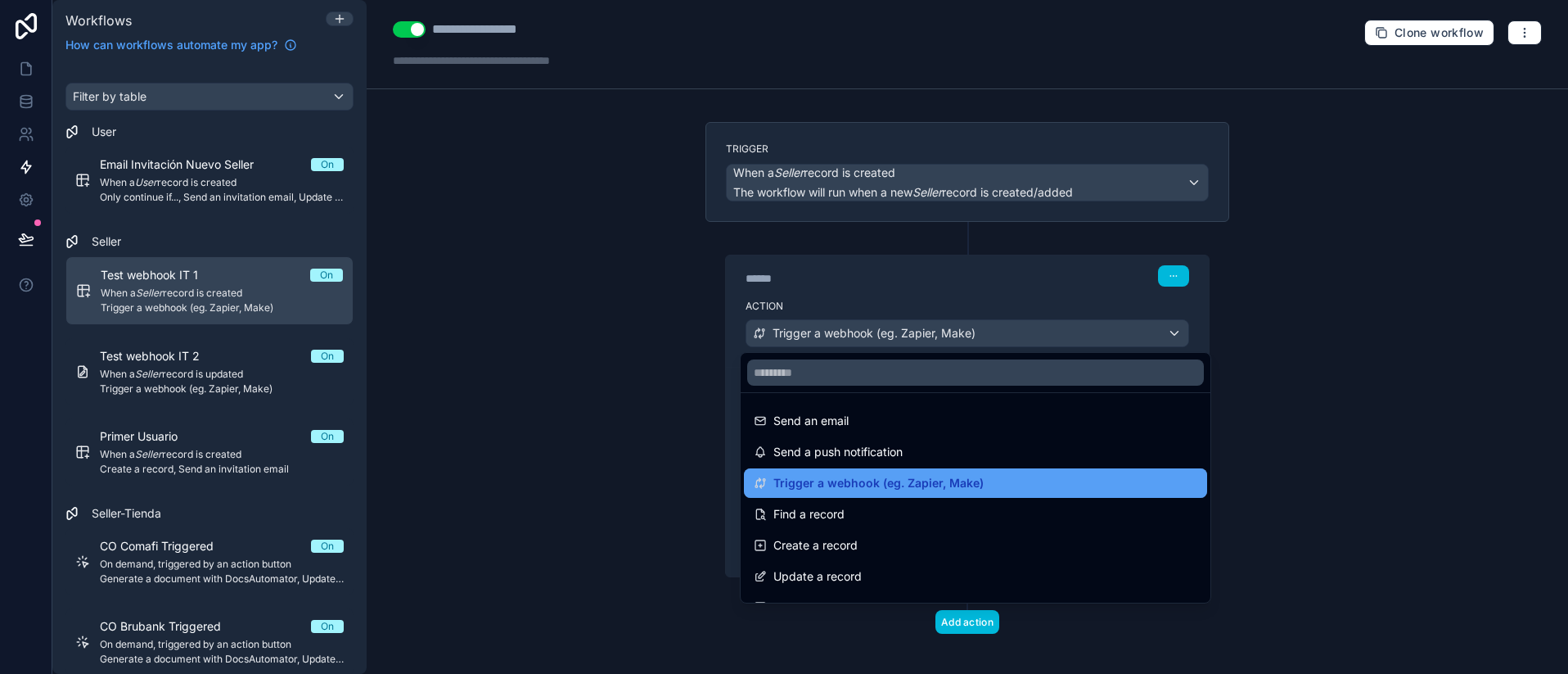
click at [1022, 483] on div "Trigger a webhook (eg. Zapier, Make)" at bounding box center [975, 483] width 443 height 20
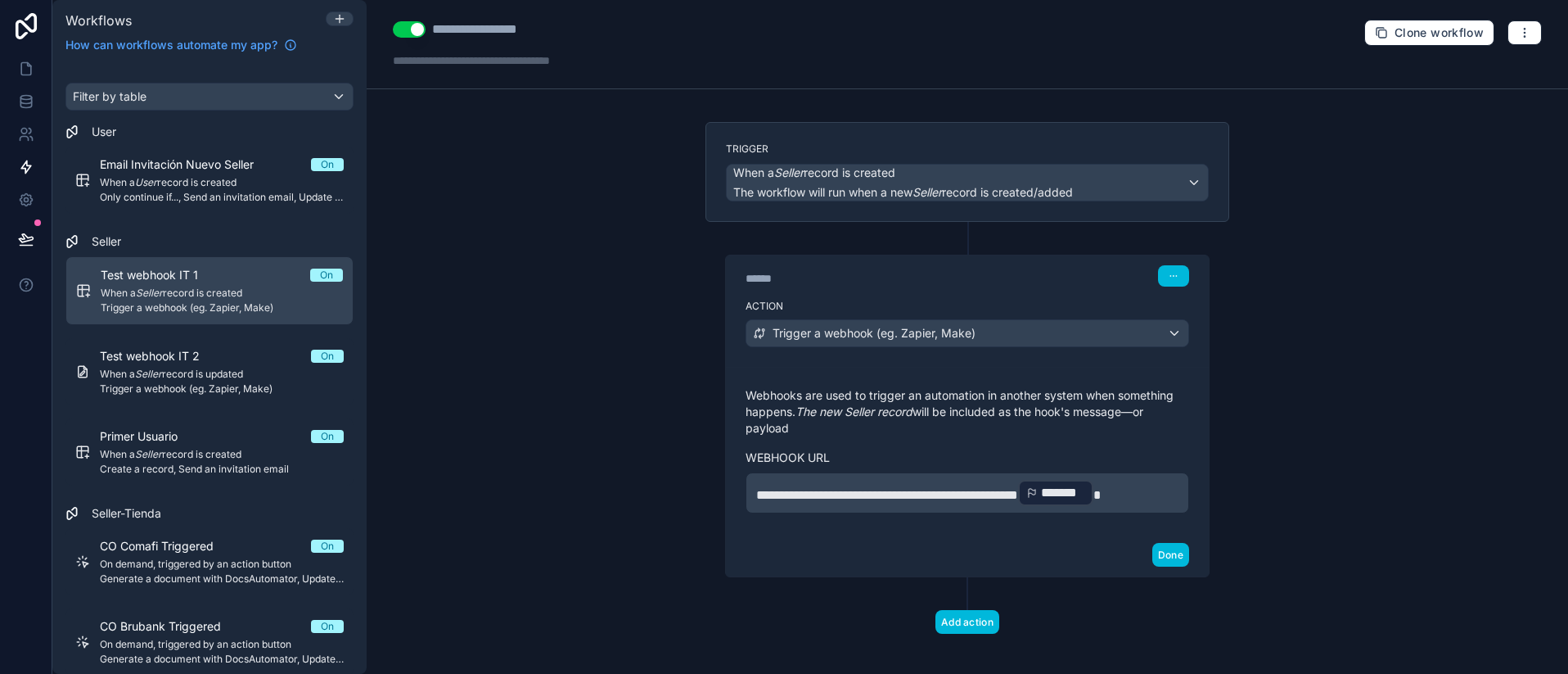
click at [992, 489] on span "**********" at bounding box center [887, 495] width 262 height 13
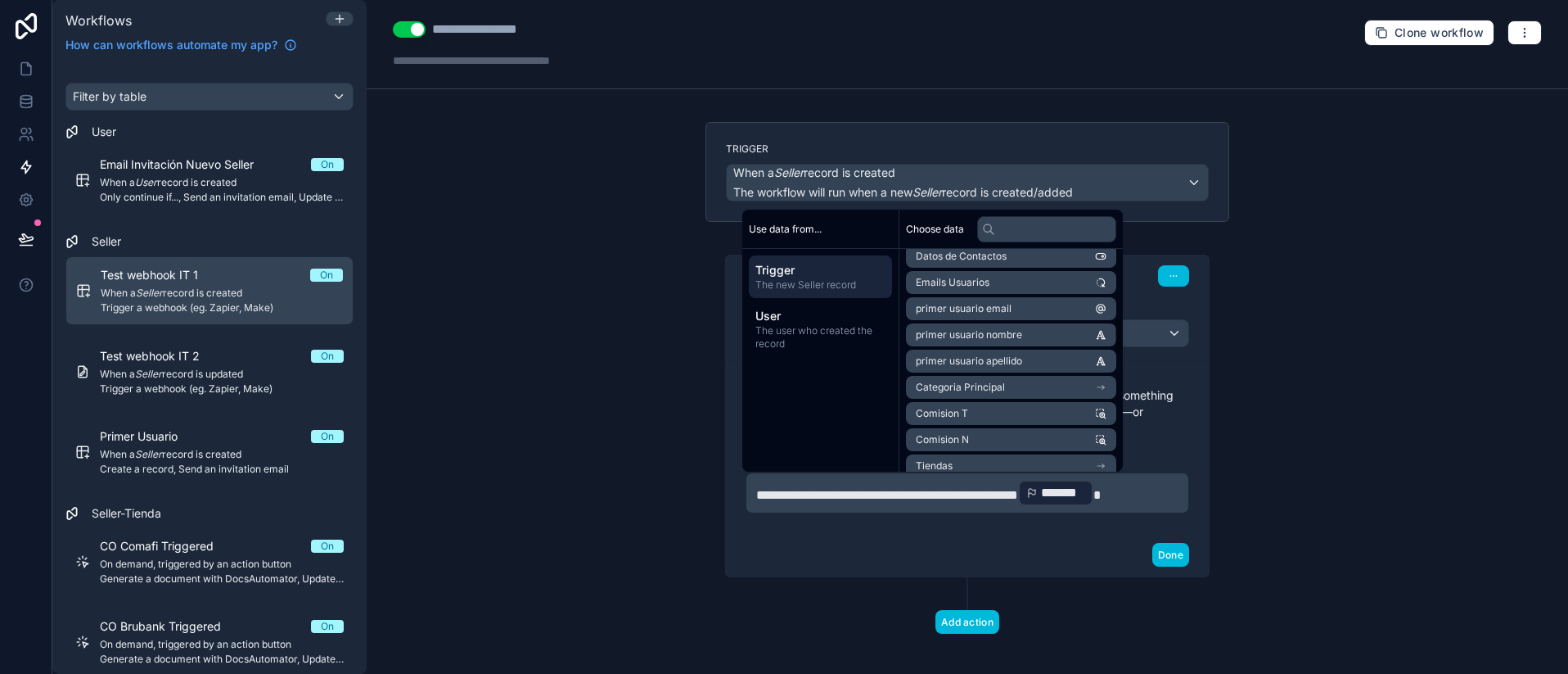
scroll to position [1071, 0]
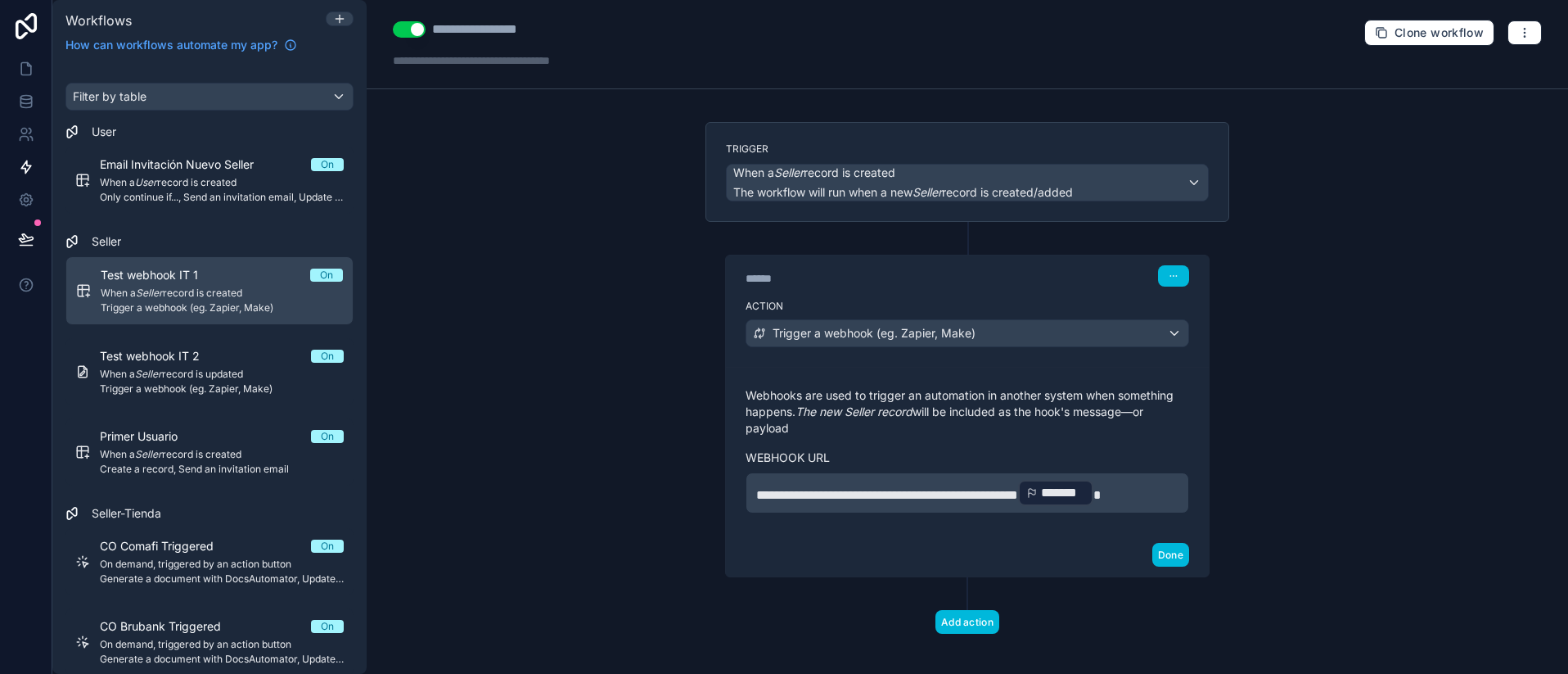
click at [1032, 535] on div "Done" at bounding box center [967, 555] width 483 height 43
click at [1006, 501] on span "**********" at bounding box center [887, 495] width 262 height 13
click at [1163, 540] on div "Done" at bounding box center [967, 555] width 483 height 43
click at [1184, 558] on div "Done" at bounding box center [967, 555] width 483 height 43
click at [1167, 558] on button "Done" at bounding box center [1171, 555] width 37 height 23
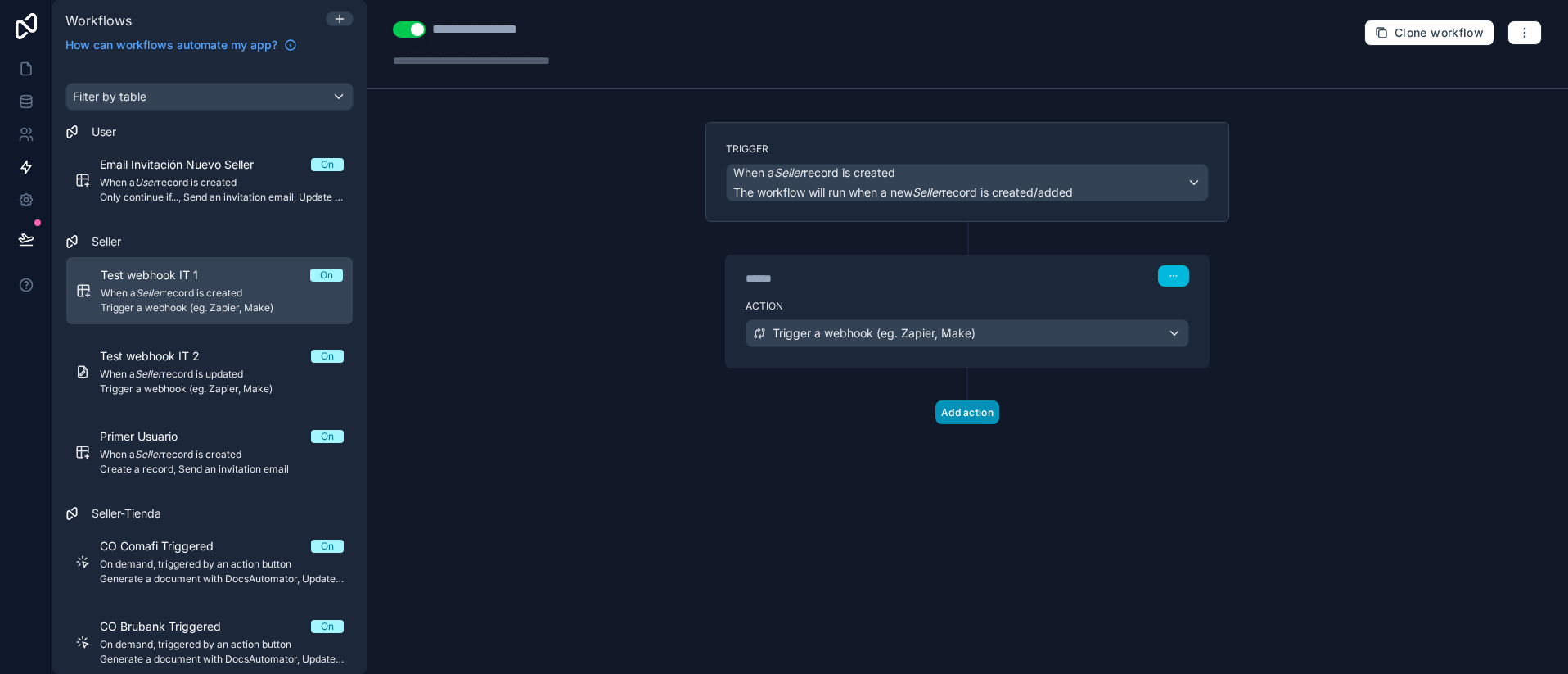
click at [985, 411] on button "Add action" at bounding box center [966, 412] width 64 height 23
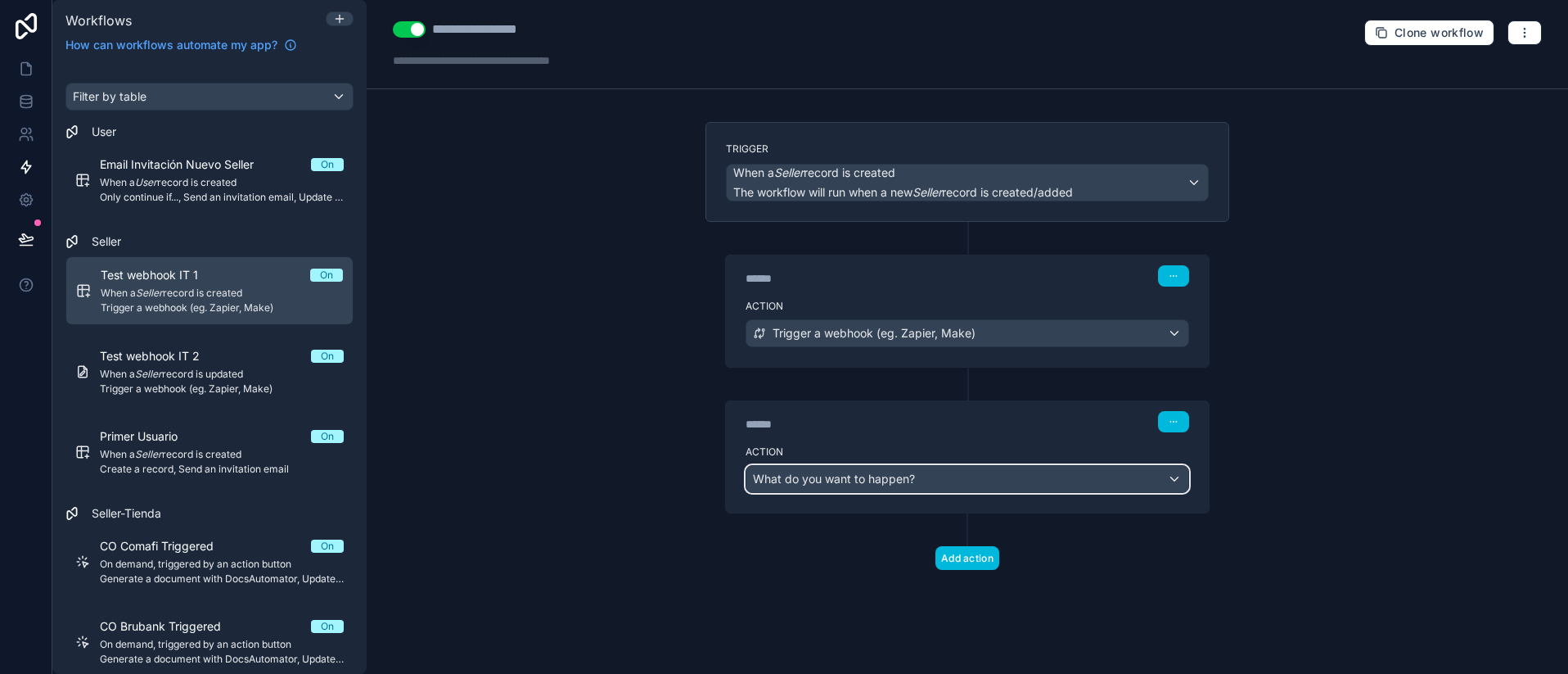
click at [963, 483] on div "What do you want to happen?" at bounding box center [966, 478] width 442 height 26
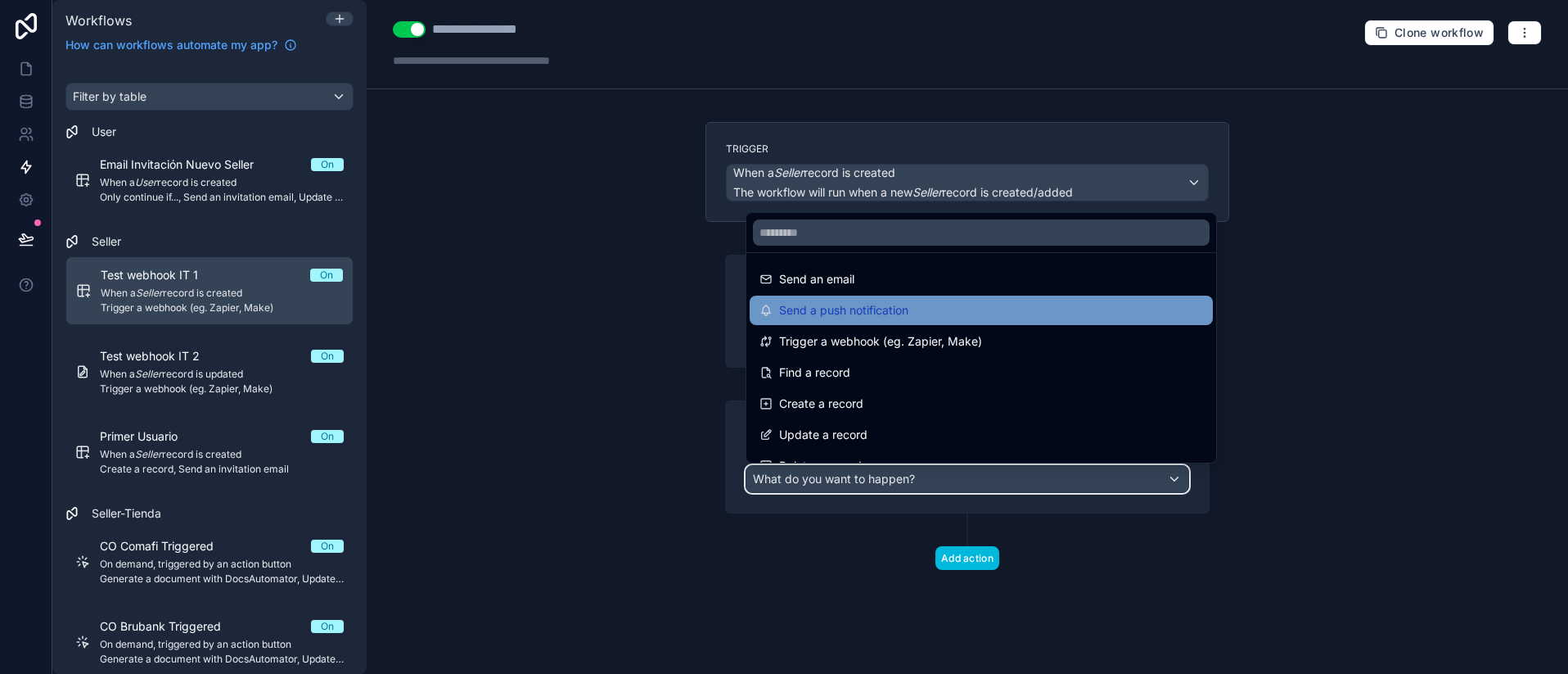
scroll to position [0, 0]
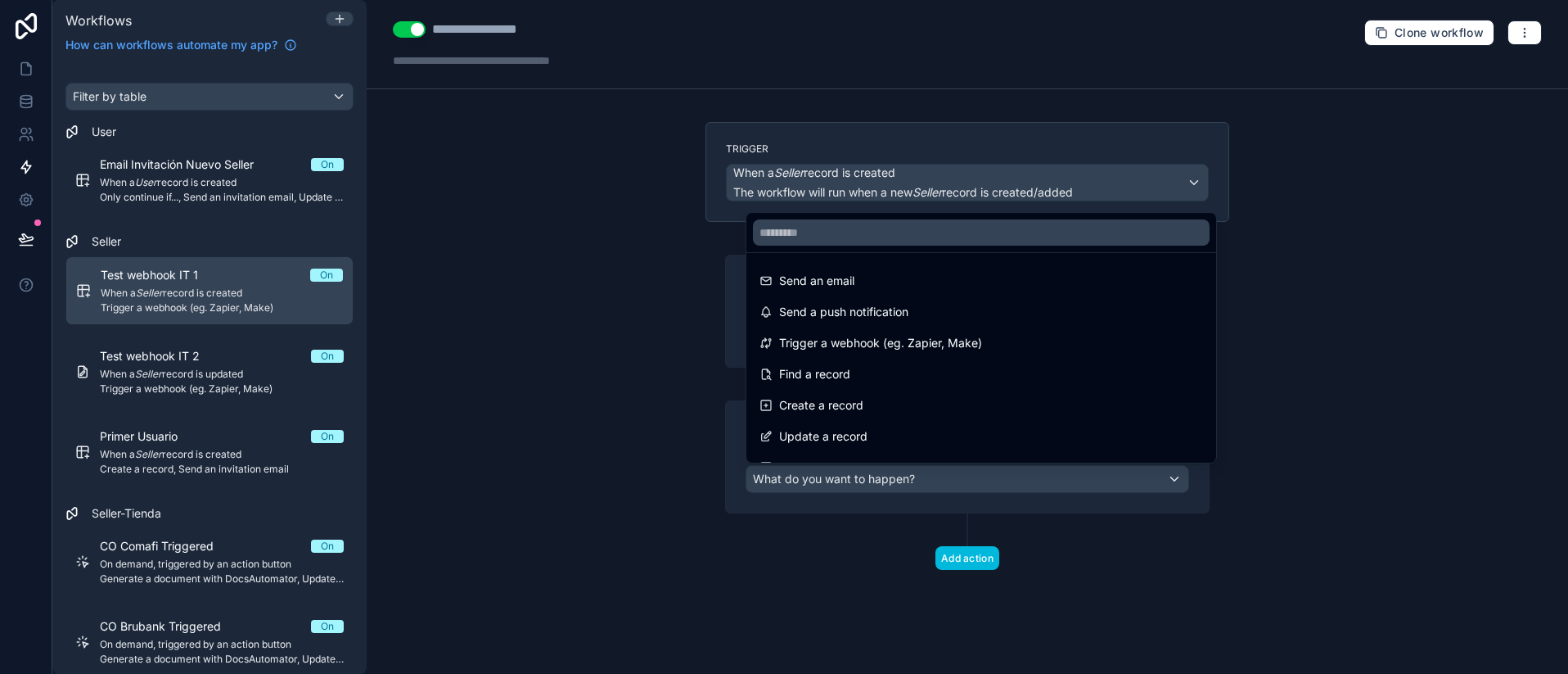
drag, startPoint x: 805, startPoint y: 565, endPoint x: 817, endPoint y: 509, distance: 57.3
click at [805, 551] on div at bounding box center [784, 337] width 1568 height 674
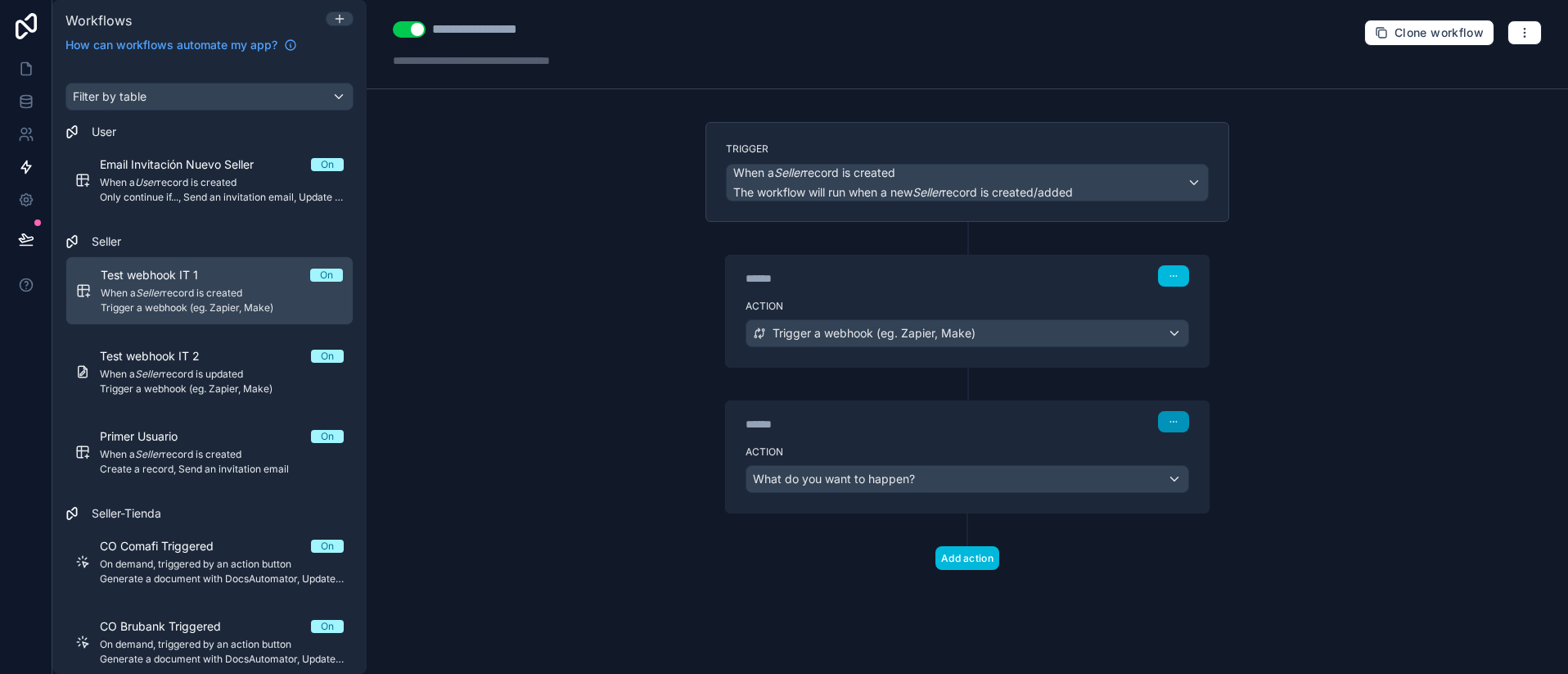
click at [1168, 411] on button "button" at bounding box center [1173, 422] width 31 height 22
click at [1202, 490] on span "Delete" at bounding box center [1204, 484] width 31 height 13
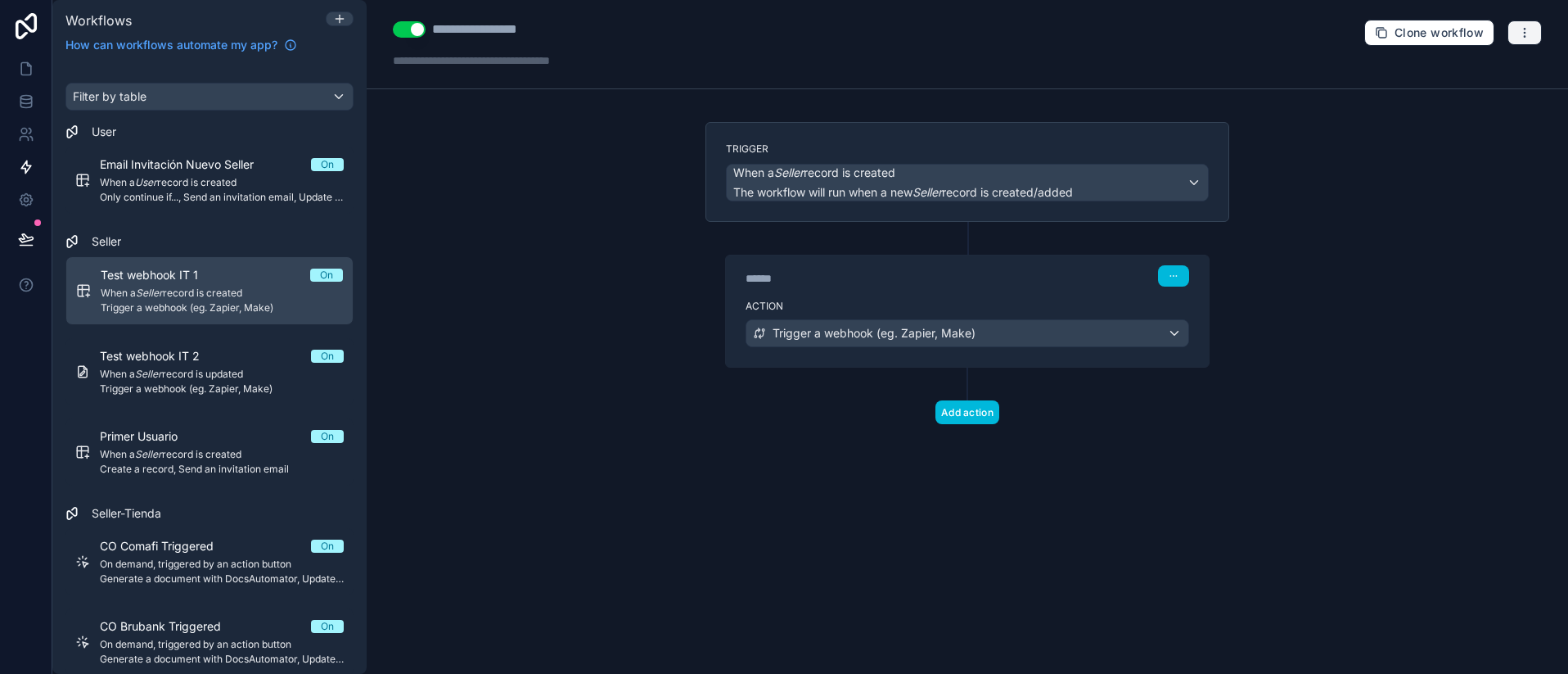
click at [1524, 36] on icon "button" at bounding box center [1524, 36] width 1 height 1
click at [1474, 72] on span "Test workflow" at bounding box center [1480, 71] width 79 height 13
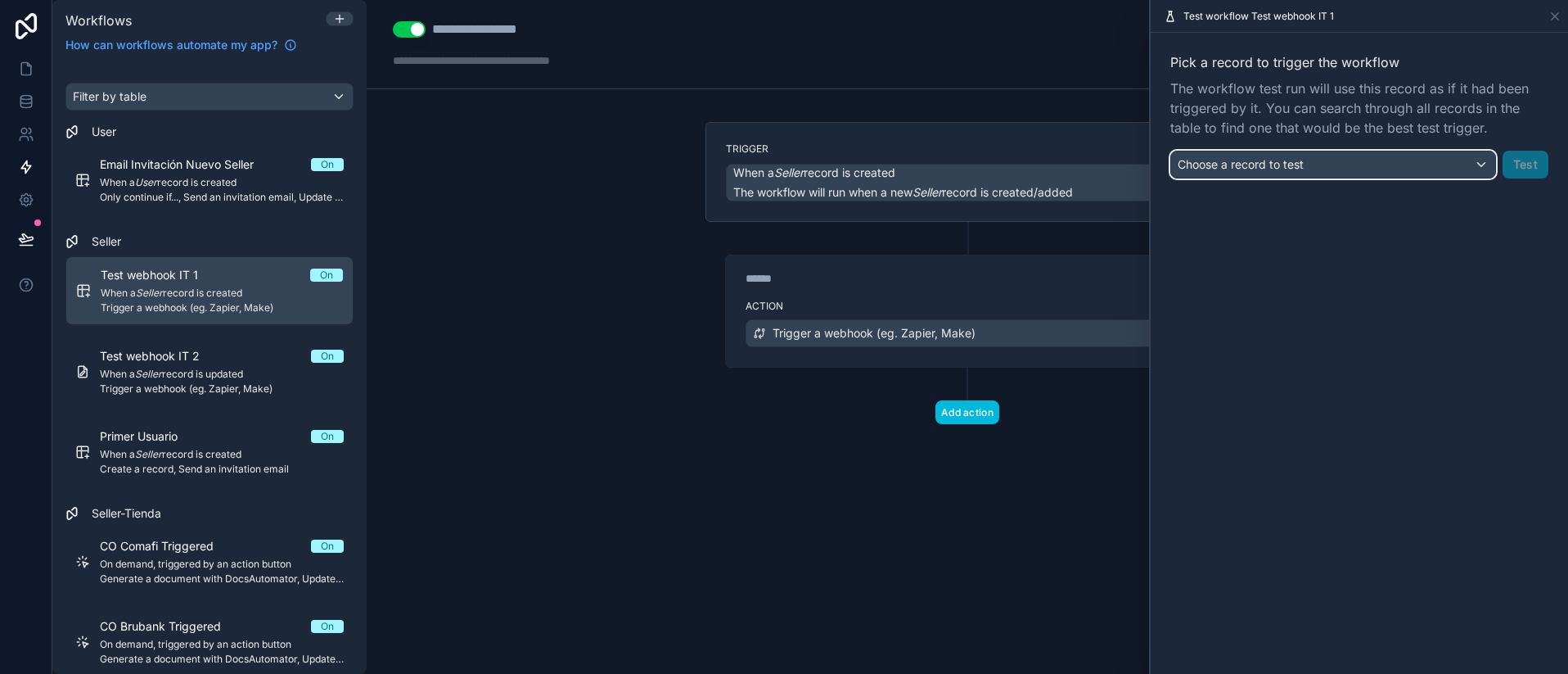
click at [1347, 173] on div "Choose a record to test" at bounding box center [1332, 164] width 324 height 26
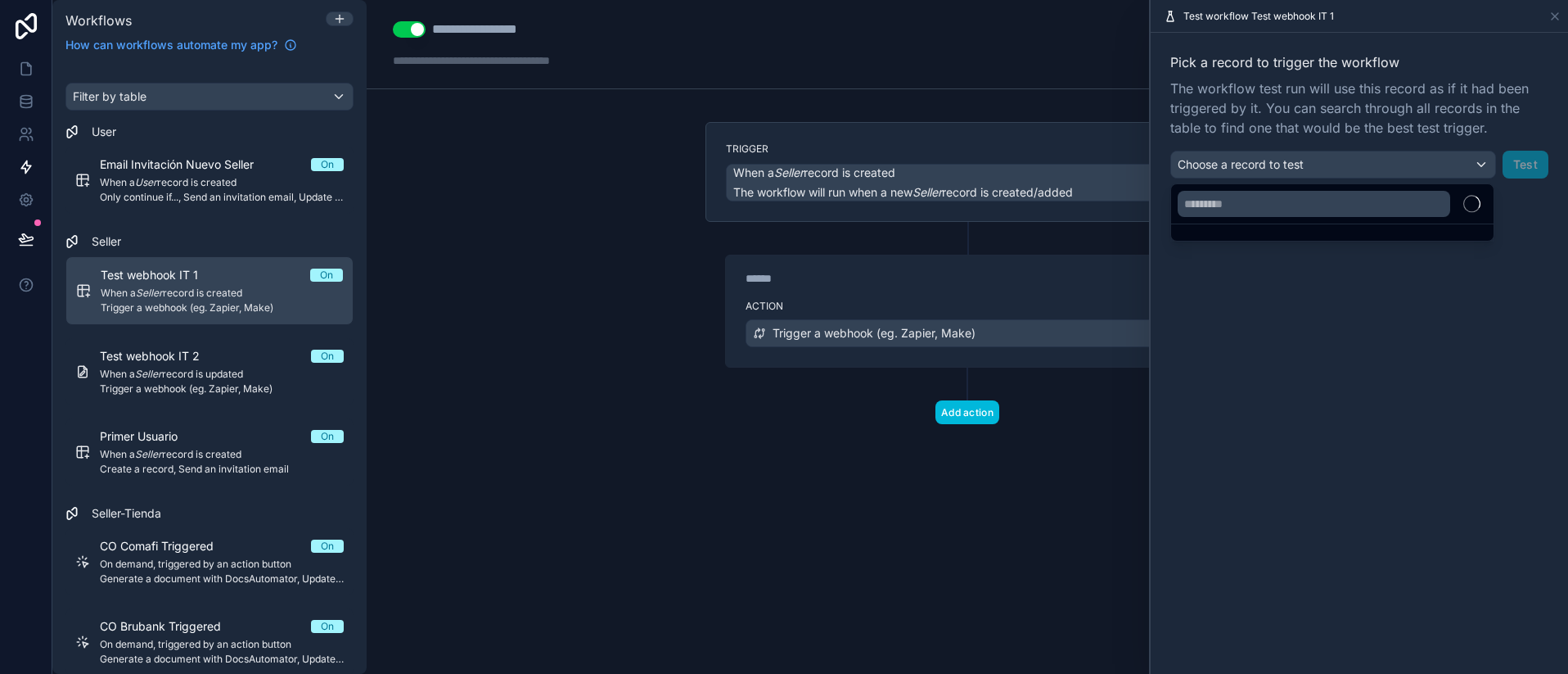
click at [1321, 163] on div at bounding box center [1359, 337] width 417 height 674
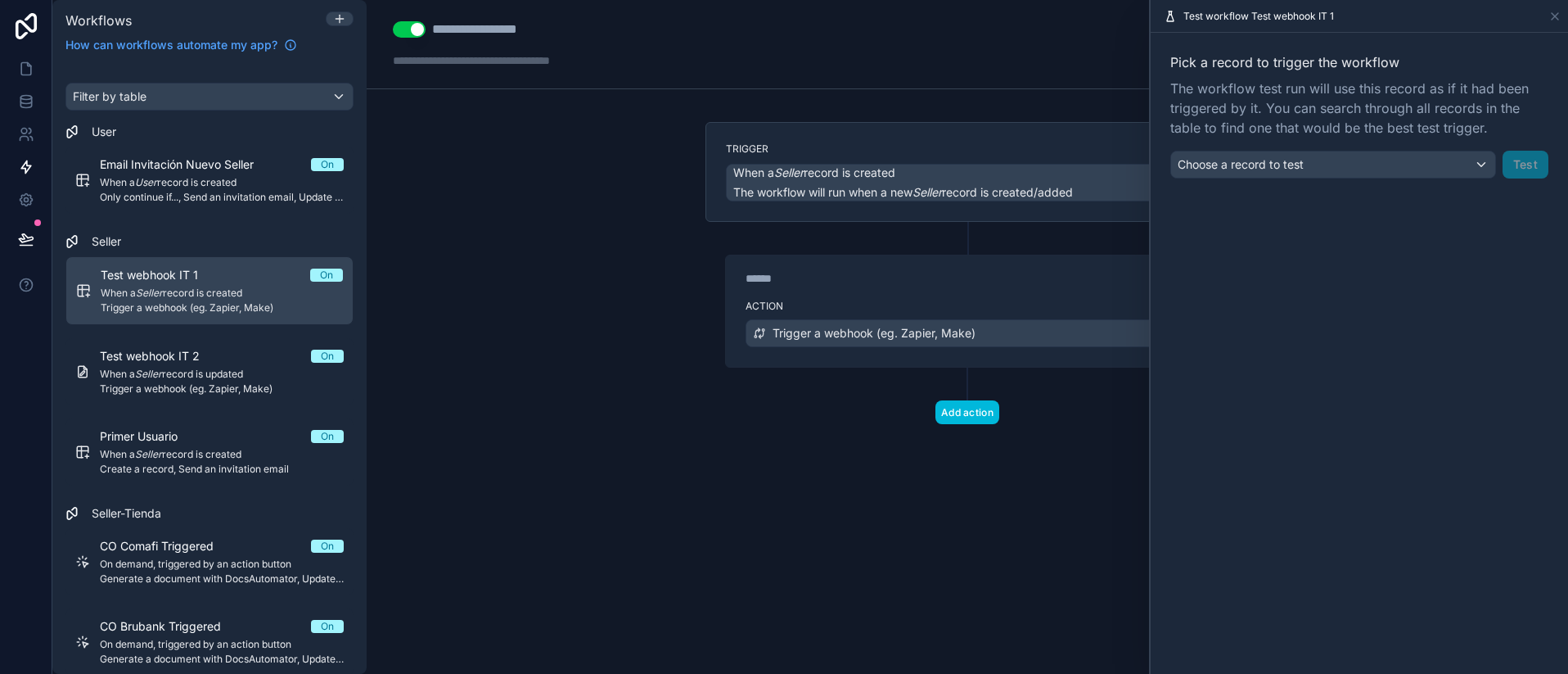
click at [460, 278] on div "**********" at bounding box center [967, 337] width 1201 height 674
click at [1375, 177] on div "Choose a record to test" at bounding box center [1332, 164] width 324 height 26
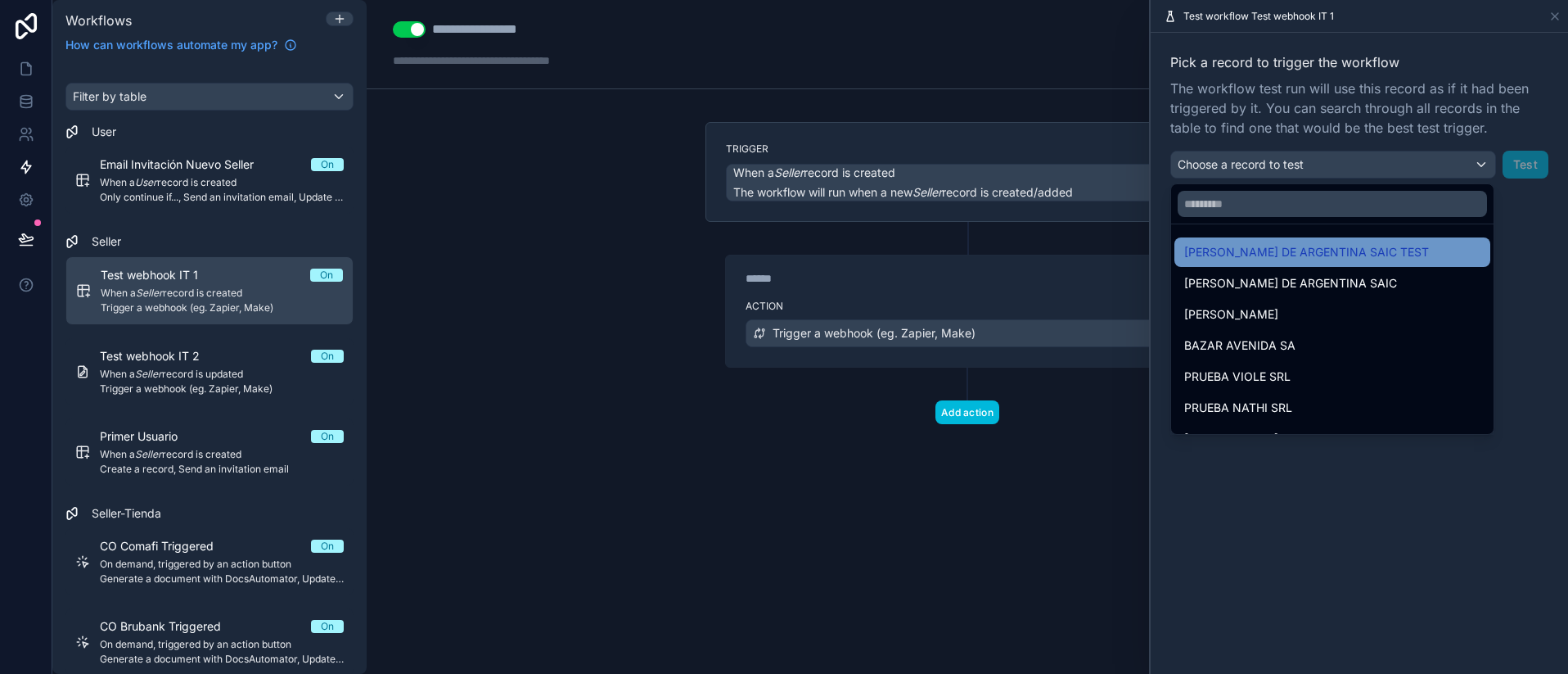
click at [1246, 254] on span "SIMMONS DE ARGENTINA SAIC TEST" at bounding box center [1306, 252] width 245 height 20
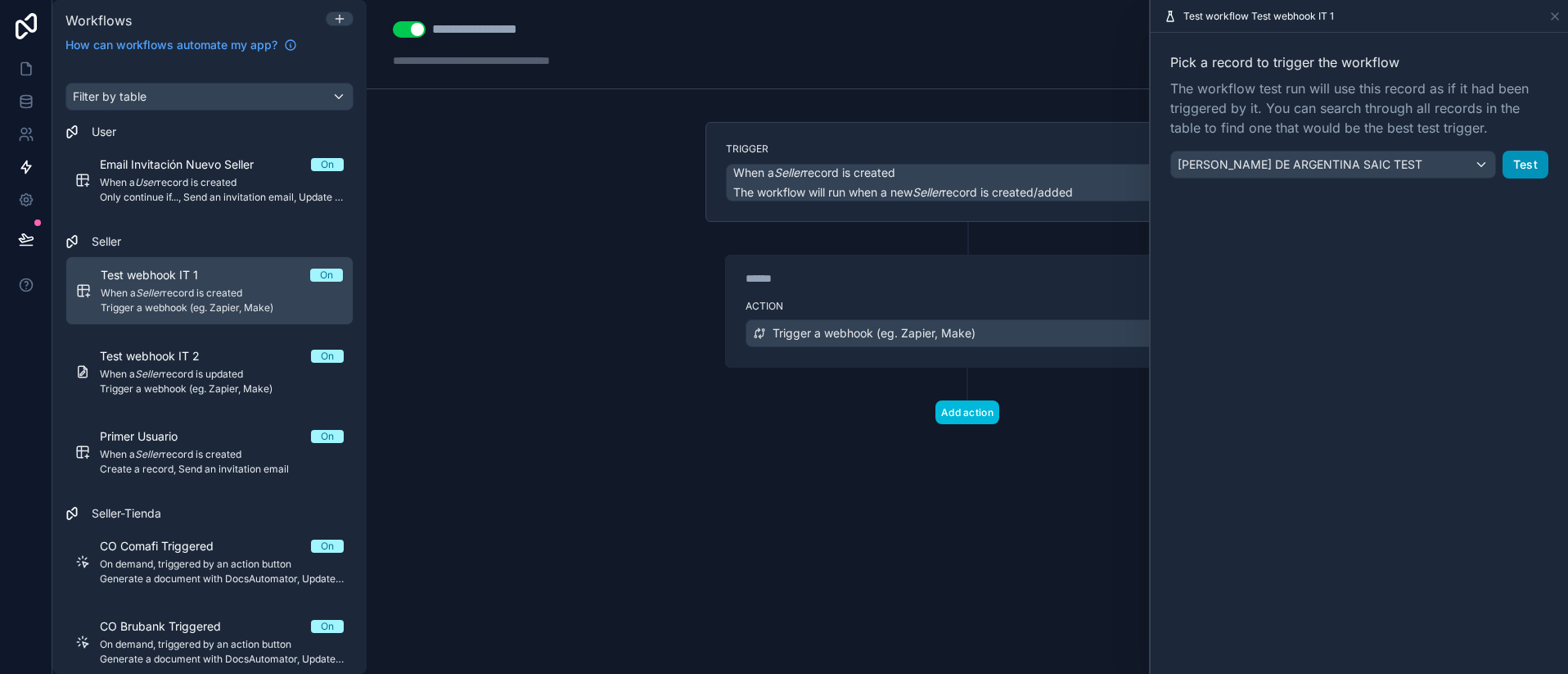
click at [1522, 159] on button "Test" at bounding box center [1525, 164] width 46 height 28
